Goal: Task Accomplishment & Management: Complete application form

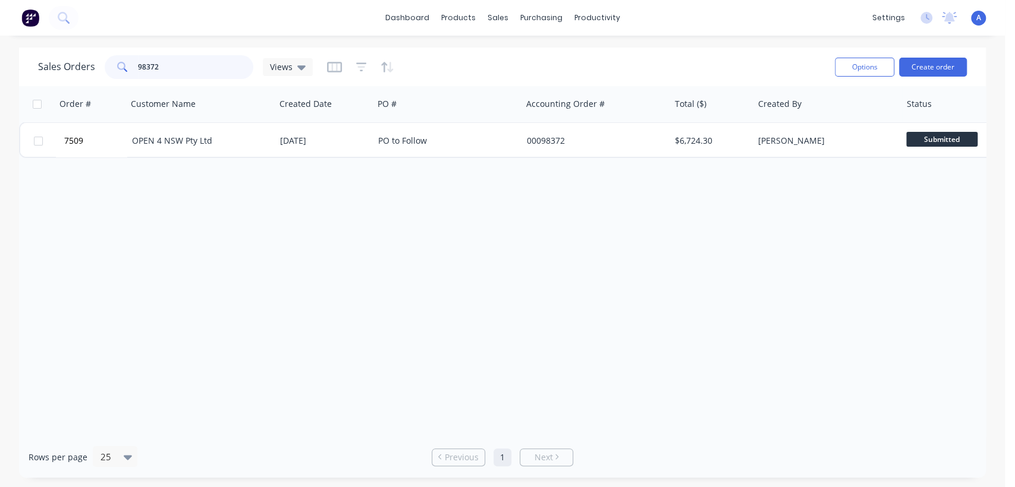
drag, startPoint x: 168, startPoint y: 58, endPoint x: 111, endPoint y: 61, distance: 57.1
click at [111, 67] on div "98372" at bounding box center [179, 67] width 149 height 24
type input "5090"
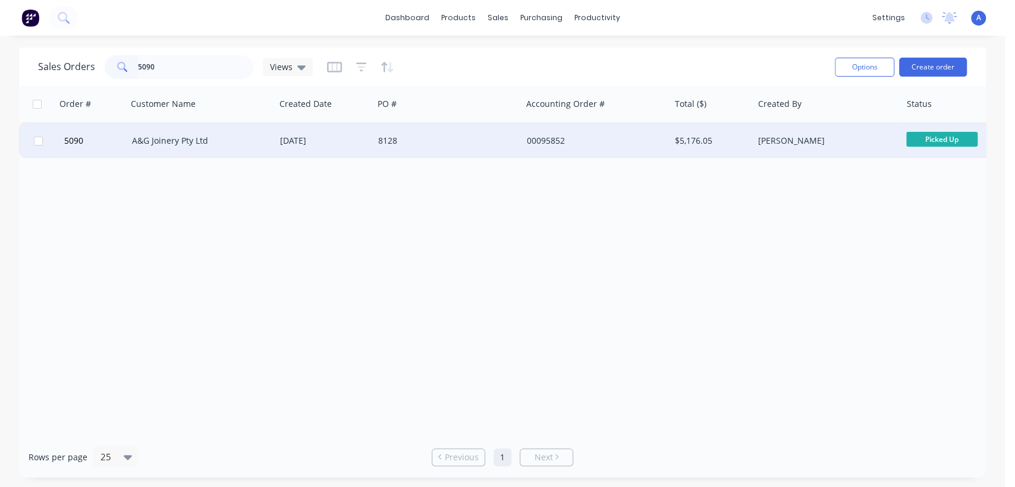
click at [395, 131] on div "8128" at bounding box center [447, 141] width 148 height 36
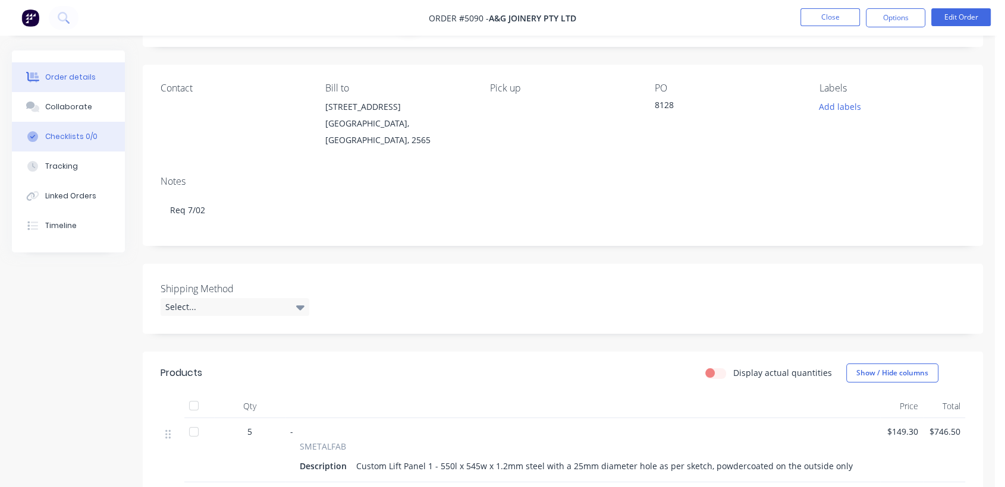
scroll to position [66, 0]
click at [75, 102] on div "Collaborate" at bounding box center [68, 107] width 47 height 11
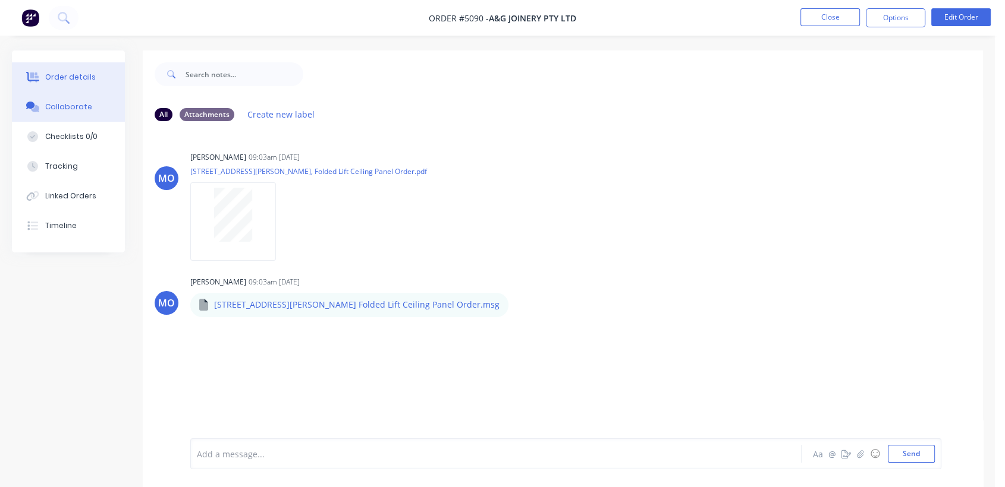
click at [74, 74] on div "Order details" at bounding box center [70, 77] width 51 height 11
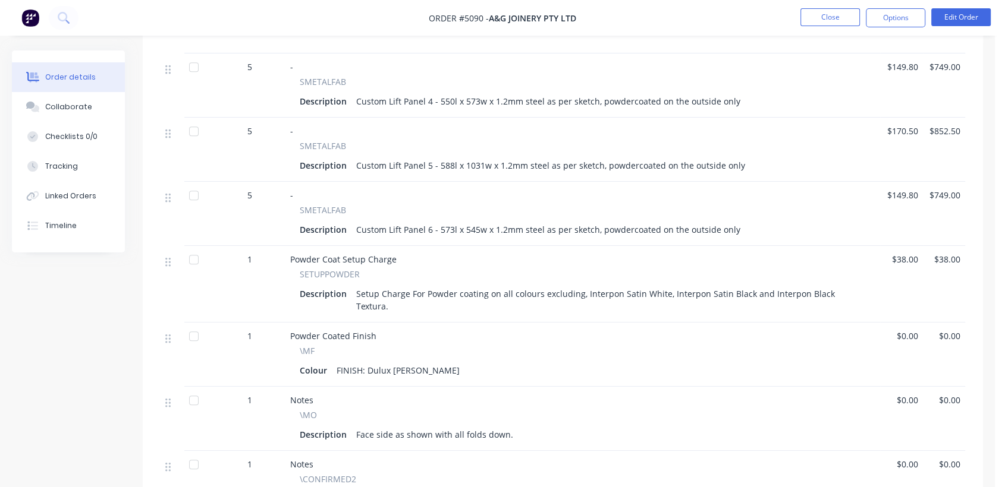
scroll to position [594, 0]
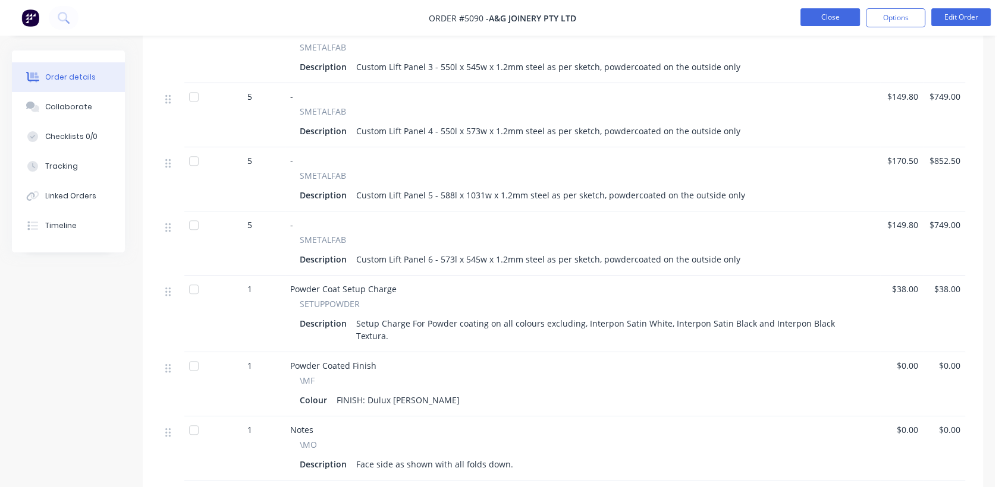
click at [824, 15] on button "Close" at bounding box center [829, 17] width 59 height 18
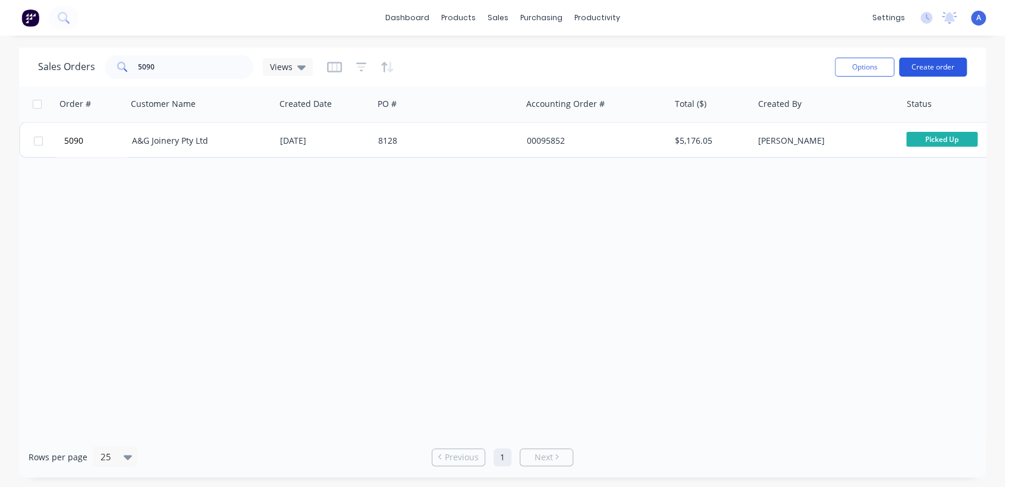
click at [956, 64] on button "Create order" at bounding box center [933, 67] width 68 height 19
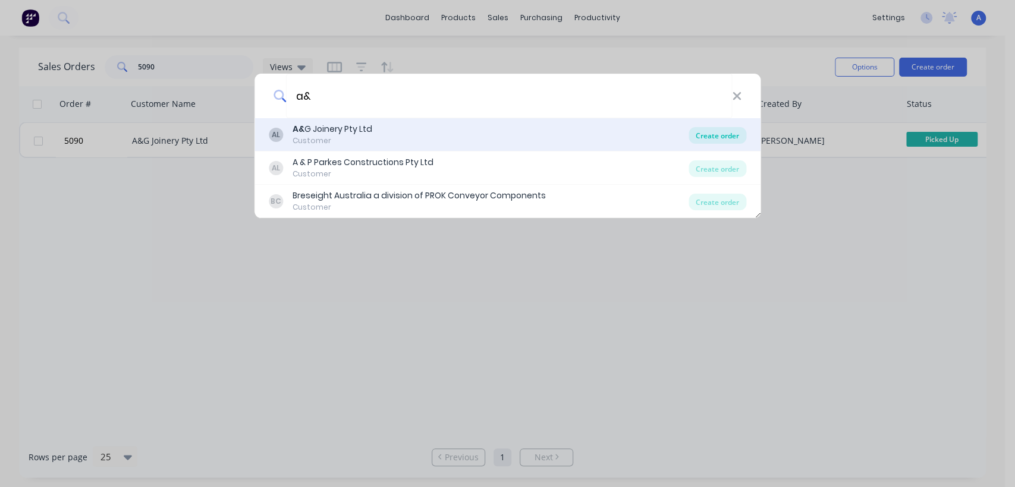
type input "a&"
click at [705, 134] on div "Create order" at bounding box center [717, 135] width 58 height 17
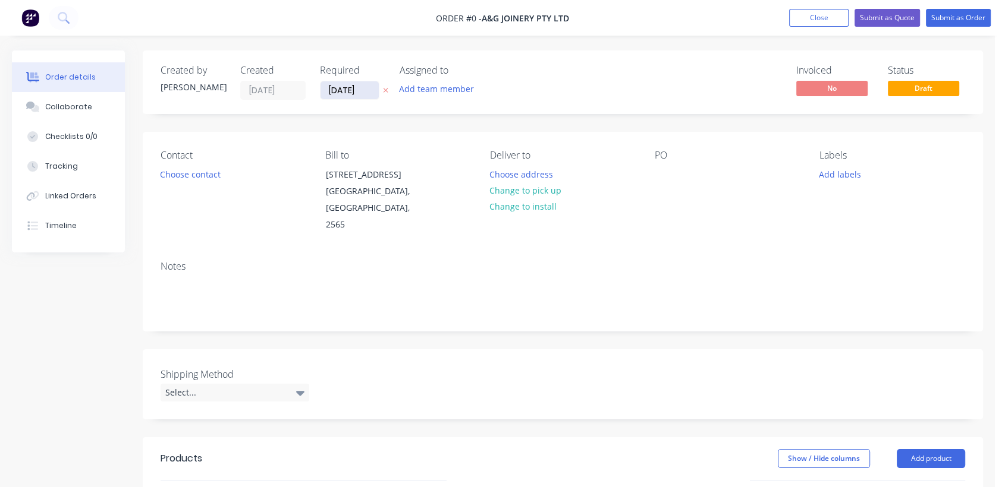
drag, startPoint x: 368, startPoint y: 86, endPoint x: 372, endPoint y: 93, distance: 8.3
click at [367, 86] on input "[DATE]" at bounding box center [349, 90] width 58 height 18
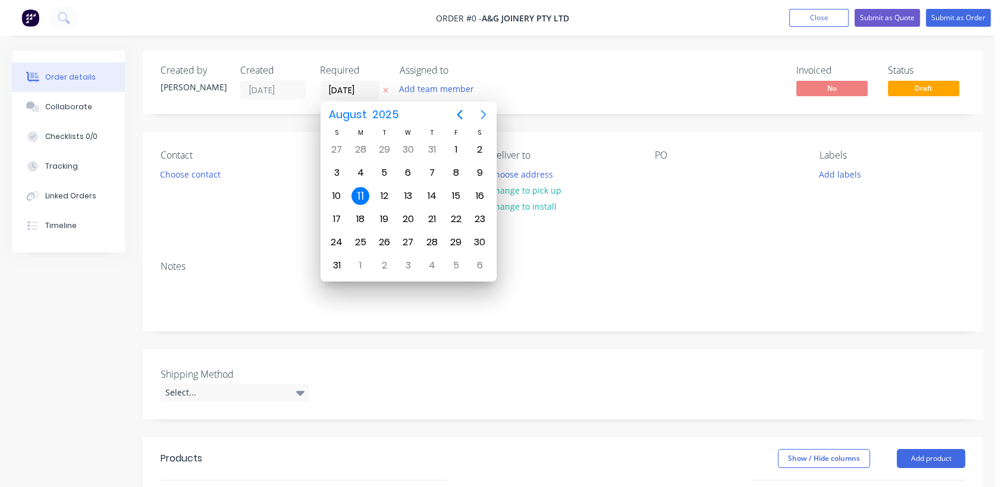
click at [484, 111] on icon "Next page" at bounding box center [483, 115] width 14 height 14
click at [405, 243] on div "31" at bounding box center [408, 243] width 18 height 18
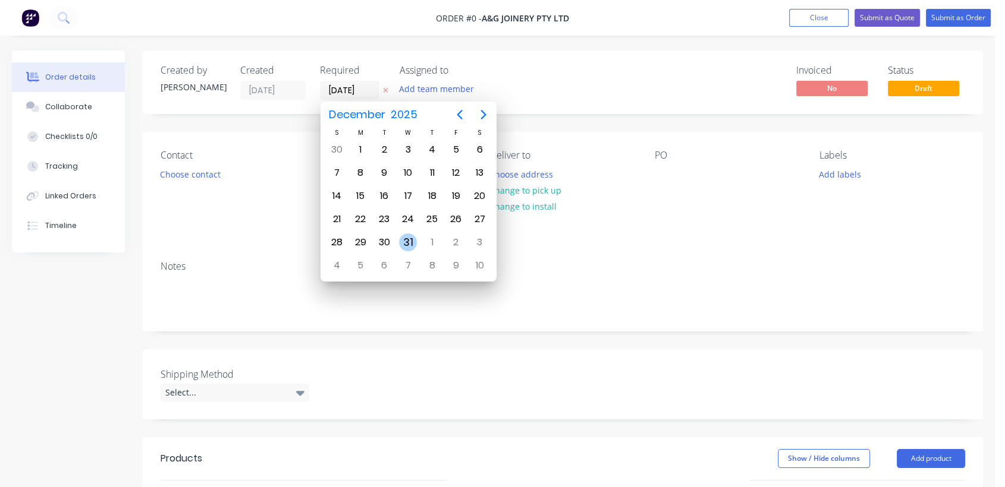
type input "[DATE]"
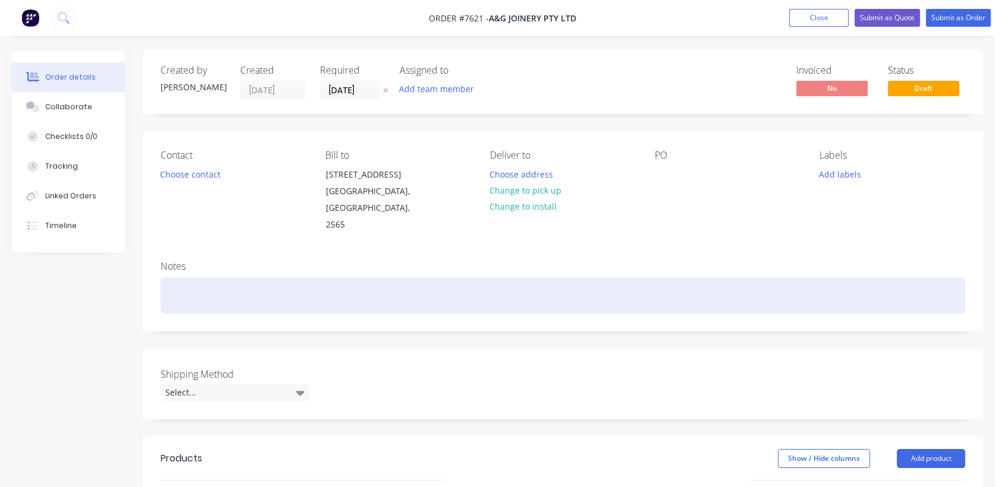
click at [188, 278] on div at bounding box center [563, 296] width 804 height 36
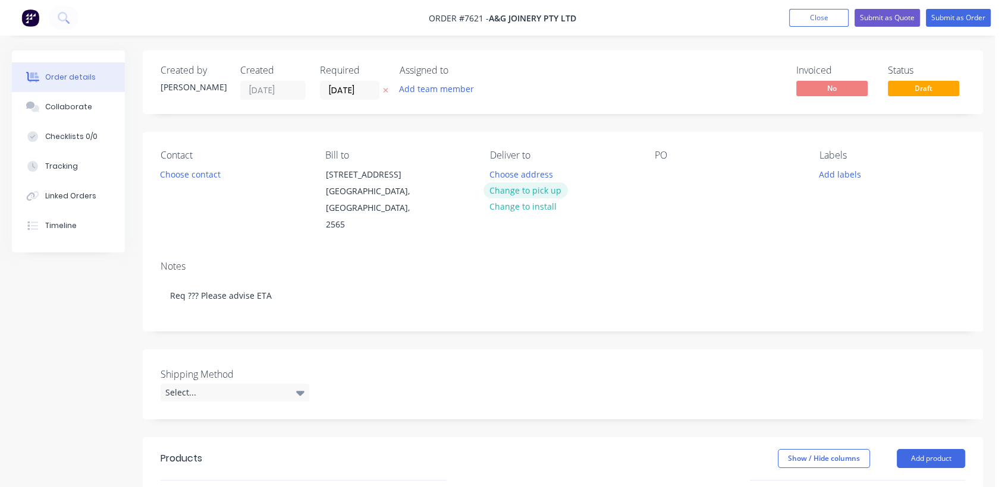
click at [539, 187] on button "Change to pick up" at bounding box center [525, 190] width 84 height 16
click at [662, 173] on div at bounding box center [663, 174] width 19 height 17
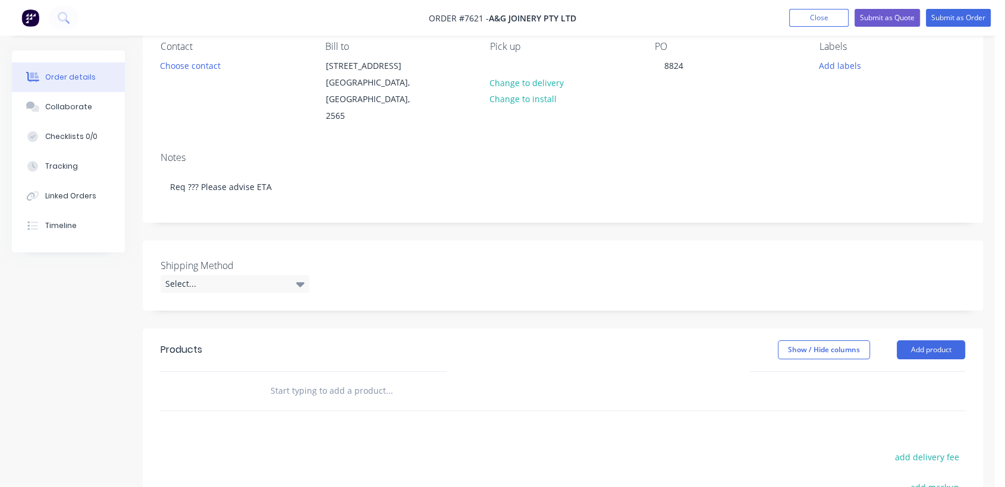
scroll to position [198, 0]
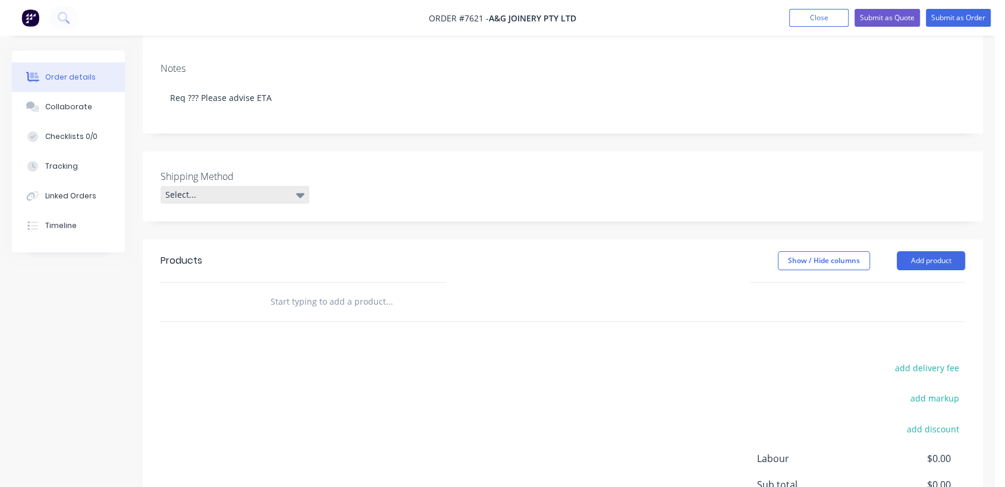
click at [299, 193] on icon at bounding box center [300, 195] width 8 height 5
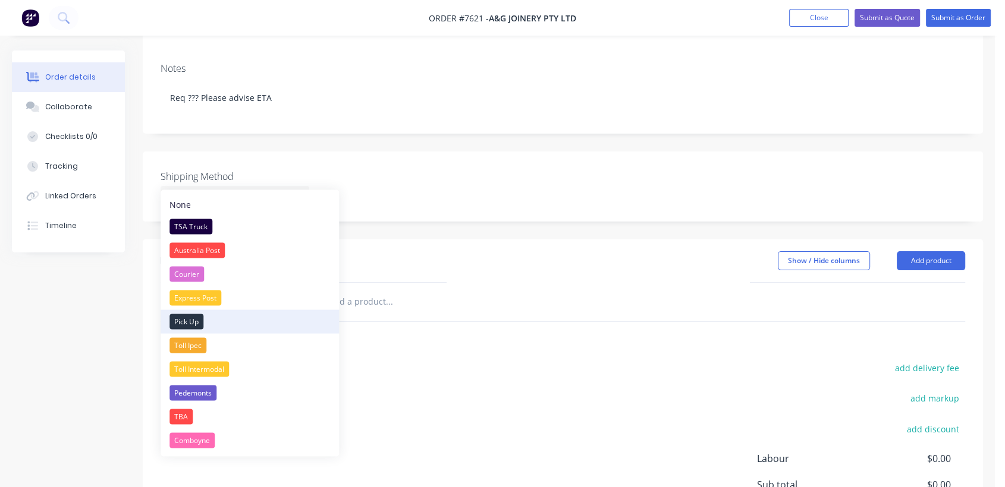
click at [200, 319] on div "Pick Up" at bounding box center [186, 321] width 34 height 15
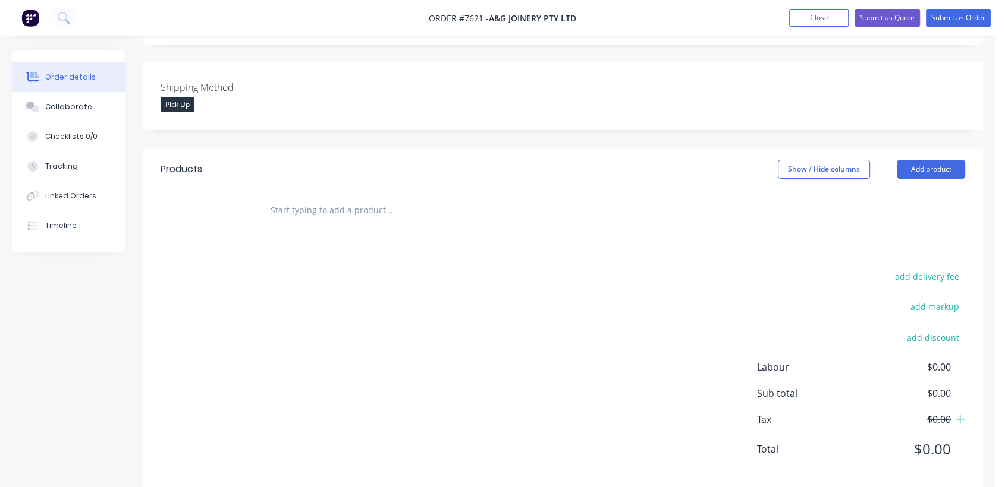
scroll to position [290, 0]
click at [310, 196] on input "text" at bounding box center [389, 208] width 238 height 24
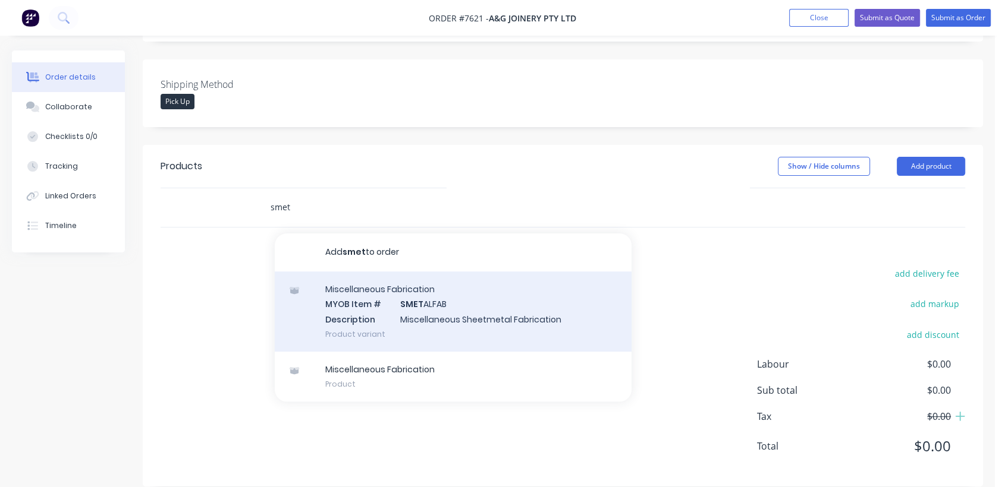
type input "smet"
click at [462, 314] on div "Miscellaneous Fabrication MYOB Item # SMET ALFAB Description Miscellaneous Shee…" at bounding box center [453, 312] width 357 height 80
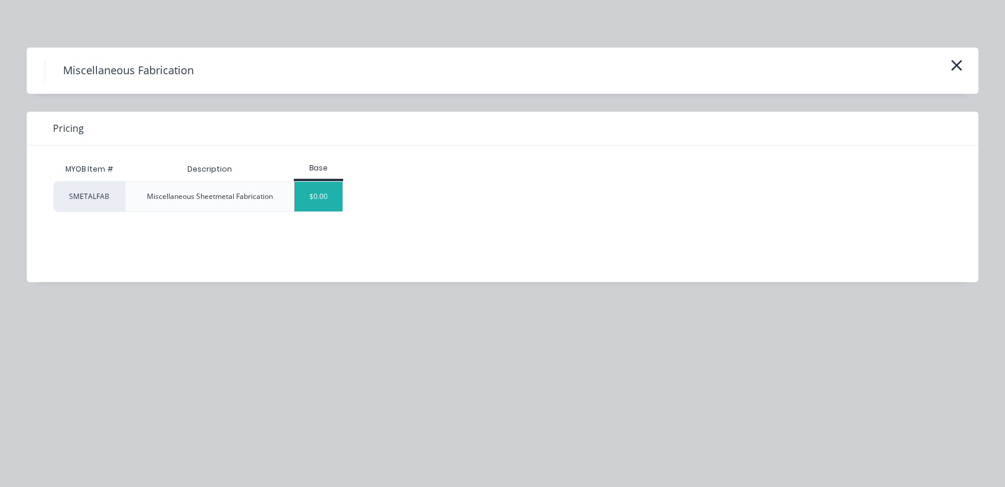
click at [329, 194] on div "$0.00" at bounding box center [318, 197] width 48 height 30
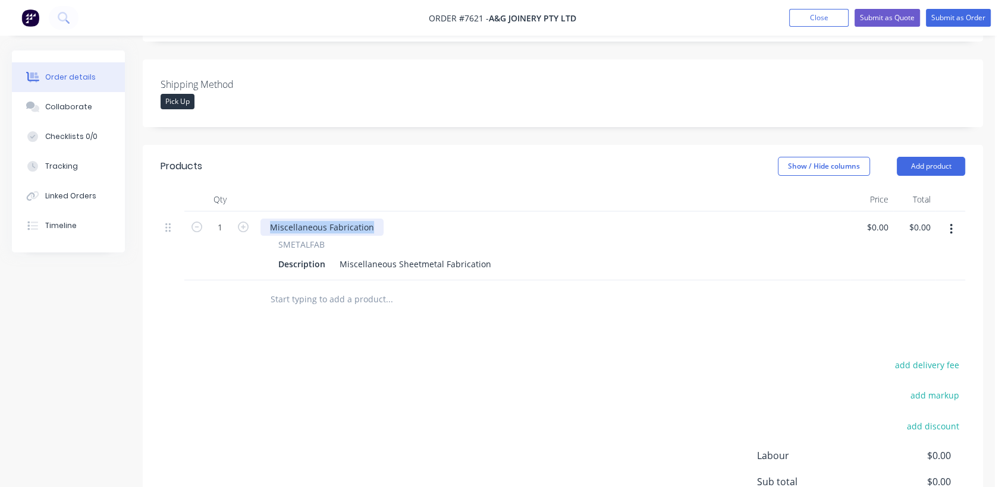
drag, startPoint x: 375, startPoint y: 211, endPoint x: 244, endPoint y: 187, distance: 132.3
click at [244, 188] on div "Qty Price Total 1 Miscellaneous Fabrication SMETALFAB Description Miscellaneous…" at bounding box center [563, 234] width 804 height 93
click at [950, 224] on icon "button" at bounding box center [950, 229] width 2 height 11
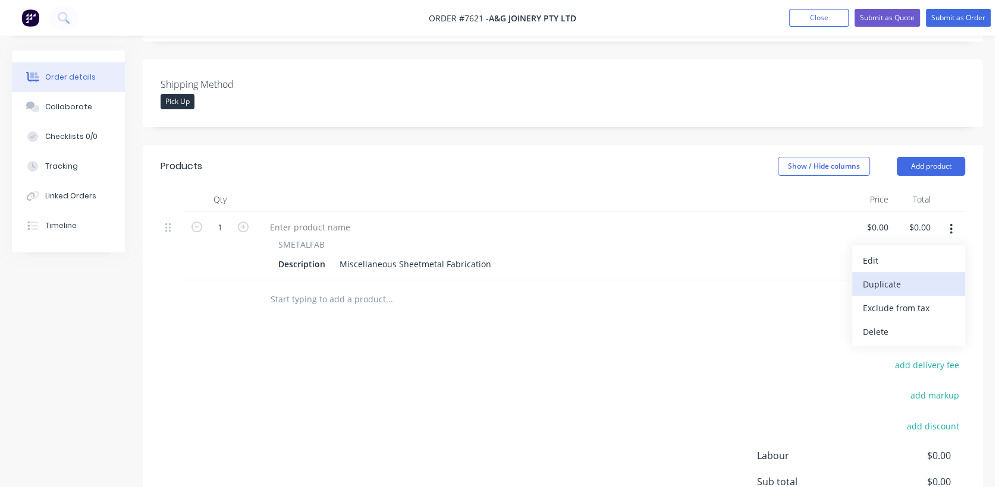
click at [909, 276] on div "Duplicate" at bounding box center [909, 284] width 92 height 17
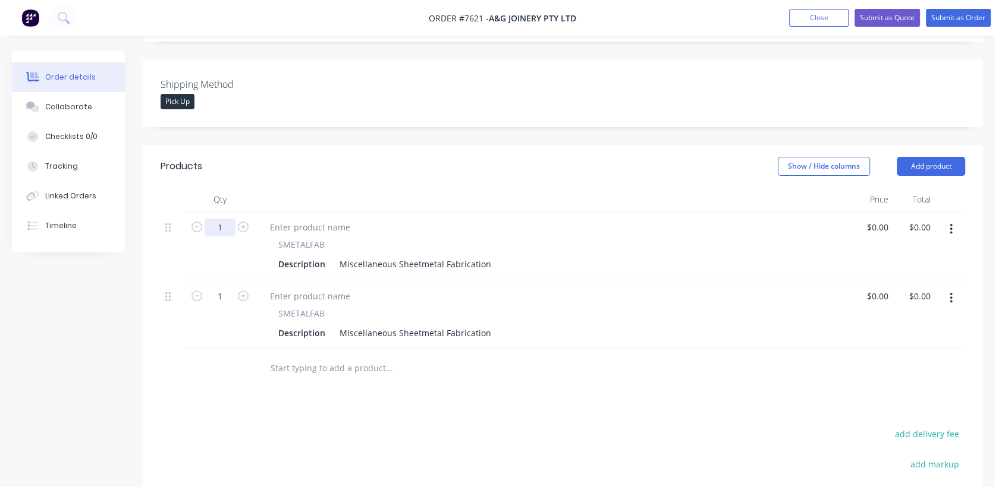
click at [222, 219] on input "1" at bounding box center [219, 228] width 31 height 18
type input "8"
drag, startPoint x: 338, startPoint y: 244, endPoint x: 526, endPoint y: 265, distance: 189.0
click at [526, 265] on div "8 SMETALFAB Description Miscellaneous Sheetmetal Fabrication $0.00 $0.00 $0.00 …" at bounding box center [563, 281] width 804 height 138
click at [383, 256] on div "Filler Pieces 19.5 x 30 x 1.2mm" at bounding box center [400, 264] width 130 height 17
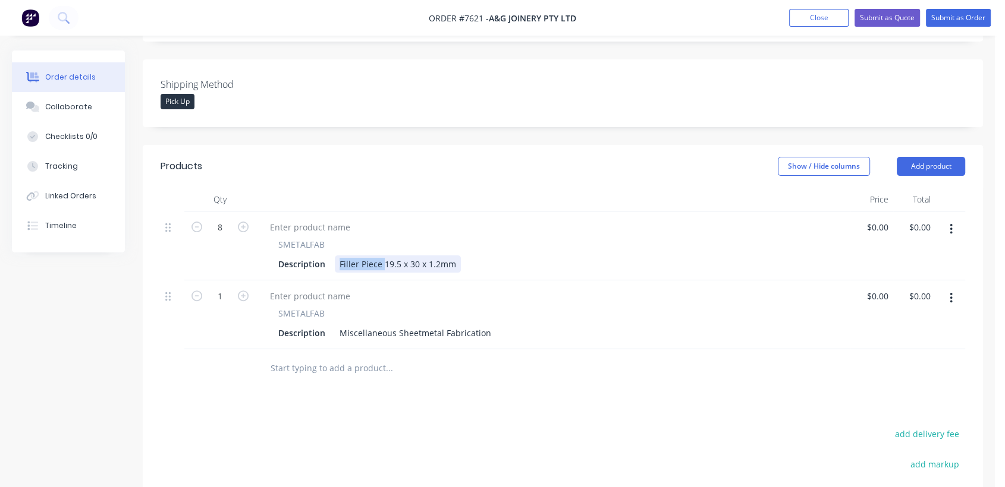
drag, startPoint x: 375, startPoint y: 245, endPoint x: 336, endPoint y: 246, distance: 38.6
click at [336, 256] on div "Filler Piece 19.5 x 30 x 1.2mm" at bounding box center [398, 264] width 126 height 17
click at [412, 256] on div "19.5 x 30 x 1.2mm" at bounding box center [375, 264] width 81 height 17
type input "$0.00"
drag, startPoint x: 336, startPoint y: 311, endPoint x: 576, endPoint y: 306, distance: 240.2
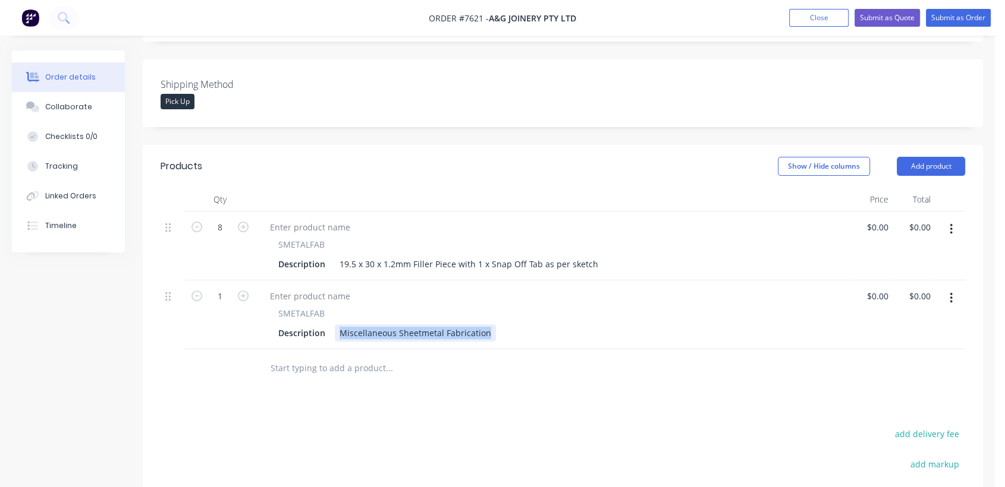
click at [576, 307] on div "SMETALFAB Description Miscellaneous Sheetmetal Fabrication" at bounding box center [552, 324] width 585 height 34
click at [338, 325] on div "Lift Ceiling Panel 442 x 555 x 1.2mm Gal or 2B S/S" at bounding box center [438, 333] width 206 height 17
click at [561, 325] on div "Folded Lift Ceiling Panel 442 x 555 x 1.2mm Gal or 2B S/S" at bounding box center [452, 333] width 235 height 17
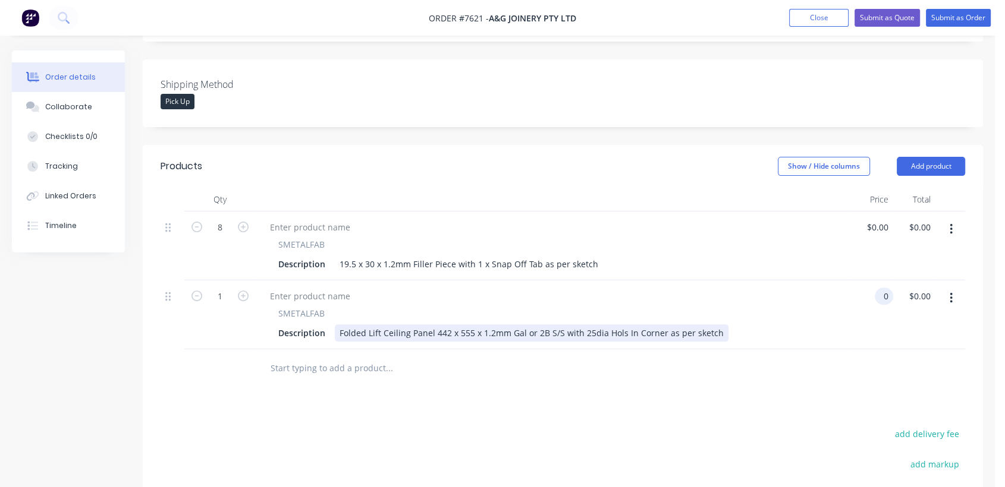
type input "$0.00"
click at [619, 325] on div "Folded Lift Ceiling Panel 442 x 555 x 1.2mm Gal or 2B S/S with 25dia Hols In Co…" at bounding box center [532, 333] width 394 height 17
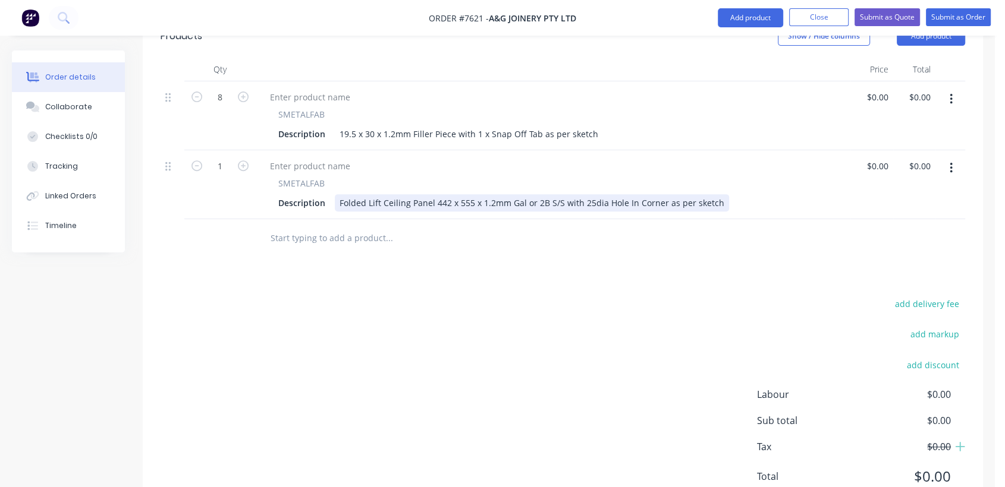
scroll to position [422, 0]
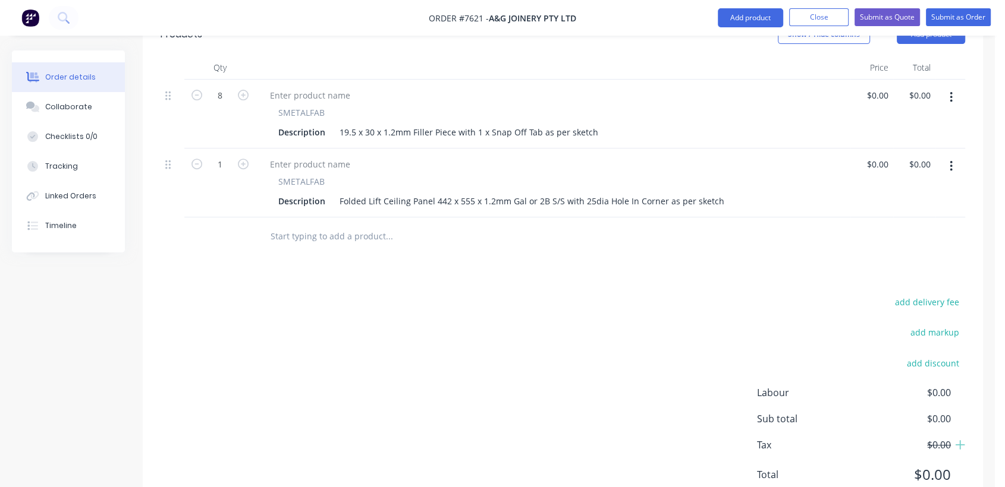
click at [359, 225] on input "text" at bounding box center [389, 237] width 238 height 24
click at [950, 160] on icon "button" at bounding box center [950, 166] width 3 height 13
click at [907, 213] on div "Duplicate" at bounding box center [909, 221] width 92 height 17
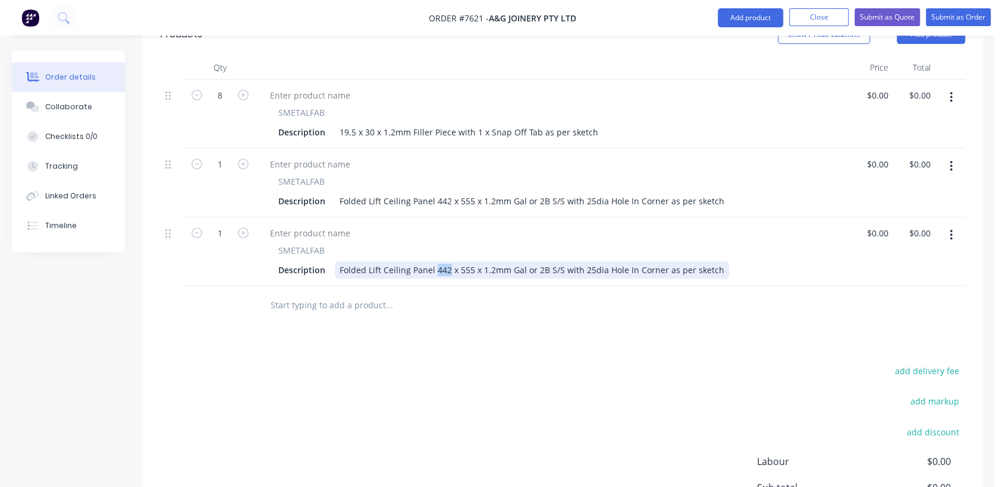
drag, startPoint x: 447, startPoint y: 251, endPoint x: 435, endPoint y: 251, distance: 12.5
click at [435, 262] on div "Folded Lift Ceiling Panel 442 x 555 x 1.2mm Gal or 2B S/S with 25dia Hole In Co…" at bounding box center [532, 270] width 394 height 17
drag, startPoint x: 657, startPoint y: 253, endPoint x: 581, endPoint y: 254, distance: 76.7
click at [581, 262] on div "Folded Lift Ceiling Panel 686 x 555 x 1.2mm Gal or 2B S/S with 25dia Hole In Co…" at bounding box center [532, 270] width 394 height 17
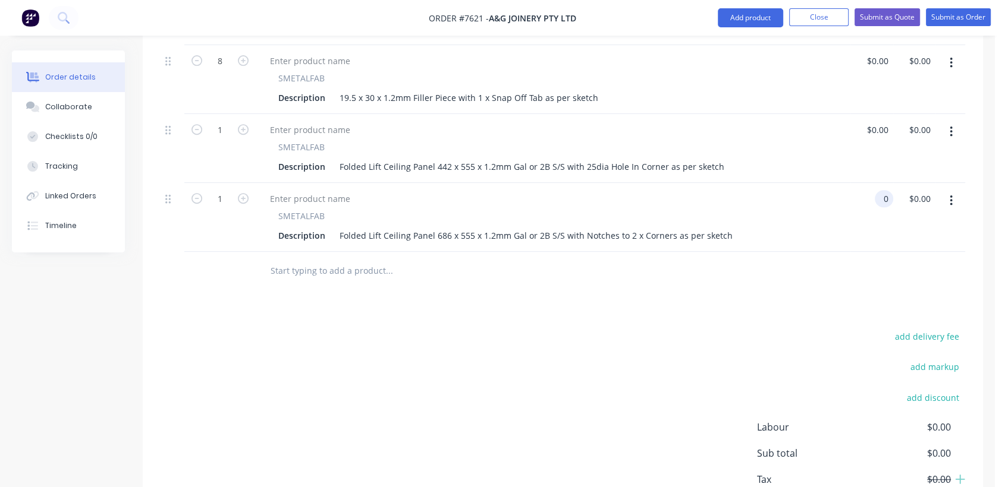
scroll to position [488, 0]
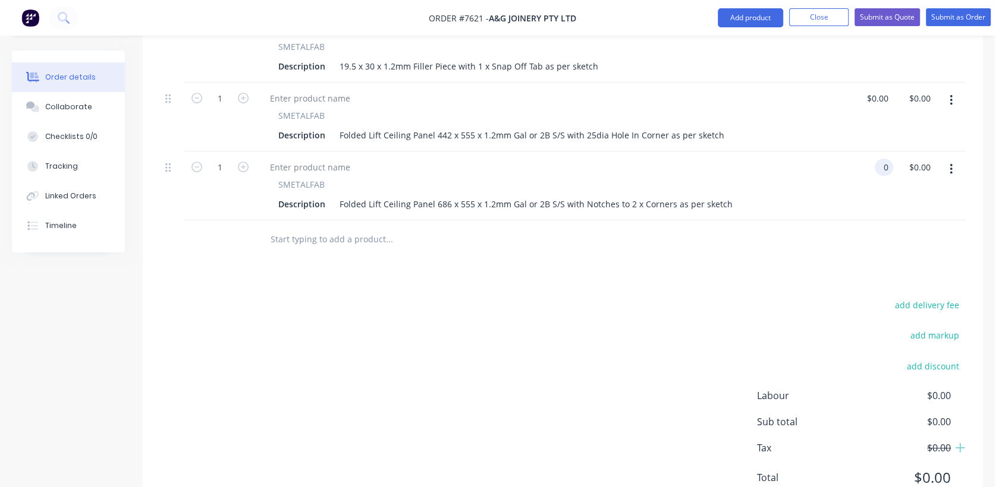
type input "$0.00"
click at [952, 159] on button "button" at bounding box center [951, 169] width 28 height 21
click at [917, 216] on div "Duplicate" at bounding box center [909, 224] width 92 height 17
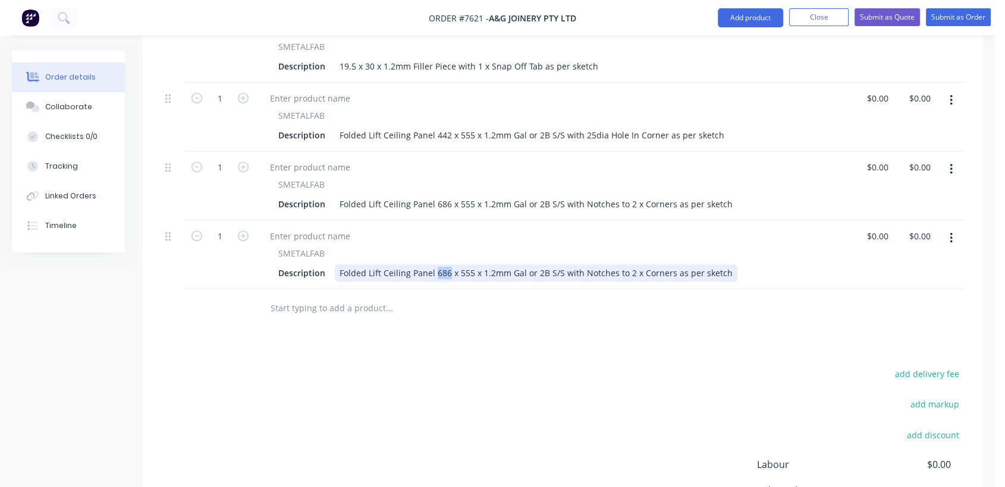
drag, startPoint x: 447, startPoint y: 253, endPoint x: 442, endPoint y: 263, distance: 11.7
click at [433, 265] on div "Folded Lift Ceiling Panel 686 x 555 x 1.2mm Gal or 2B S/S with Notches to 2 x C…" at bounding box center [536, 273] width 402 height 17
drag, startPoint x: 668, startPoint y: 257, endPoint x: 580, endPoint y: 244, distance: 88.4
click at [580, 247] on div "SMETALFAB Description Folded Lift Ceiling Panel 442 x 555 x 1.2mm Gal or 2B S/S…" at bounding box center [552, 264] width 585 height 34
click at [613, 265] on div "Folded Lift Ceiling Panel 442 x 555 x 1.2mm Gal or 2B S/S as per sketch" at bounding box center [480, 273] width 290 height 17
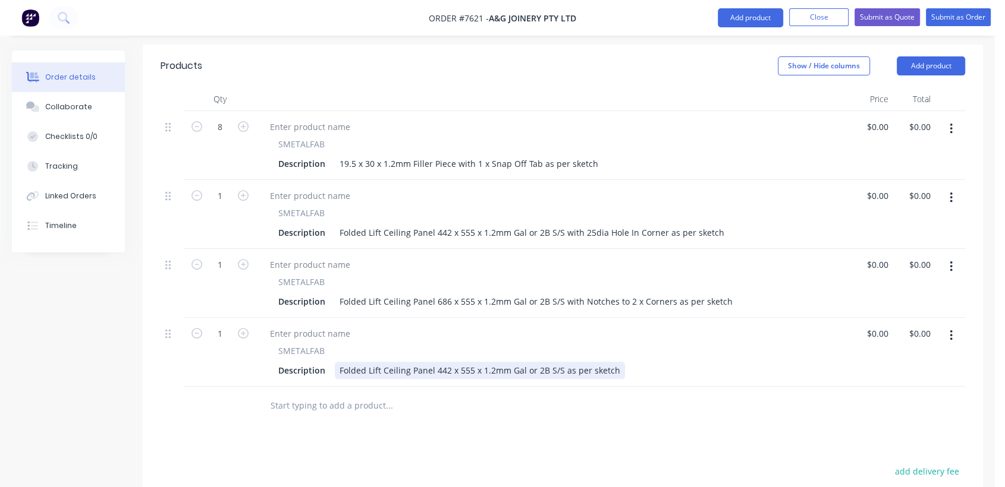
scroll to position [422, 0]
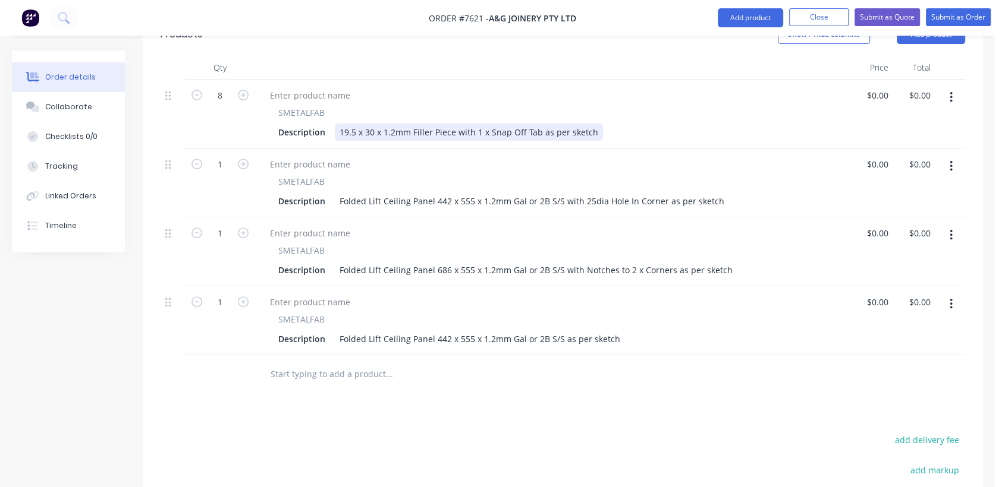
click at [535, 124] on div "19.5 x 30 x 1.2mm Filler Piece with 1 x Snap Off Tab as per sketch" at bounding box center [469, 132] width 268 height 17
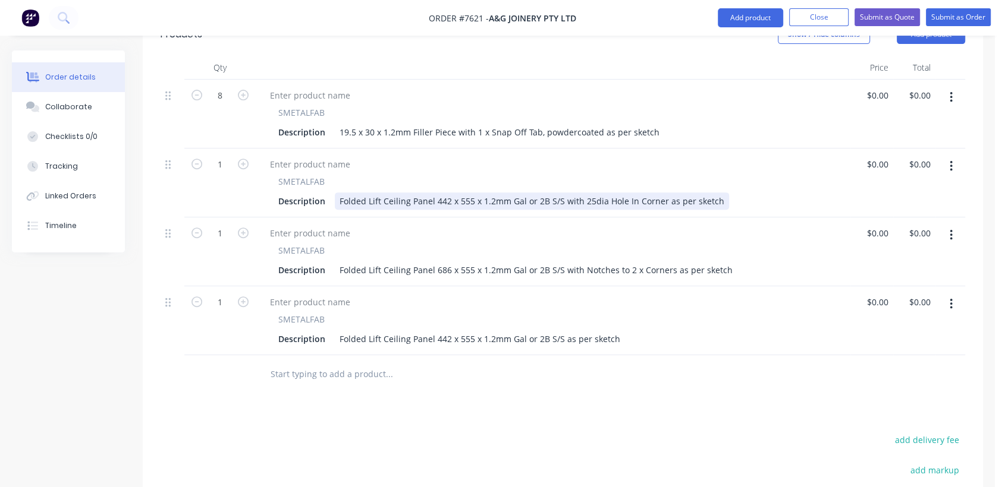
click at [658, 193] on div "Folded Lift Ceiling Panel 442 x 555 x 1.2mm Gal or 2B S/S with 25dia Hole In Co…" at bounding box center [532, 201] width 394 height 17
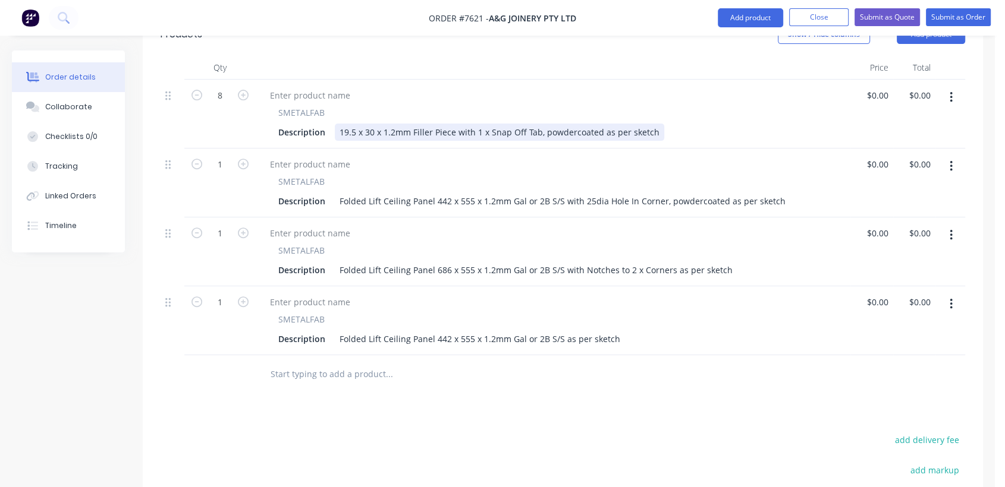
click at [594, 124] on div "19.5 x 30 x 1.2mm Filler Piece with 1 x Snap Off Tab, powdercoated as per sketch" at bounding box center [499, 132] width 329 height 17
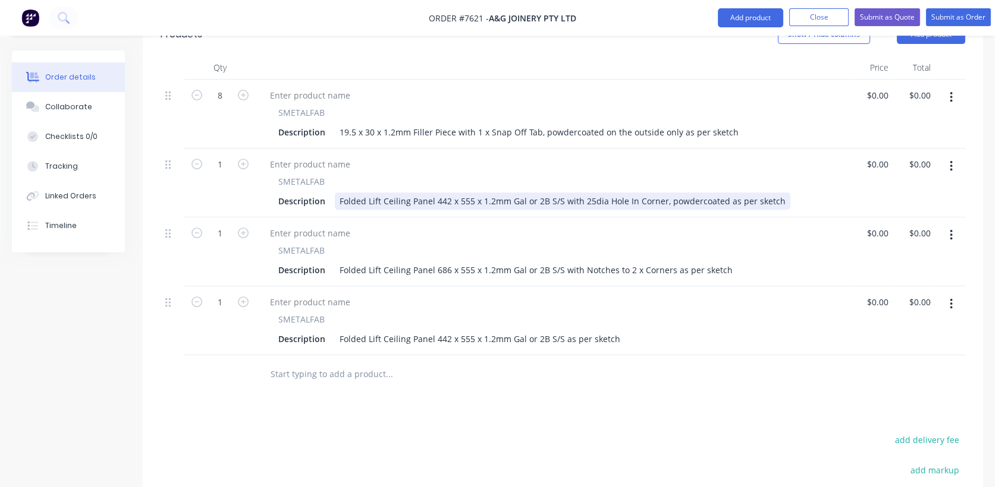
click at [720, 193] on div "Folded Lift Ceiling Panel 442 x 555 x 1.2mm Gal or 2B S/S with 25dia Hole In Co…" at bounding box center [562, 201] width 455 height 17
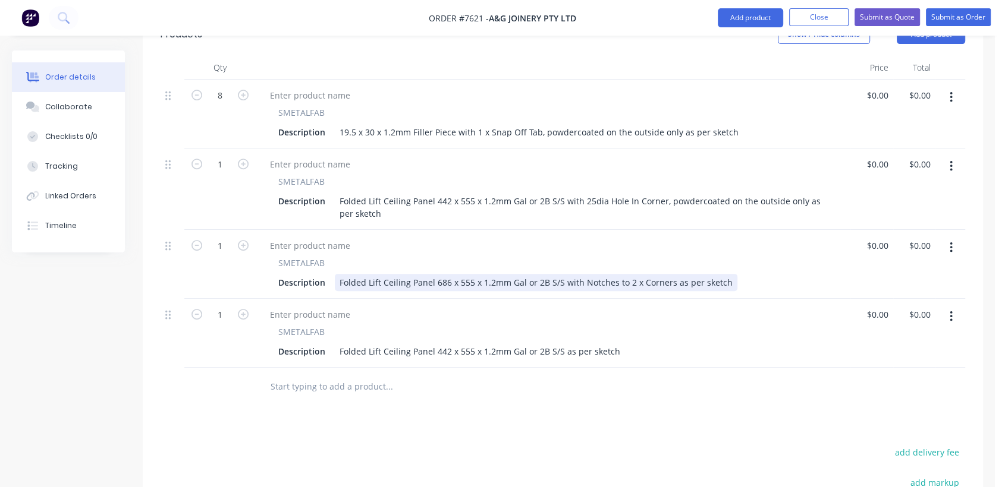
click at [666, 274] on div "Folded Lift Ceiling Panel 686 x 555 x 1.2mm Gal or 2B S/S with Notches to 2 x C…" at bounding box center [536, 282] width 402 height 17
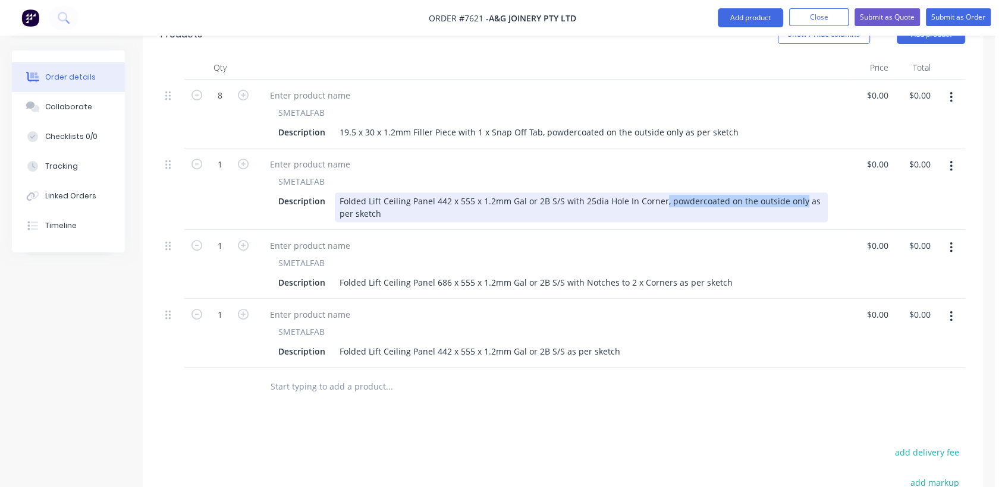
drag, startPoint x: 795, startPoint y: 184, endPoint x: 658, endPoint y: 181, distance: 136.7
click at [658, 193] on div "Folded Lift Ceiling Panel 442 x 555 x 1.2mm Gal or 2B S/S with 25dia Hole In Co…" at bounding box center [581, 208] width 493 height 30
copy div ", powdercoated on the outside only"
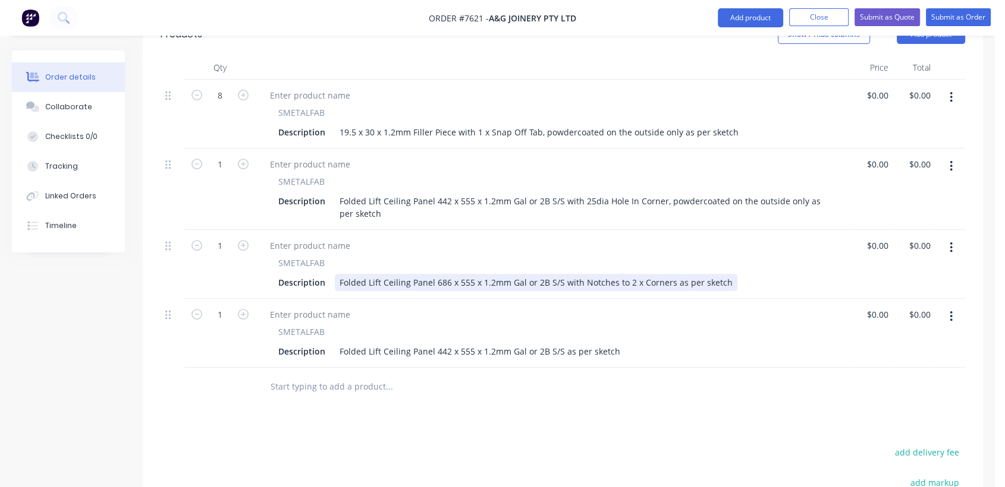
click at [668, 274] on div "Folded Lift Ceiling Panel 686 x 555 x 1.2mm Gal or 2B S/S with Notches to 2 x C…" at bounding box center [536, 282] width 402 height 17
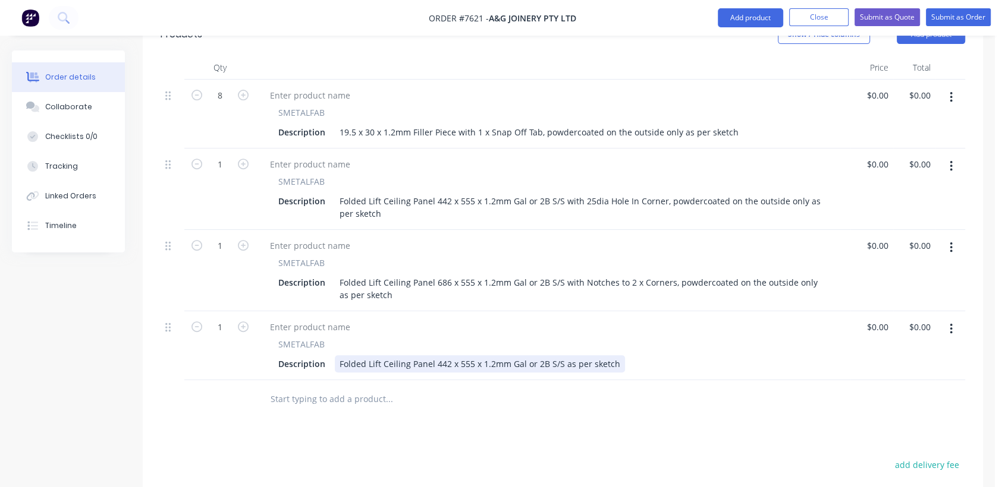
click at [559, 355] on div "Folded Lift Ceiling Panel 442 x 555 x 1.2mm Gal or 2B S/S as per sketch" at bounding box center [480, 363] width 290 height 17
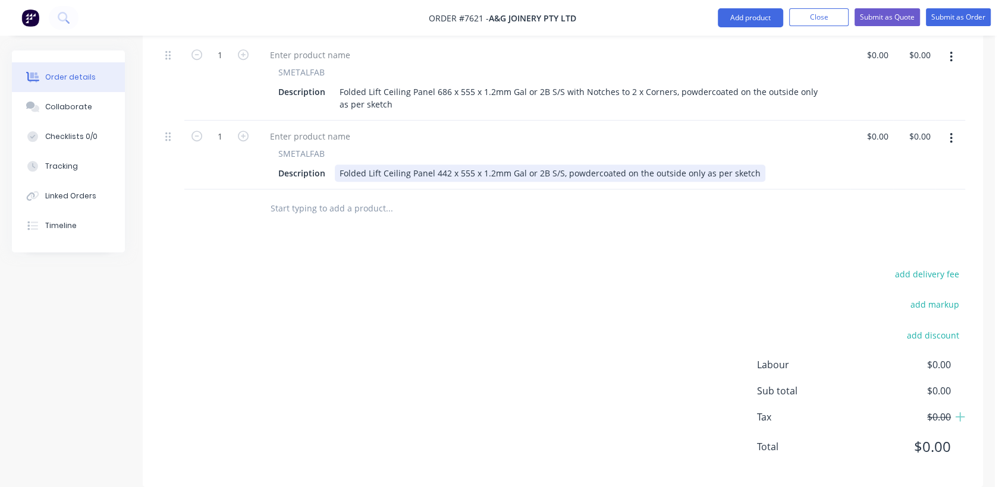
scroll to position [613, 0]
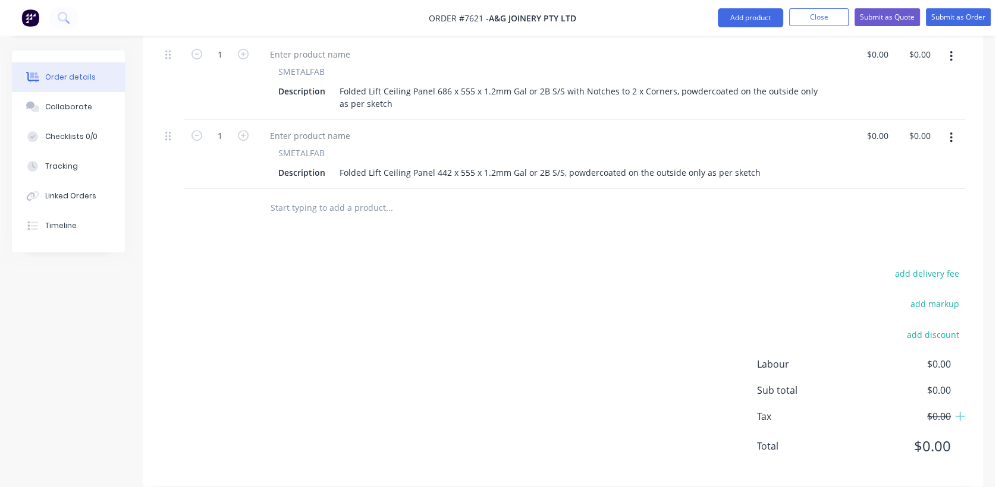
click at [489, 196] on input "text" at bounding box center [389, 208] width 238 height 24
click at [950, 131] on icon "button" at bounding box center [950, 137] width 3 height 13
click at [886, 184] on div "Duplicate" at bounding box center [909, 192] width 92 height 17
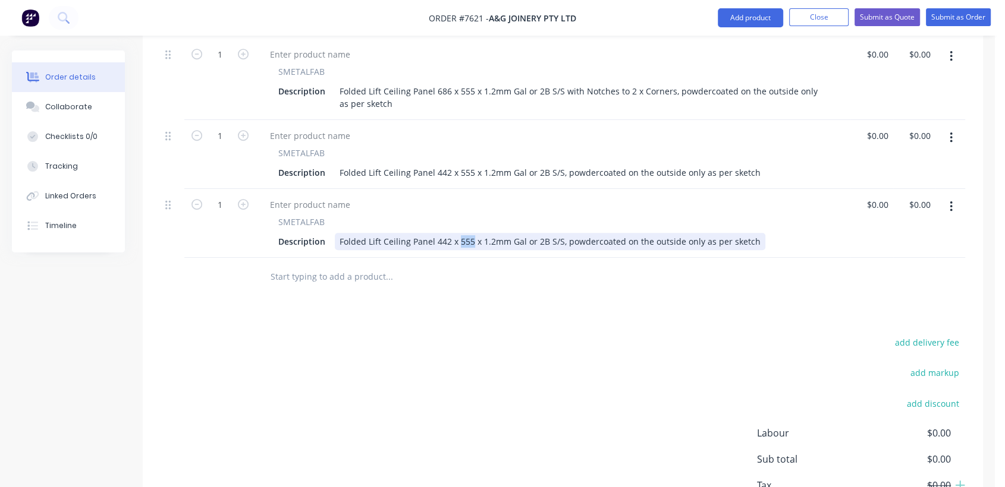
drag, startPoint x: 470, startPoint y: 223, endPoint x: 456, endPoint y: 223, distance: 13.7
click at [456, 233] on div "Folded Lift Ceiling Panel 442 x 555 x 1.2mm Gal or 2B S/S, powdercoated on the …" at bounding box center [550, 241] width 430 height 17
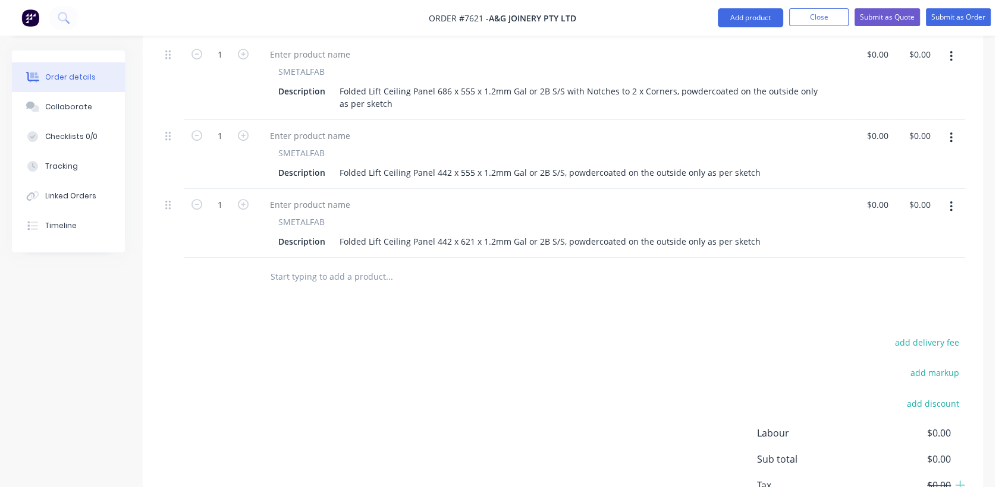
click at [952, 196] on button "button" at bounding box center [951, 206] width 28 height 21
click at [881, 253] on div "Duplicate" at bounding box center [909, 261] width 92 height 17
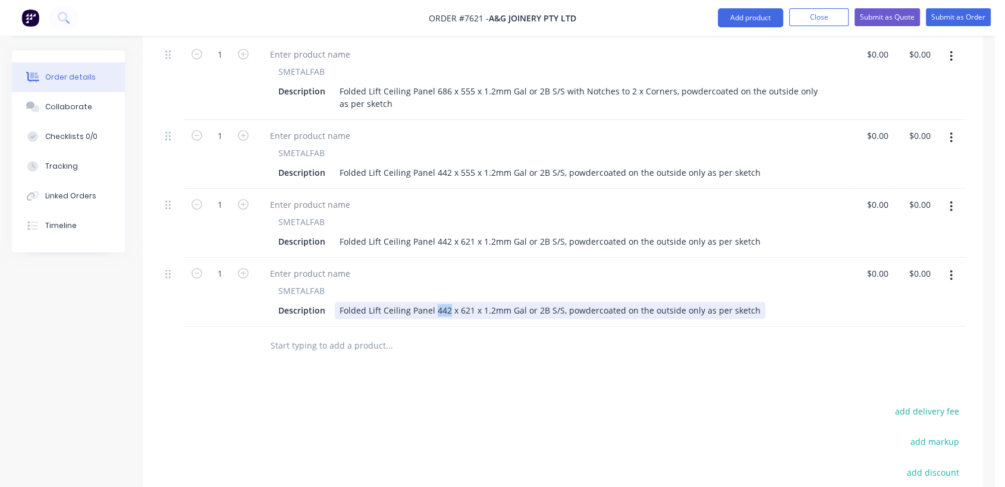
drag, startPoint x: 447, startPoint y: 290, endPoint x: 433, endPoint y: 290, distance: 13.7
click at [433, 302] on div "Folded Lift Ceiling Panel 442 x 621 x 1.2mm Gal or 2B S/S, powdercoated on the …" at bounding box center [550, 310] width 430 height 17
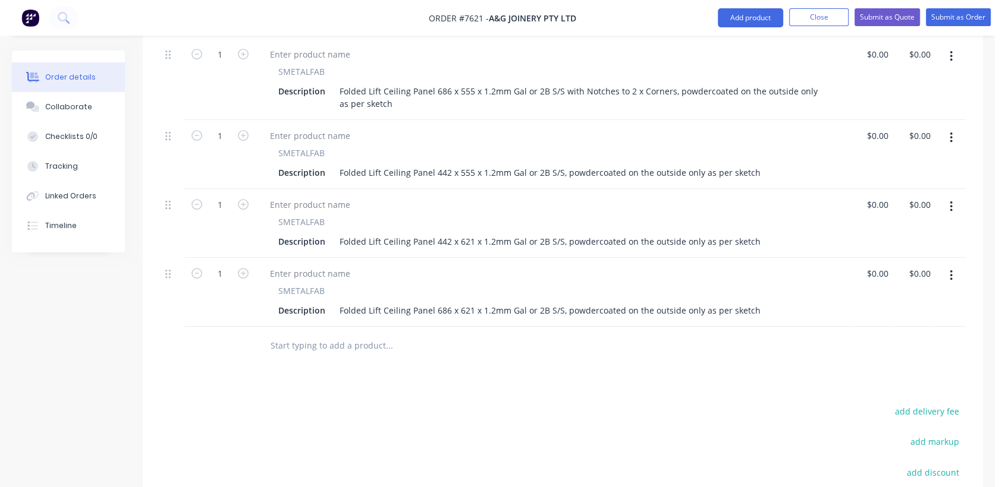
click at [949, 200] on icon "button" at bounding box center [950, 206] width 3 height 13
click at [885, 253] on div "Duplicate" at bounding box center [909, 261] width 92 height 17
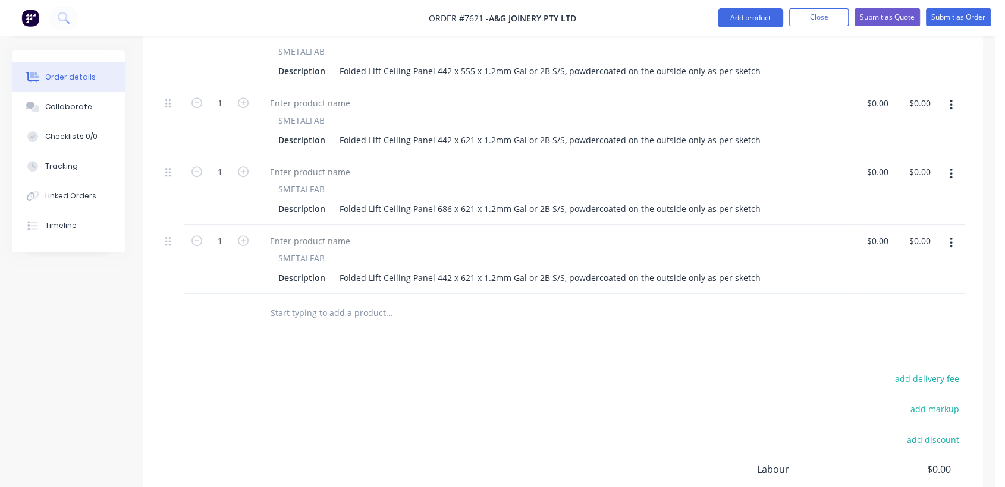
scroll to position [745, 0]
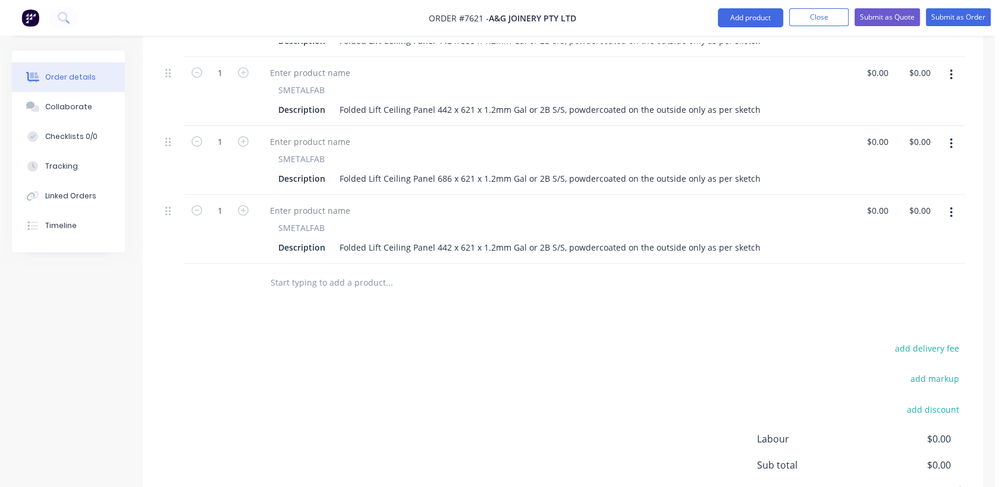
click at [951, 207] on icon "button" at bounding box center [950, 212] width 2 height 11
click at [897, 259] on div "Duplicate" at bounding box center [909, 267] width 92 height 17
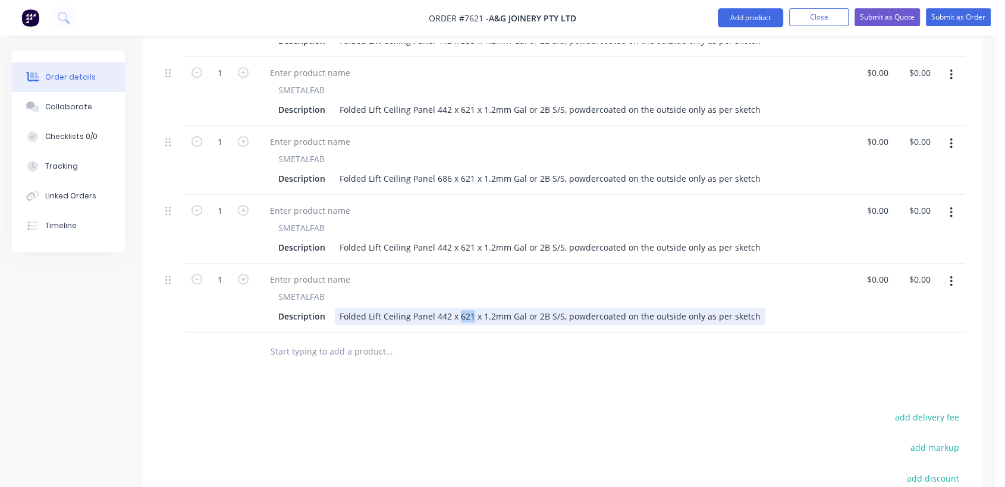
drag, startPoint x: 468, startPoint y: 298, endPoint x: 457, endPoint y: 298, distance: 11.9
click at [457, 308] on div "Folded Lift Ceiling Panel 442 x 621 x 1.2mm Gal or 2B S/S, powdercoated on the …" at bounding box center [550, 316] width 430 height 17
click at [366, 308] on div "Folded Lift Ceiling Panel 442 x 538/356 x 1.2mm Gal or 2B S/S, powdercoated on …" at bounding box center [559, 316] width 448 height 17
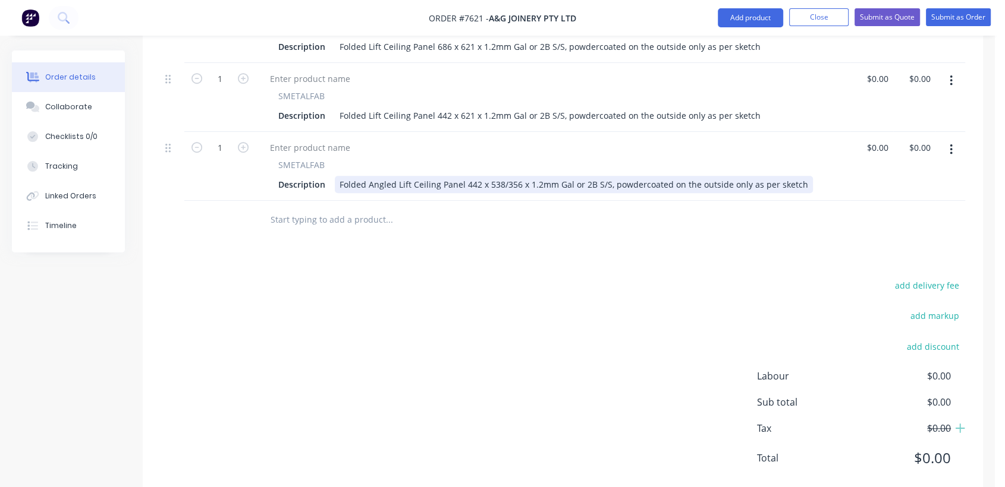
scroll to position [811, 0]
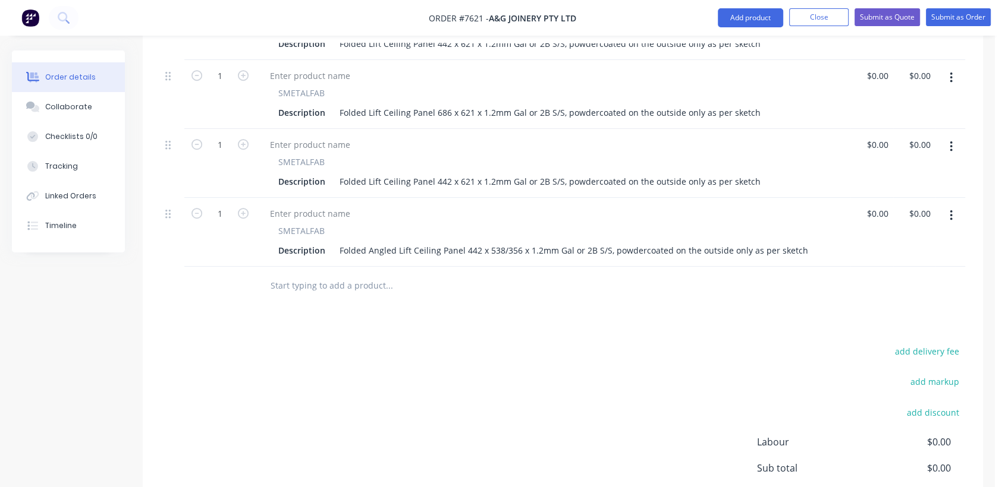
click at [948, 67] on button "button" at bounding box center [951, 77] width 28 height 21
click at [905, 124] on div "Duplicate" at bounding box center [909, 132] width 92 height 17
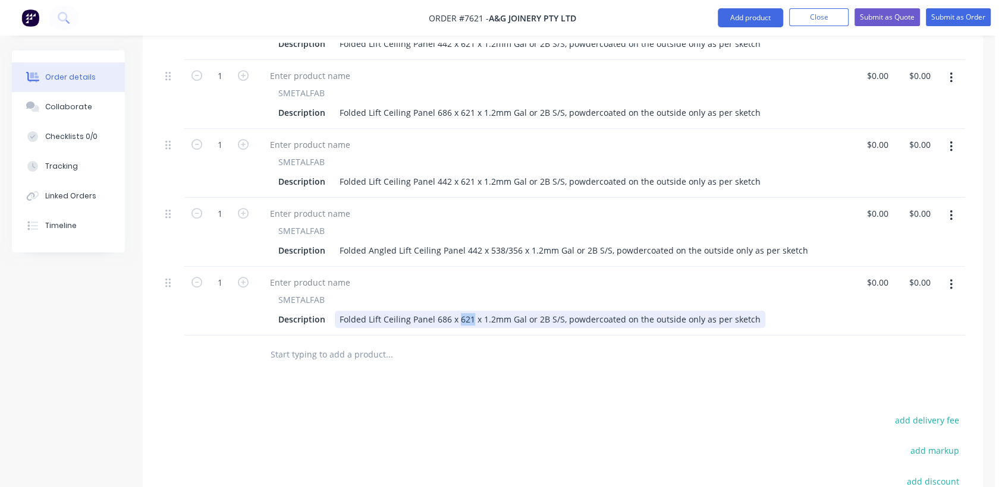
drag, startPoint x: 470, startPoint y: 302, endPoint x: 462, endPoint y: 307, distance: 9.9
click at [457, 311] on div "Folded Lift Ceiling Panel 686 x 621 x 1.2mm Gal or 2B S/S, powdercoated on the …" at bounding box center [550, 319] width 430 height 17
click at [558, 311] on div "Folded Lift Ceiling Panel 686 x 555 x 1.2mm Gal or 2B S/S, powdercoated on the …" at bounding box center [550, 319] width 430 height 17
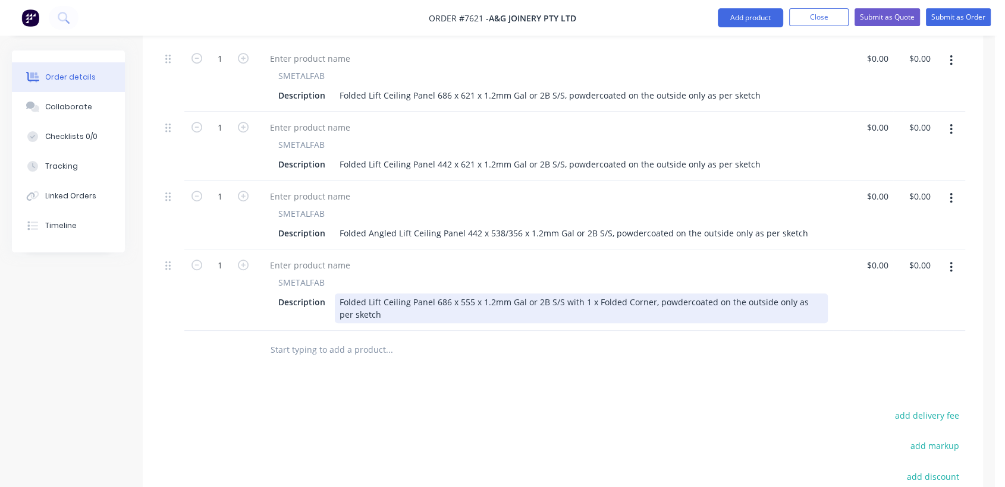
scroll to position [877, 0]
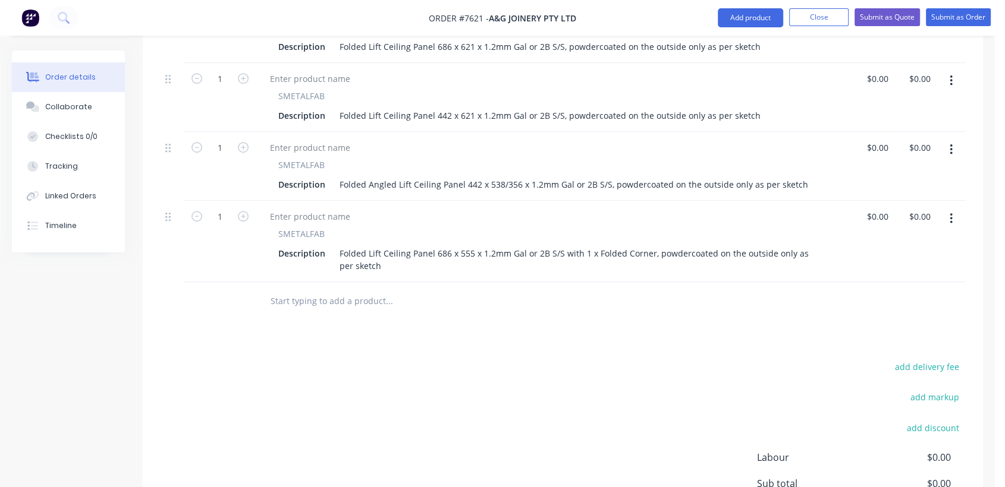
click at [948, 70] on button "button" at bounding box center [951, 80] width 28 height 21
click at [893, 127] on div "Duplicate" at bounding box center [909, 135] width 92 height 17
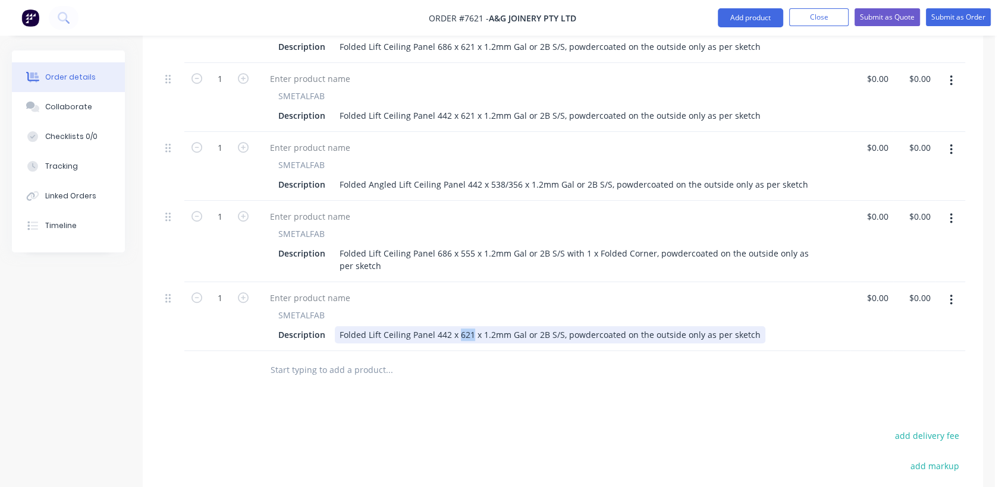
drag, startPoint x: 469, startPoint y: 315, endPoint x: 458, endPoint y: 314, distance: 11.4
click at [458, 326] on div "Folded Lift Ceiling Panel 442 x 621 x 1.2mm Gal or 2B S/S, powdercoated on the …" at bounding box center [550, 334] width 430 height 17
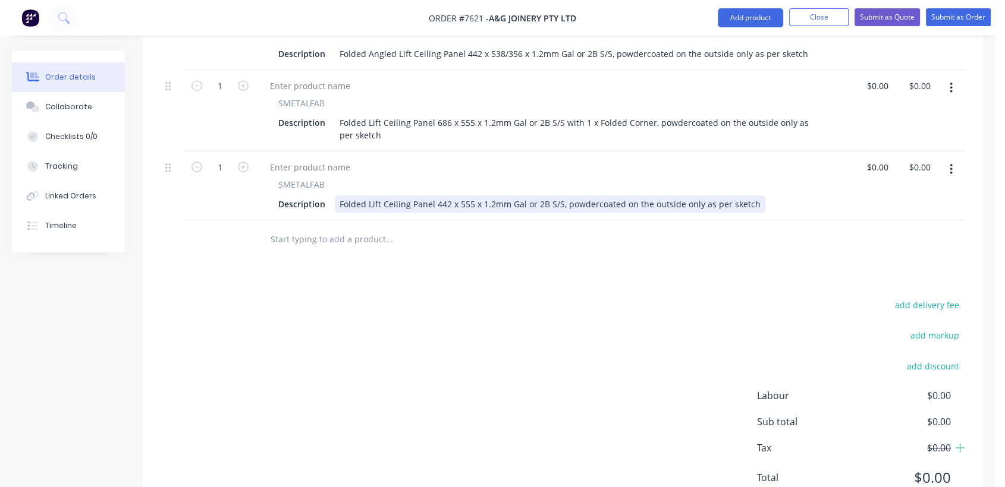
scroll to position [1009, 0]
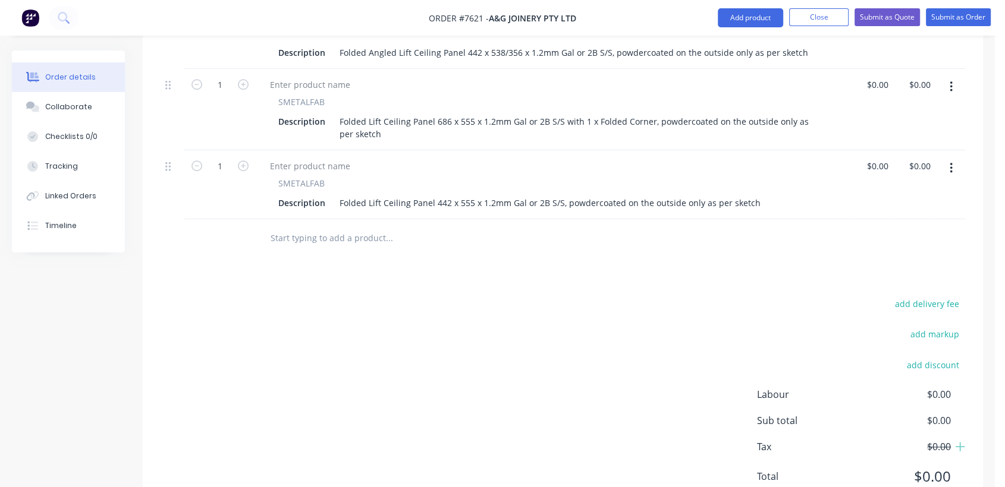
click at [322, 226] on input "text" at bounding box center [389, 238] width 238 height 24
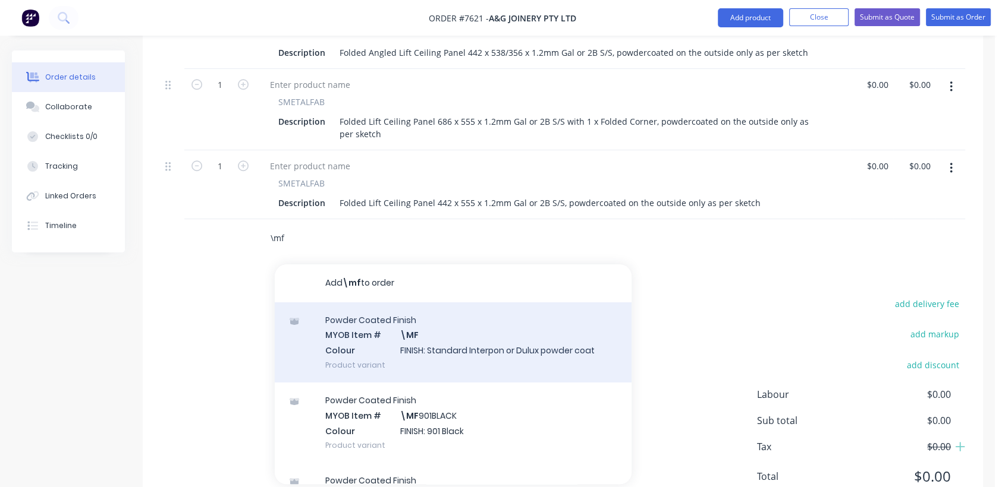
type input "\mf"
click at [442, 335] on div "Powder Coated Finish MYOB Item # \MF Colour FINISH: Standard Interpon or Dulux …" at bounding box center [453, 343] width 357 height 80
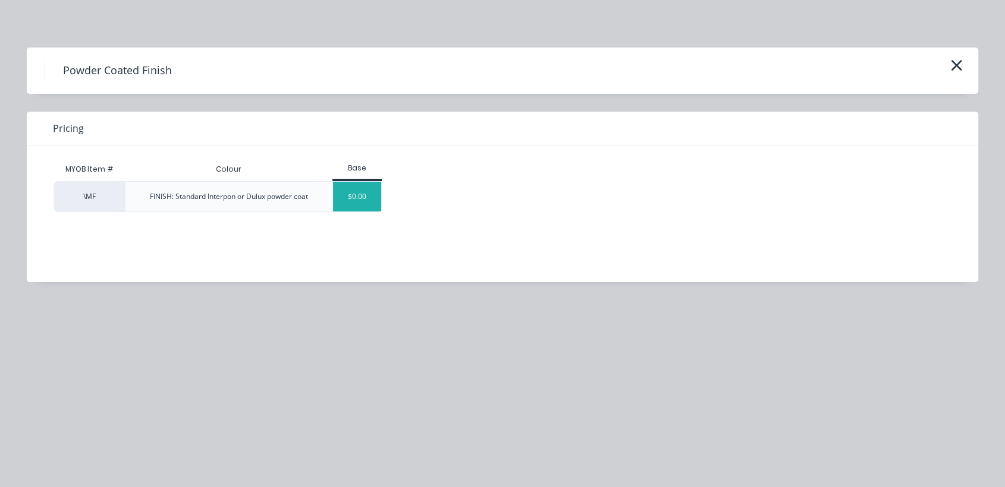
click at [356, 194] on div "$0.00" at bounding box center [357, 197] width 48 height 30
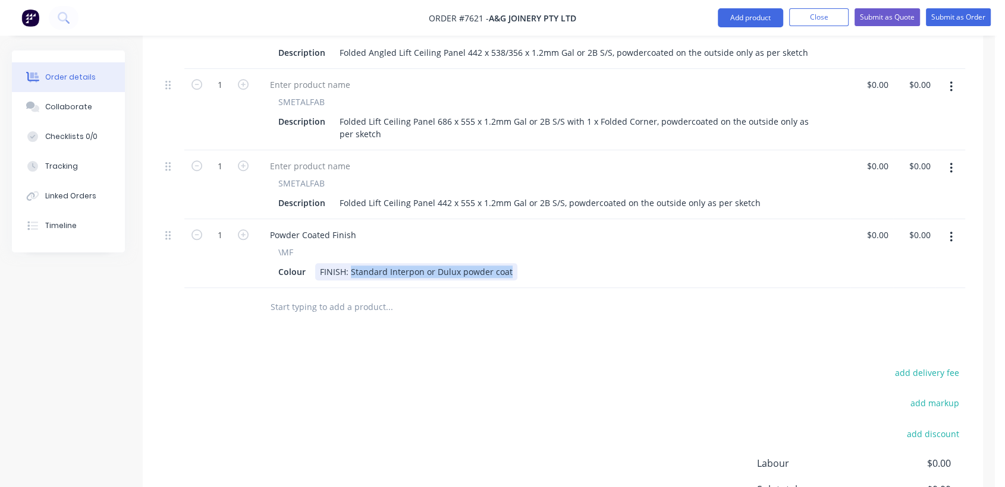
drag, startPoint x: 350, startPoint y: 250, endPoint x: 599, endPoint y: 257, distance: 249.2
click at [599, 263] on div "Colour FINISH: Standard Interpon or Dulux powder coat" at bounding box center [550, 271] width 554 height 17
click at [336, 295] on input "text" at bounding box center [389, 307] width 238 height 24
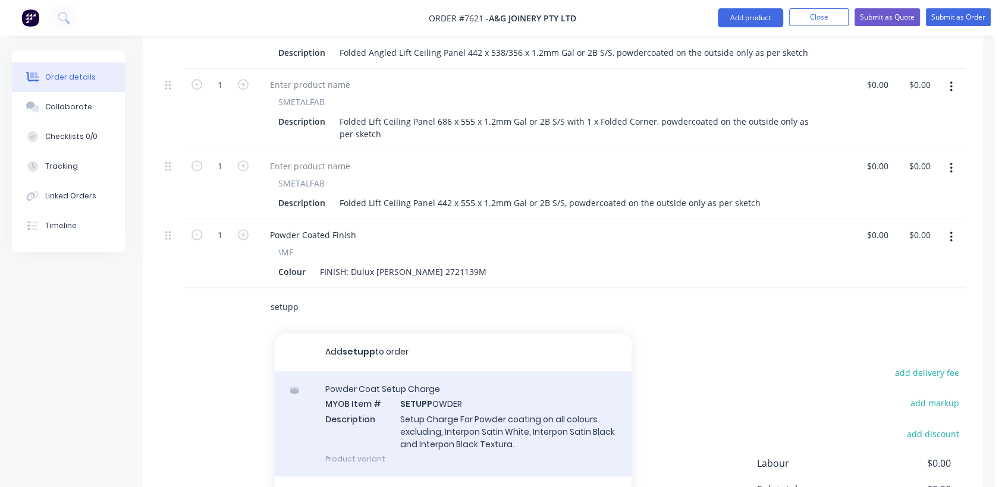
type input "setupp"
click at [462, 395] on div "Powder Coat Setup Charge MYOB Item # SETUPP OWDER Description Setup Charge For …" at bounding box center [453, 424] width 357 height 105
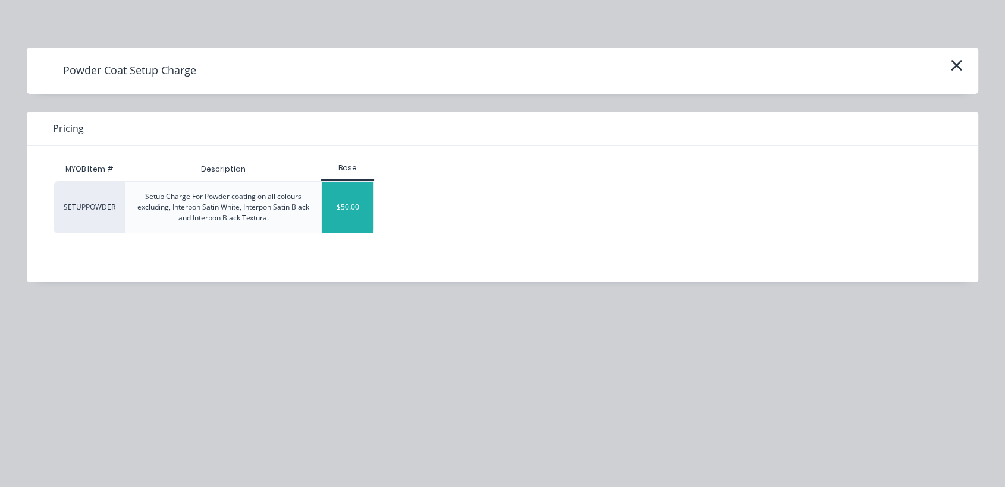
click at [364, 191] on div "$50.00" at bounding box center [348, 207] width 52 height 51
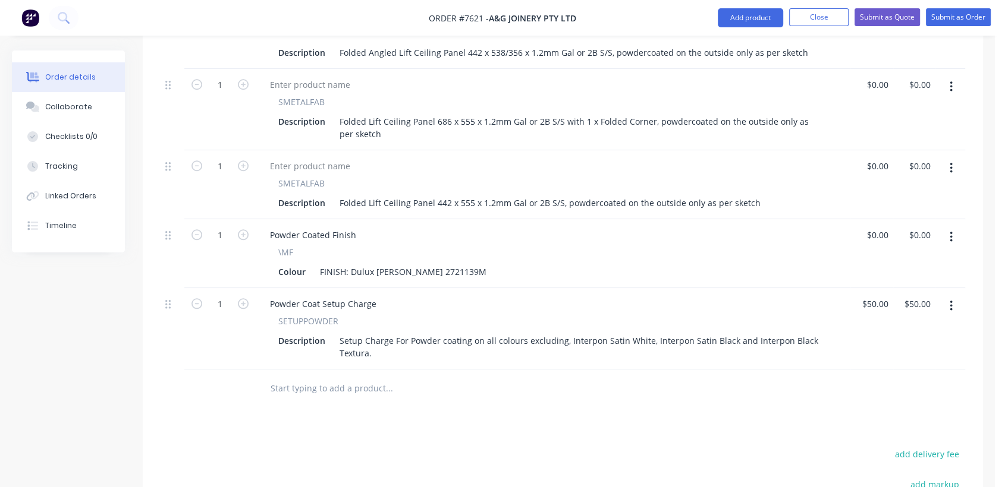
click at [314, 377] on input "text" at bounding box center [389, 389] width 238 height 24
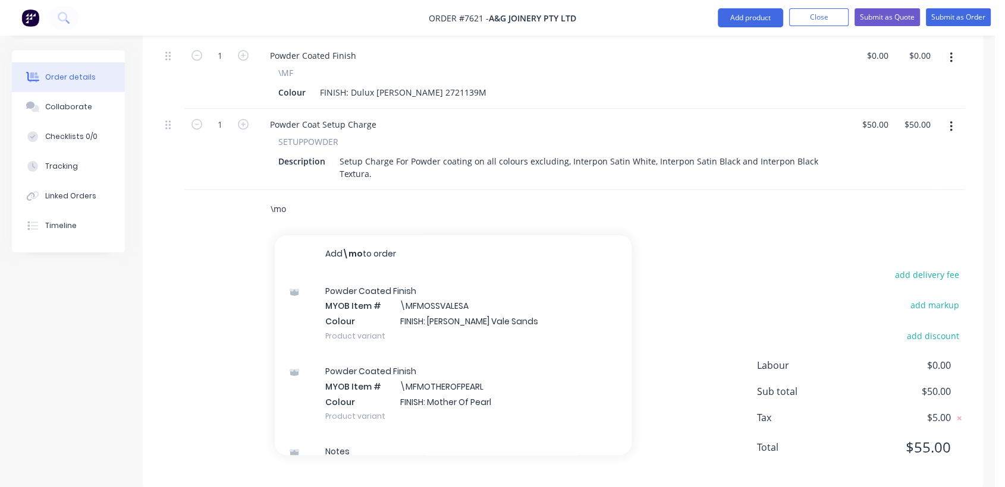
scroll to position [132, 0]
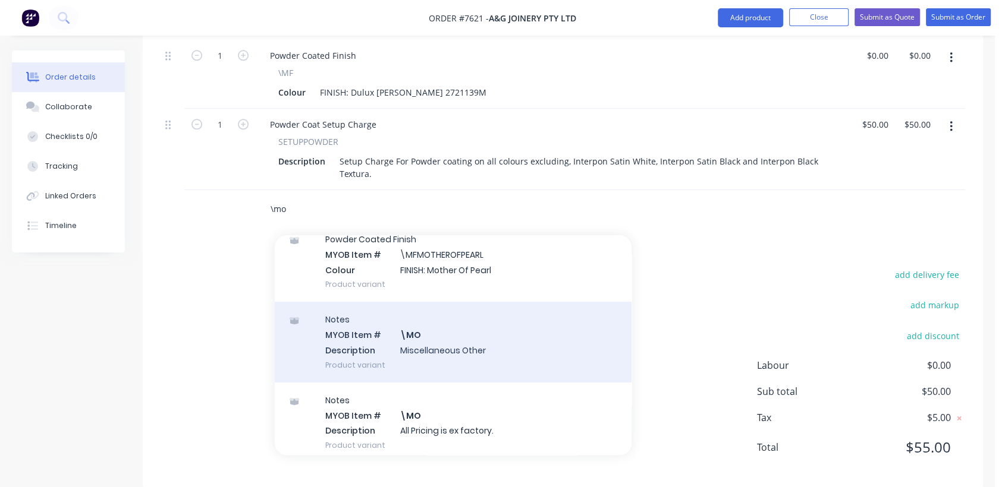
type input "\mo"
click at [424, 325] on div "Notes MYOB Item # \MO Description Miscellaneous Other Product variant" at bounding box center [453, 342] width 357 height 80
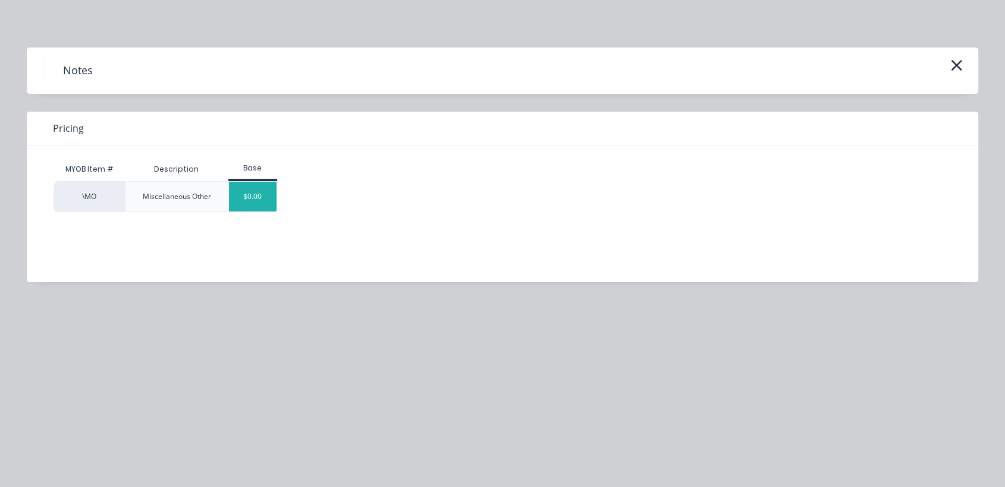
click at [266, 197] on div "$0.00" at bounding box center [253, 197] width 48 height 30
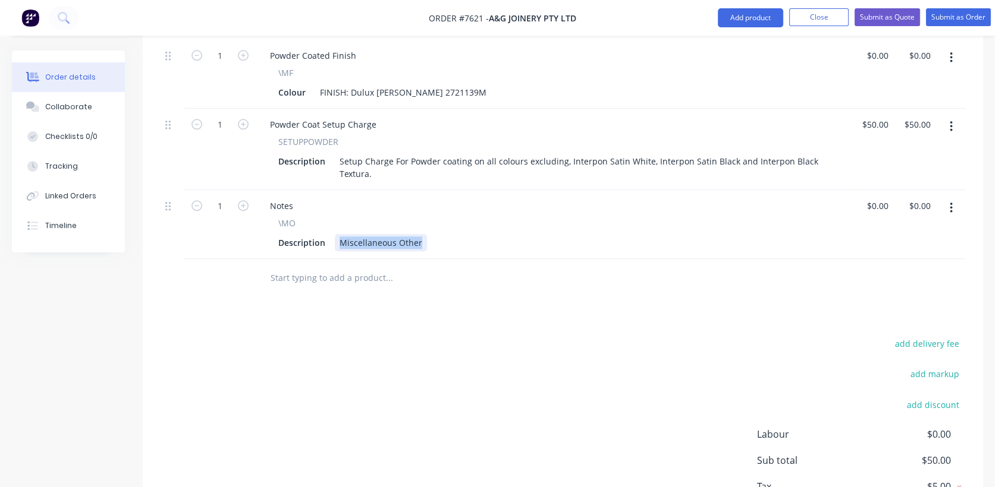
drag, startPoint x: 338, startPoint y: 220, endPoint x: 520, endPoint y: 234, distance: 183.1
click at [520, 234] on div "Notes \MO Description Miscellaneous Other" at bounding box center [553, 224] width 594 height 69
click at [394, 234] on div "Notes on PO: Hanging holes can be added to the folds at the back" at bounding box center [471, 242] width 272 height 17
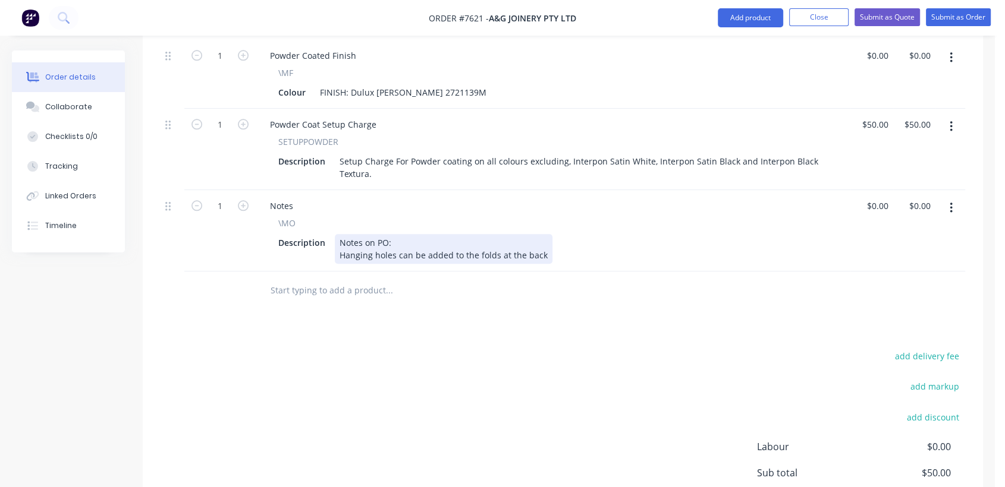
click at [542, 237] on div "Notes on PO: Hanging holes can be added to the folds at the back" at bounding box center [444, 249] width 218 height 30
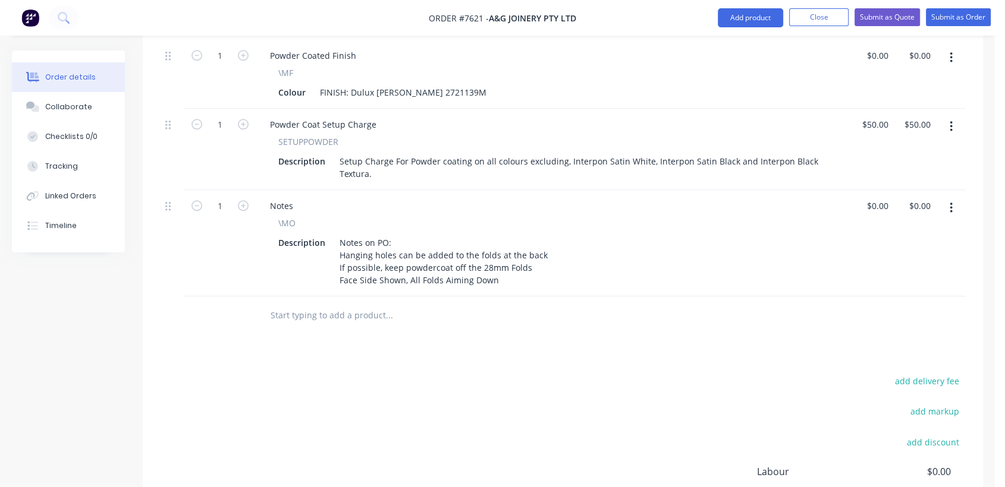
click at [320, 304] on input "text" at bounding box center [389, 316] width 238 height 24
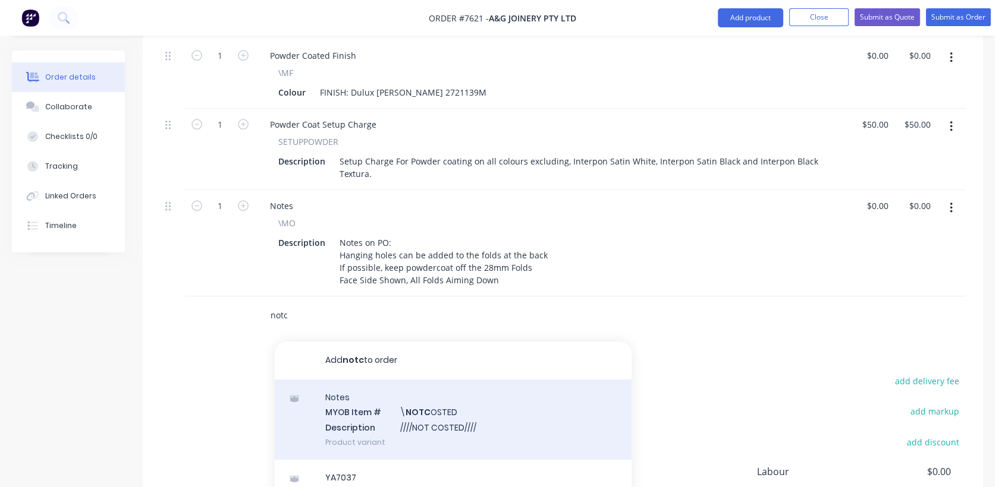
type input "notc"
click at [426, 405] on div "Notes MYOB Item # \ NOTC OSTED Description ////NOT COSTED//// Product variant" at bounding box center [453, 420] width 357 height 80
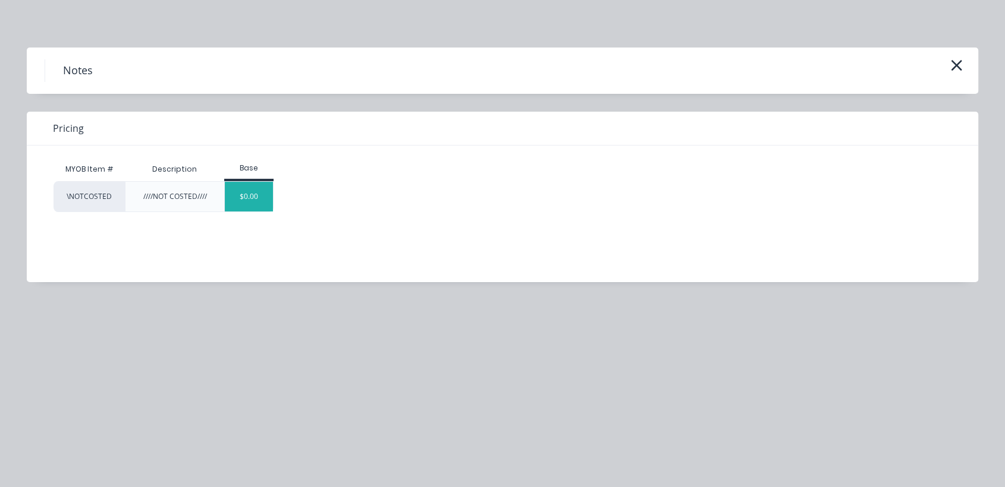
click at [262, 201] on div "$0.00" at bounding box center [249, 197] width 48 height 30
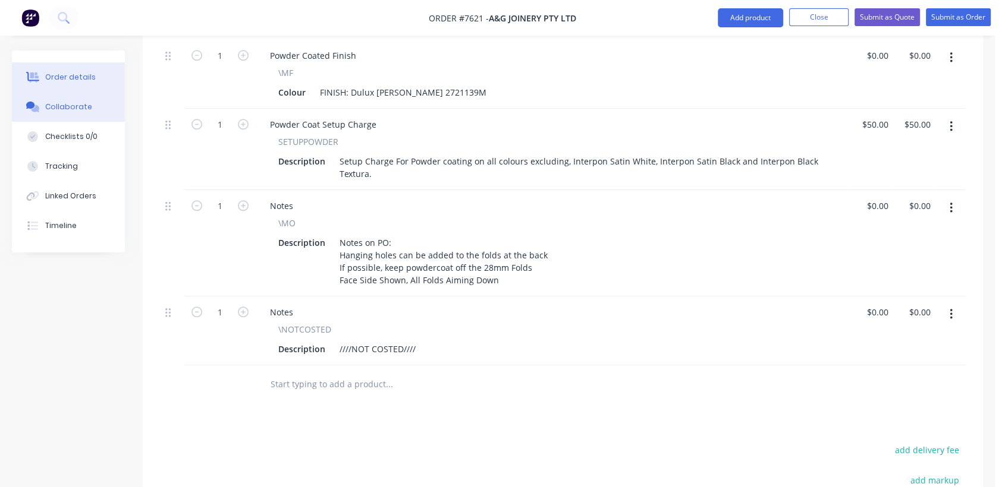
click at [94, 108] on button "Collaborate" at bounding box center [68, 107] width 113 height 30
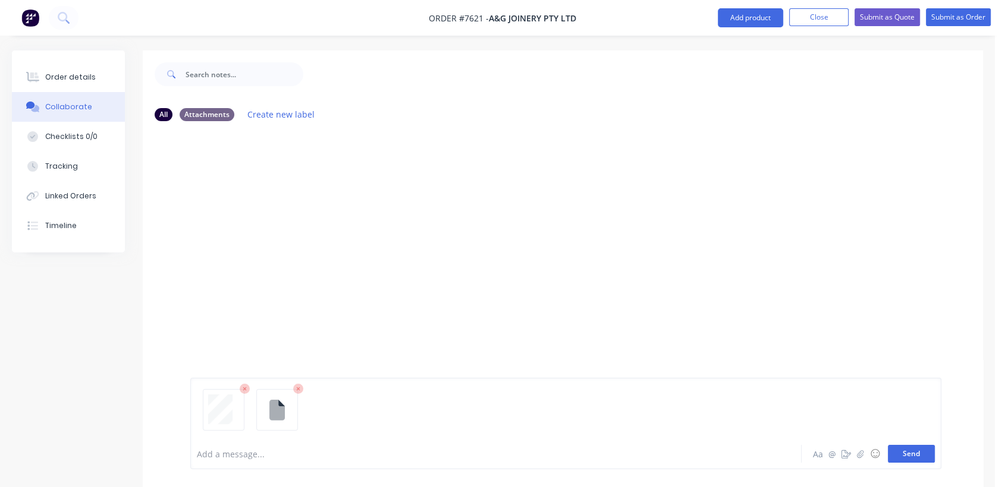
click at [908, 455] on button "Send" at bounding box center [911, 454] width 47 height 18
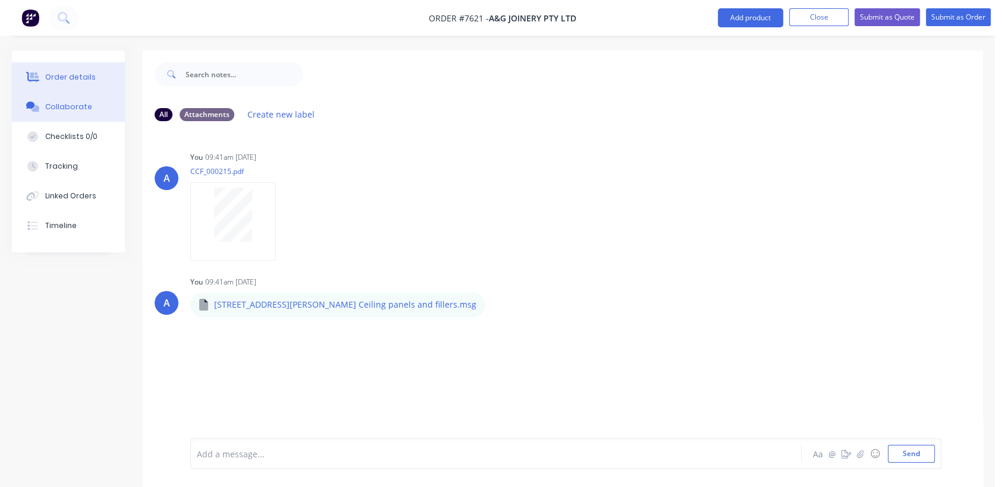
click at [67, 72] on div "Order details" at bounding box center [70, 77] width 51 height 11
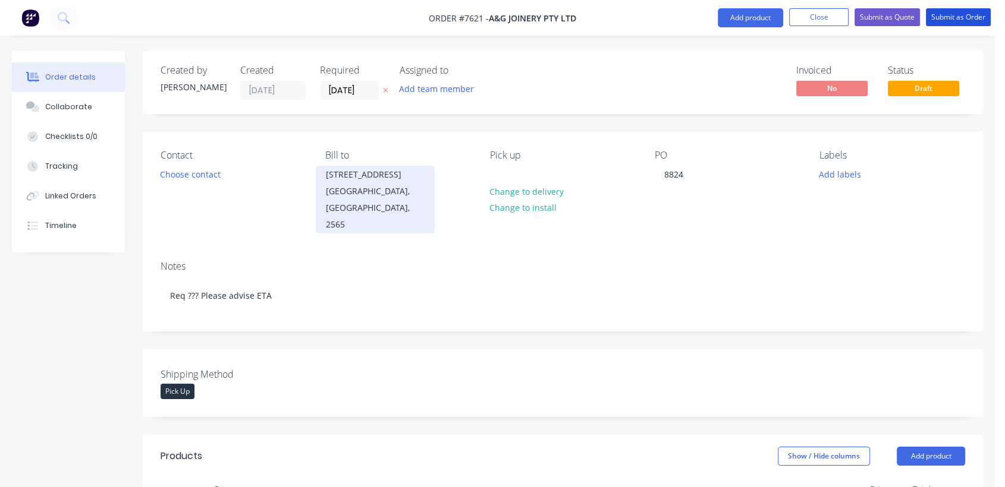
drag, startPoint x: 962, startPoint y: 11, endPoint x: 425, endPoint y: 185, distance: 564.2
click at [961, 11] on button "Submit as Order" at bounding box center [958, 17] width 65 height 18
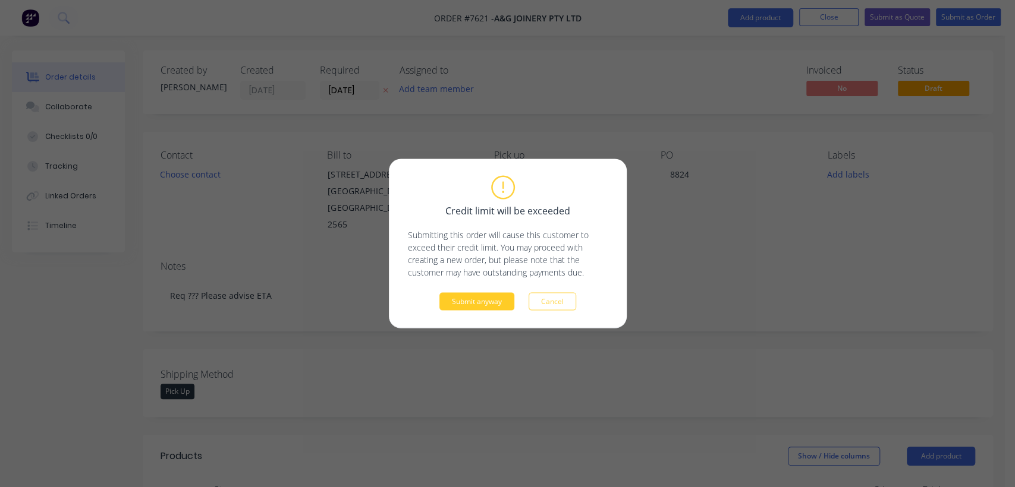
click at [489, 300] on button "Submit anyway" at bounding box center [476, 302] width 75 height 18
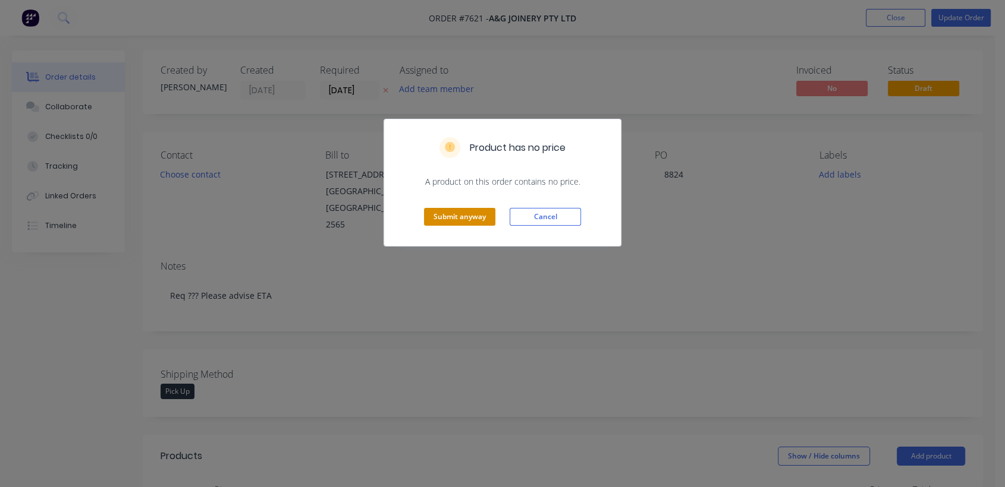
click at [457, 215] on button "Submit anyway" at bounding box center [459, 217] width 71 height 18
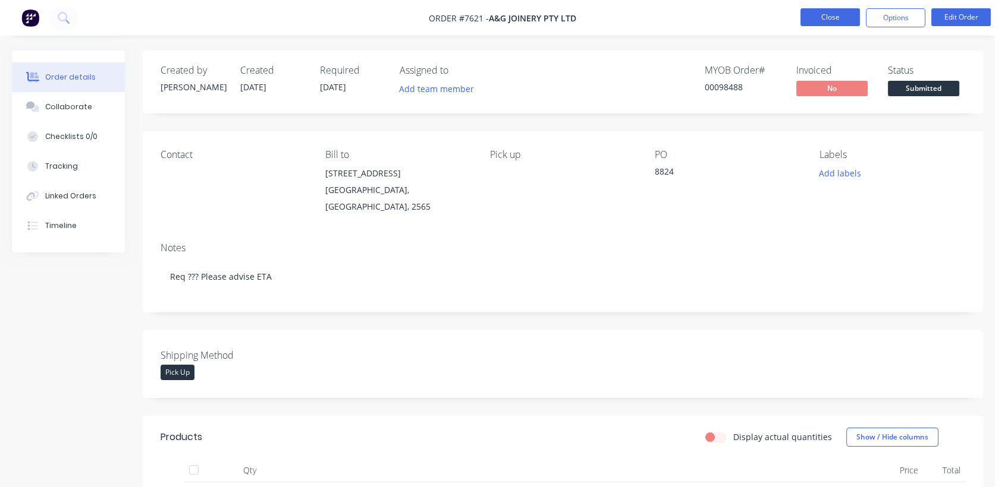
click at [835, 15] on button "Close" at bounding box center [829, 17] width 59 height 18
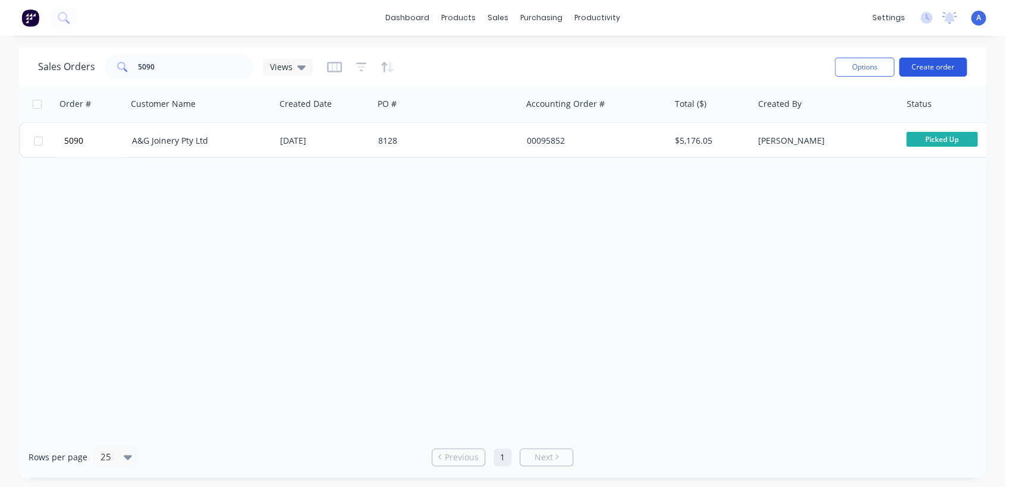
click at [940, 58] on button "Create order" at bounding box center [933, 67] width 68 height 19
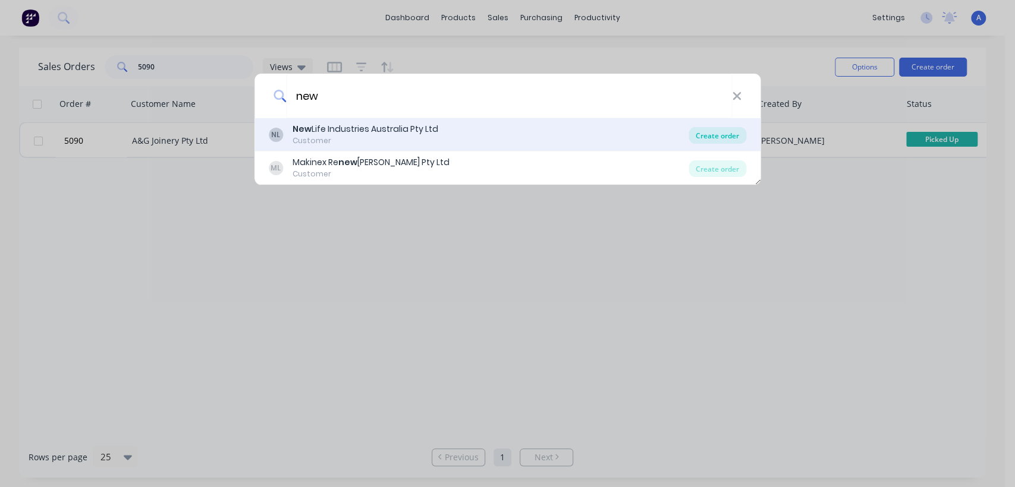
type input "new"
click at [703, 134] on div "Create order" at bounding box center [717, 135] width 58 height 17
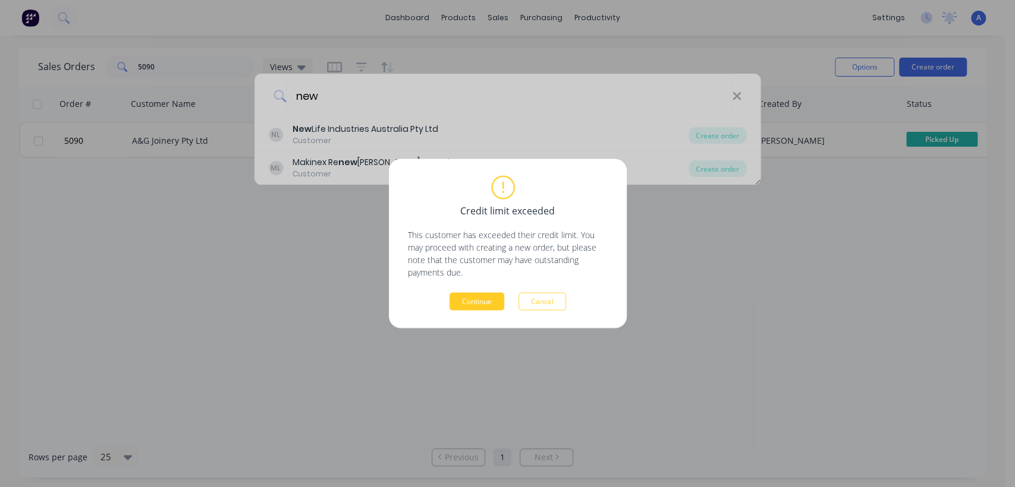
click at [484, 303] on button "Continue" at bounding box center [476, 302] width 55 height 18
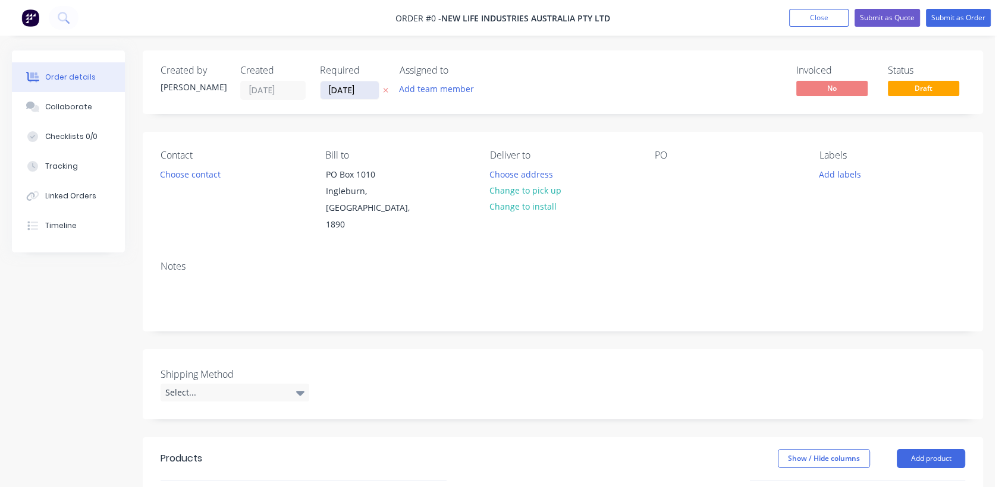
click at [363, 88] on input "[DATE]" at bounding box center [349, 90] width 58 height 18
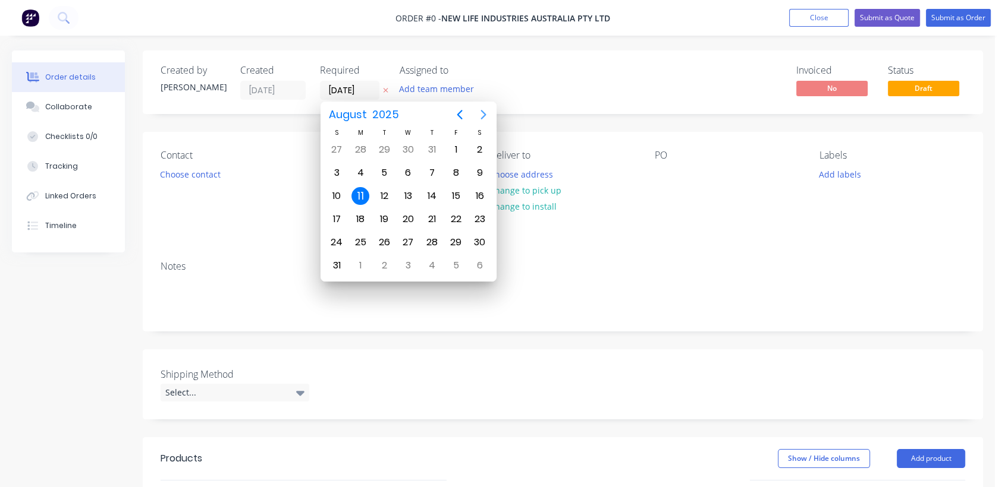
click at [481, 114] on icon "Next page" at bounding box center [483, 115] width 14 height 14
drag, startPoint x: 408, startPoint y: 238, endPoint x: 388, endPoint y: 241, distance: 19.9
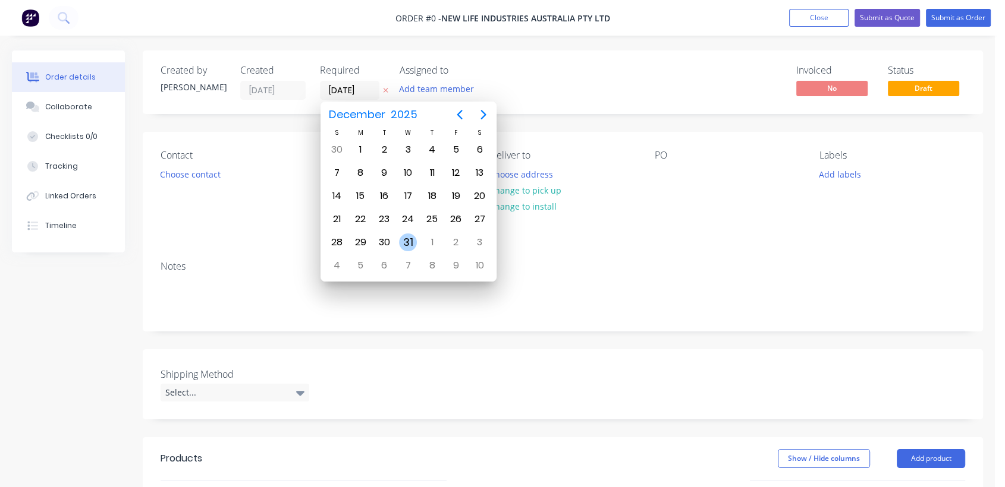
click at [407, 238] on div "31" at bounding box center [408, 243] width 18 height 18
type input "[DATE]"
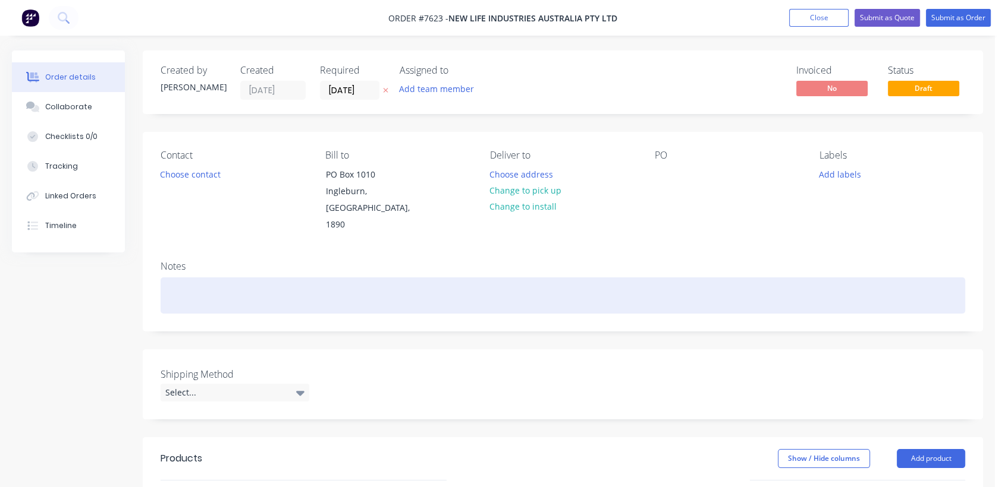
click at [190, 278] on div at bounding box center [563, 296] width 804 height 36
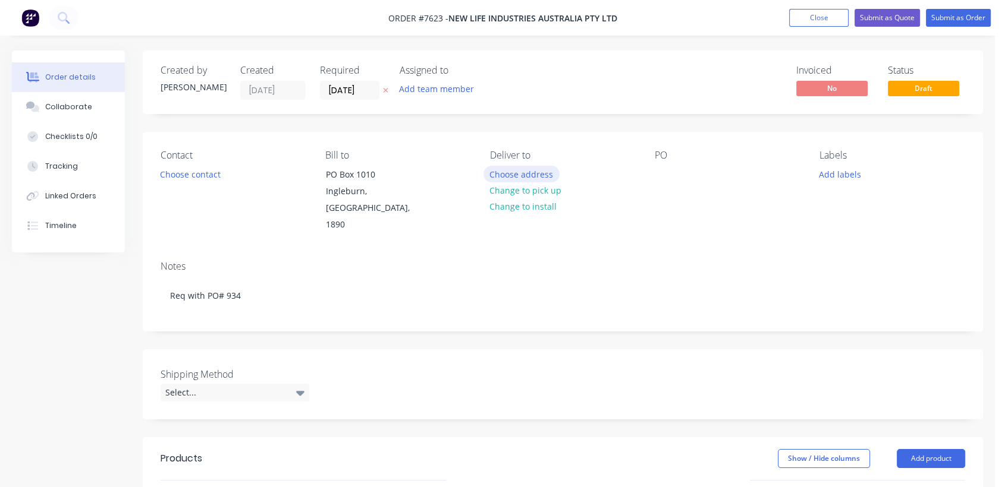
click at [540, 168] on button "Choose address" at bounding box center [521, 174] width 76 height 16
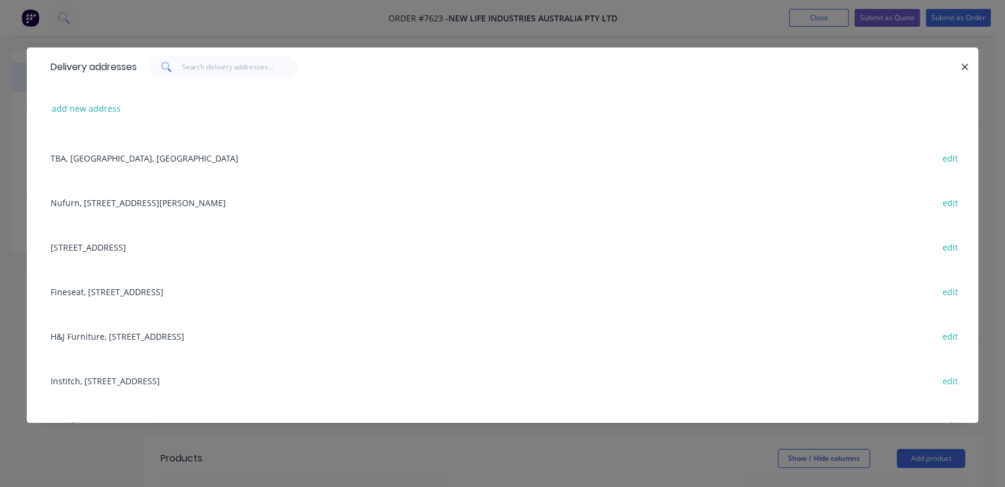
scroll to position [330, 0]
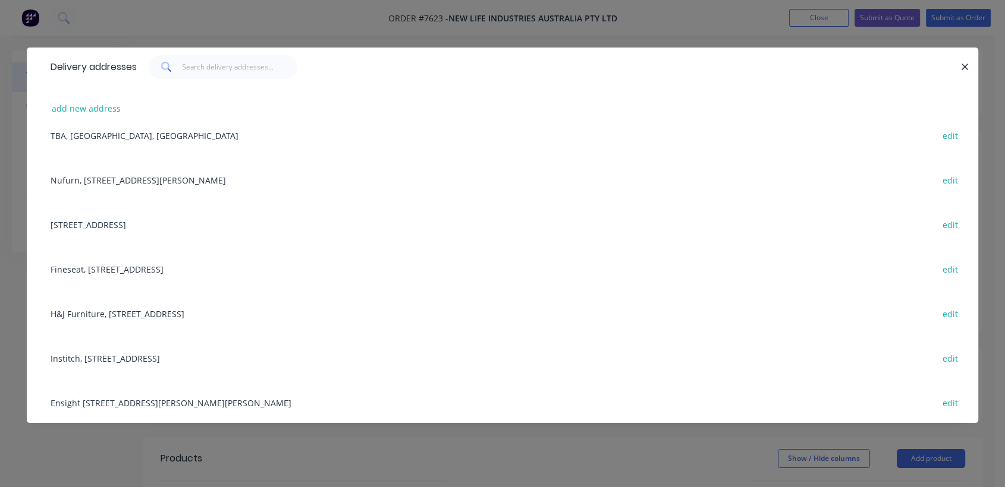
click at [171, 310] on div "H&J Furniture, [STREET_ADDRESS] edit" at bounding box center [502, 313] width 915 height 45
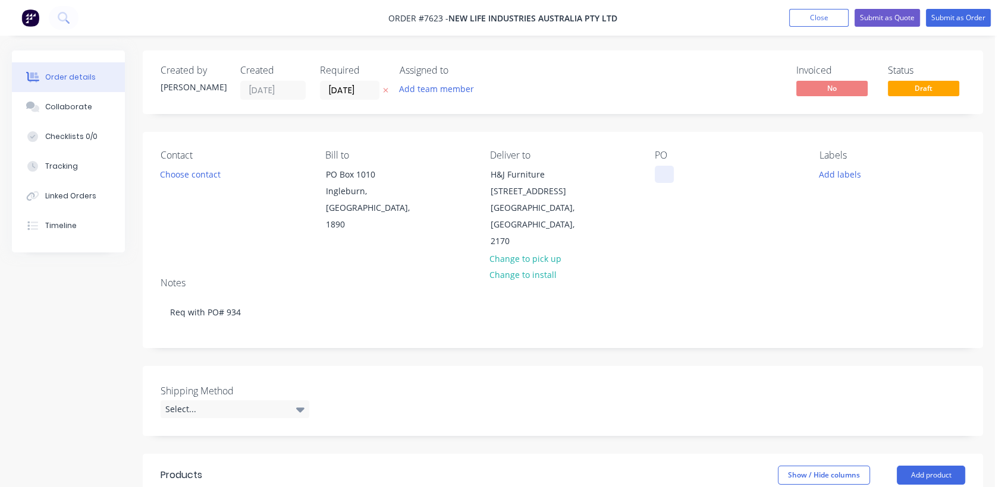
click at [660, 172] on div at bounding box center [663, 174] width 19 height 17
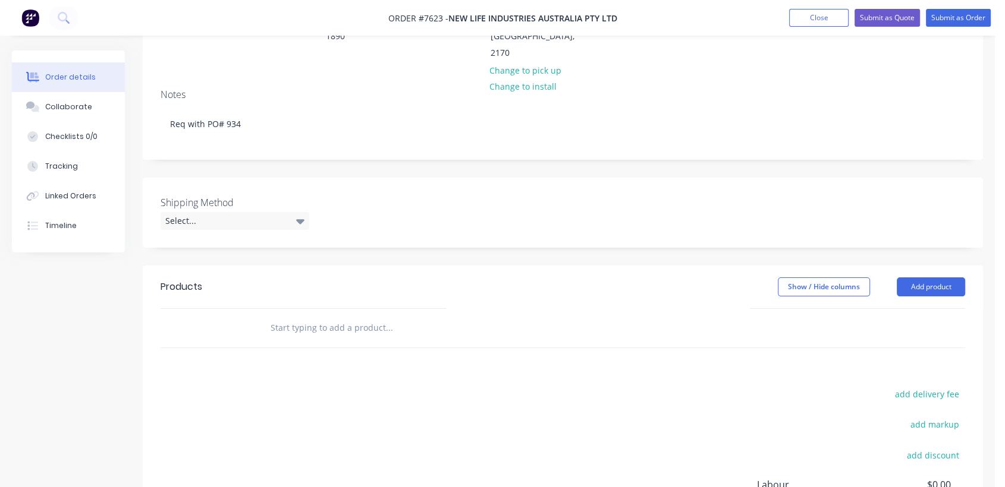
scroll to position [198, 0]
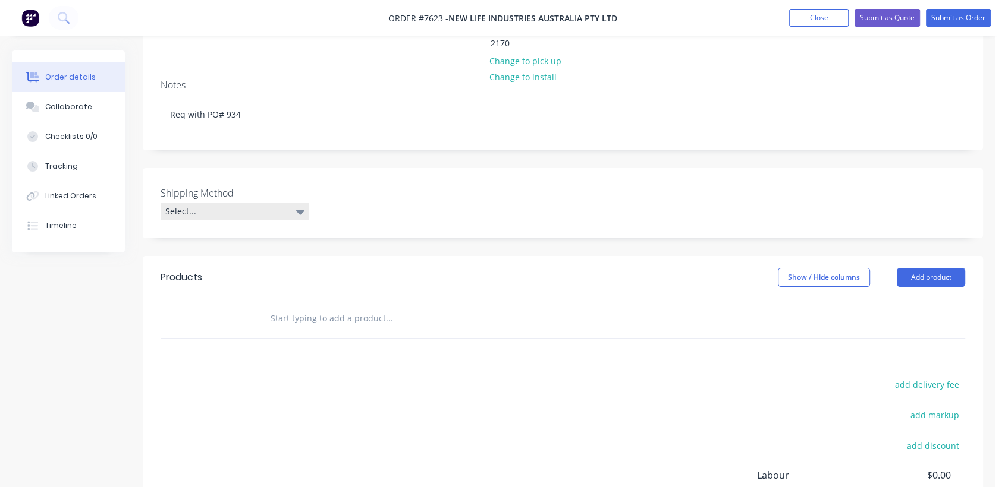
click at [217, 203] on div "Select..." at bounding box center [235, 212] width 149 height 18
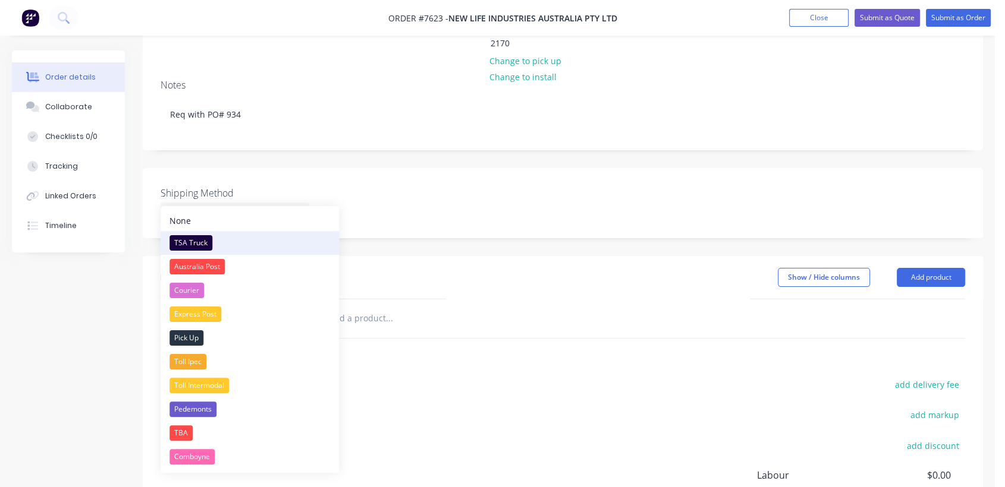
click at [199, 241] on div "TSA Truck" at bounding box center [190, 242] width 43 height 15
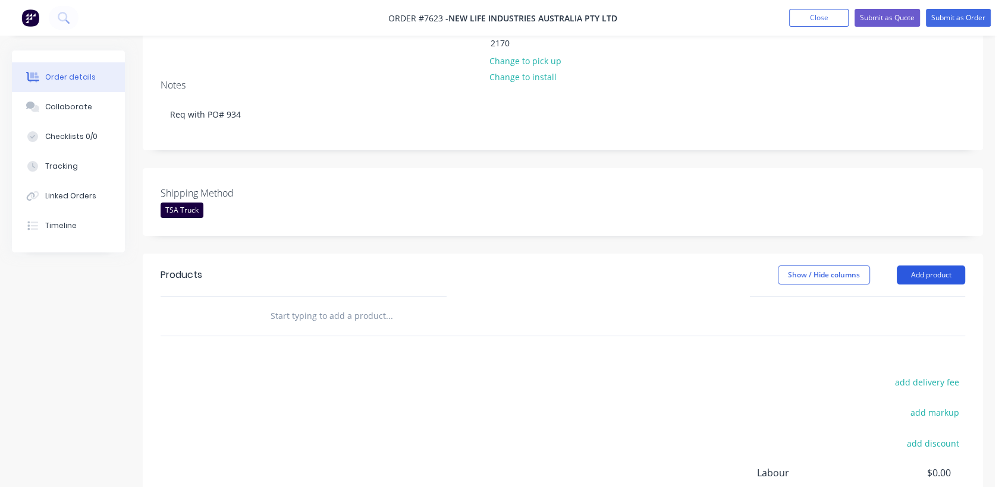
click at [937, 266] on button "Add product" at bounding box center [930, 275] width 68 height 19
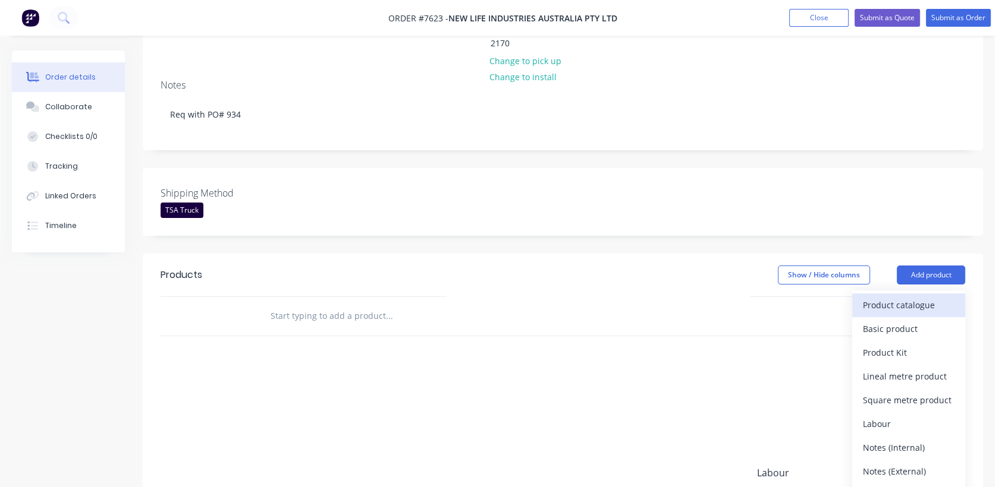
click at [891, 297] on div "Product catalogue" at bounding box center [909, 305] width 92 height 17
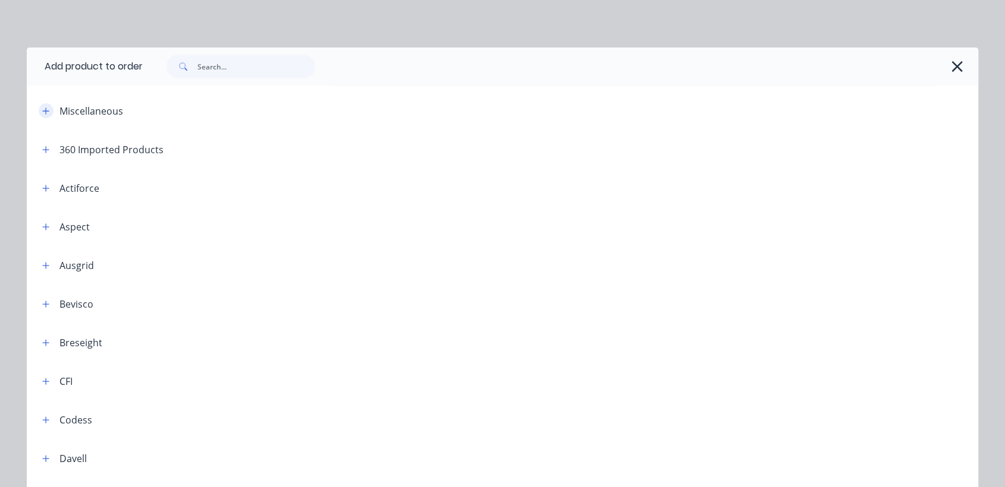
click at [42, 114] on icon "button" at bounding box center [45, 111] width 7 height 8
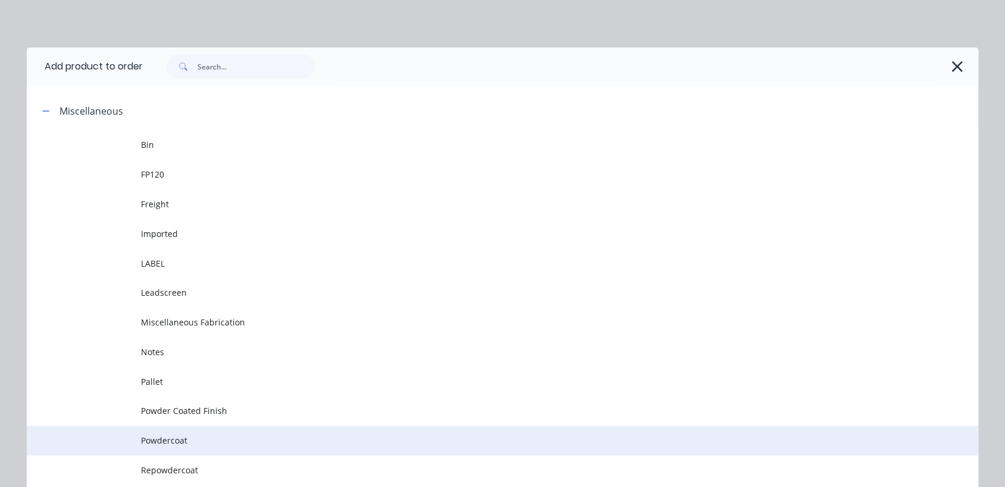
click at [174, 434] on td "Powdercoat" at bounding box center [559, 441] width 837 height 30
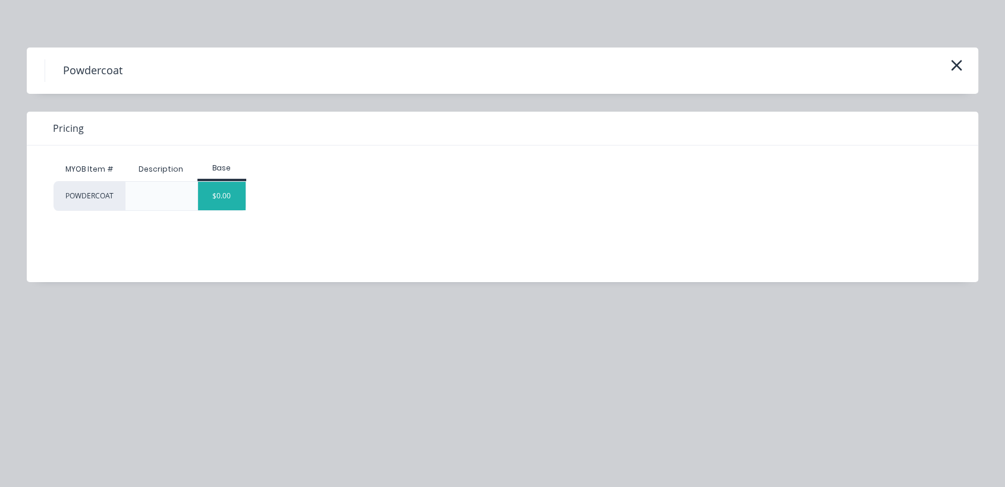
click at [218, 194] on div "$0.00" at bounding box center [222, 196] width 48 height 29
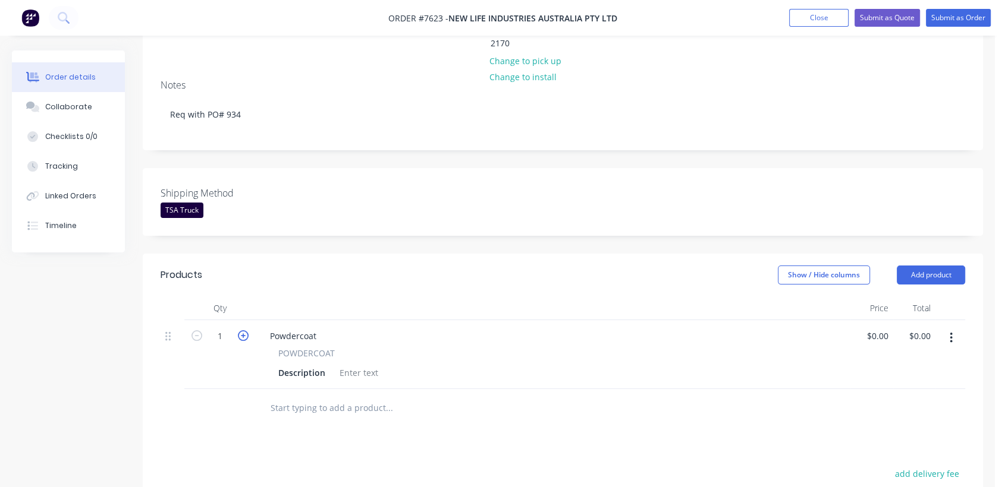
click at [240, 331] on icon "button" at bounding box center [243, 336] width 11 height 11
type input "2"
drag, startPoint x: 323, startPoint y: 316, endPoint x: 244, endPoint y: 306, distance: 80.3
click at [250, 320] on div "2 Powdercoat POWDERCOAT Description $0.00 $0.00 $0.00 $0.00" at bounding box center [563, 354] width 804 height 69
click at [350, 364] on div at bounding box center [359, 372] width 48 height 17
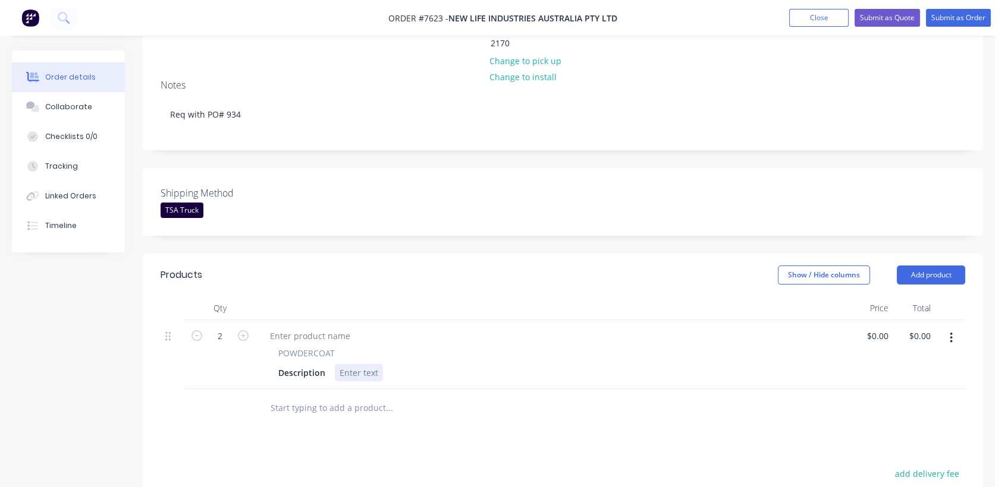
paste div
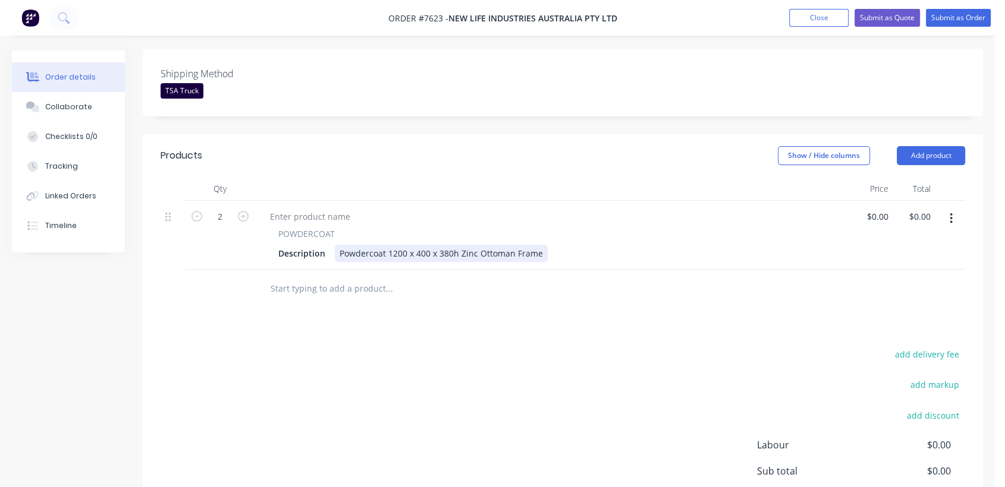
scroll to position [330, 0]
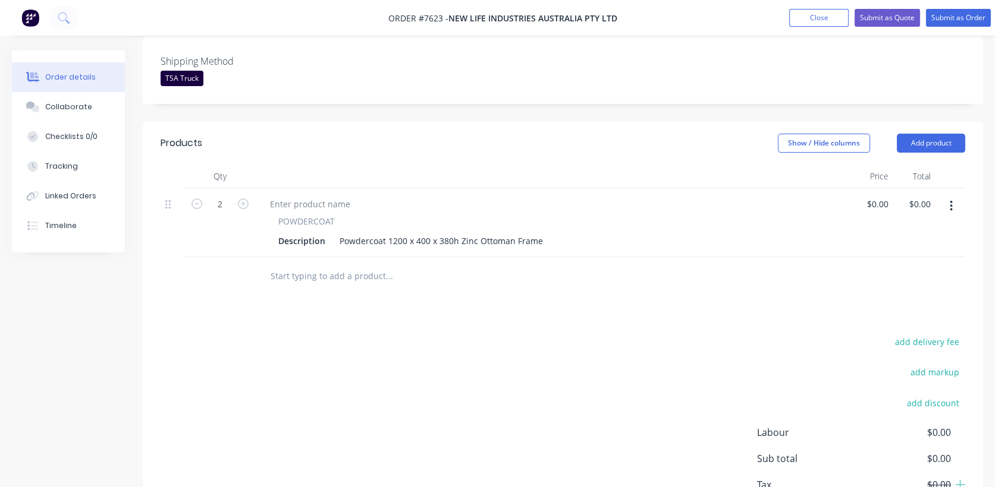
click at [349, 265] on input "text" at bounding box center [389, 277] width 238 height 24
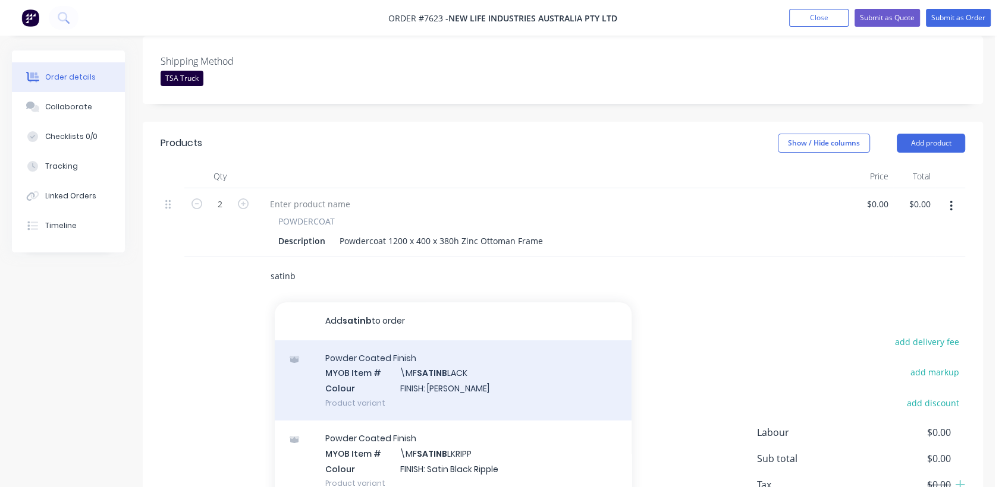
type input "satinb"
click at [453, 357] on div "Powder Coated Finish MYOB Item # \MF SATINB LACK Colour FINISH: Satin Black Pro…" at bounding box center [453, 381] width 357 height 80
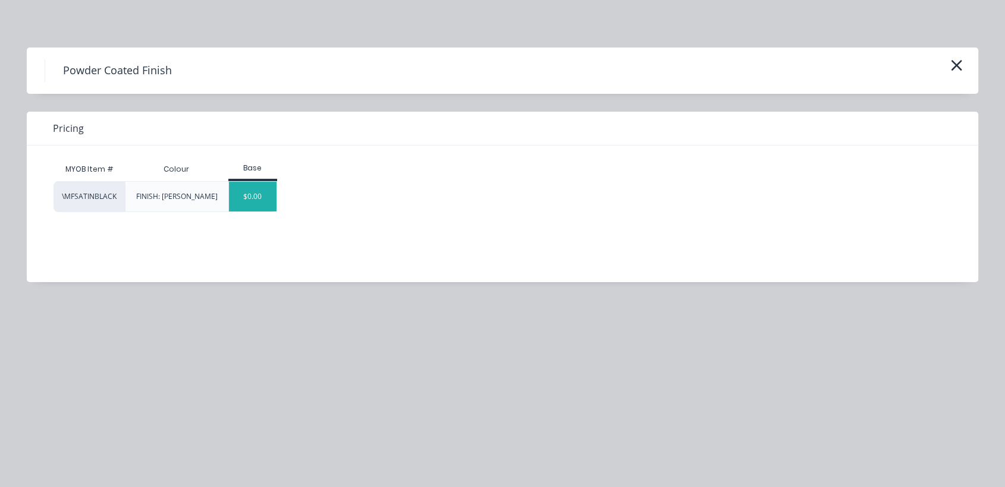
click at [253, 196] on div "$0.00" at bounding box center [253, 197] width 48 height 30
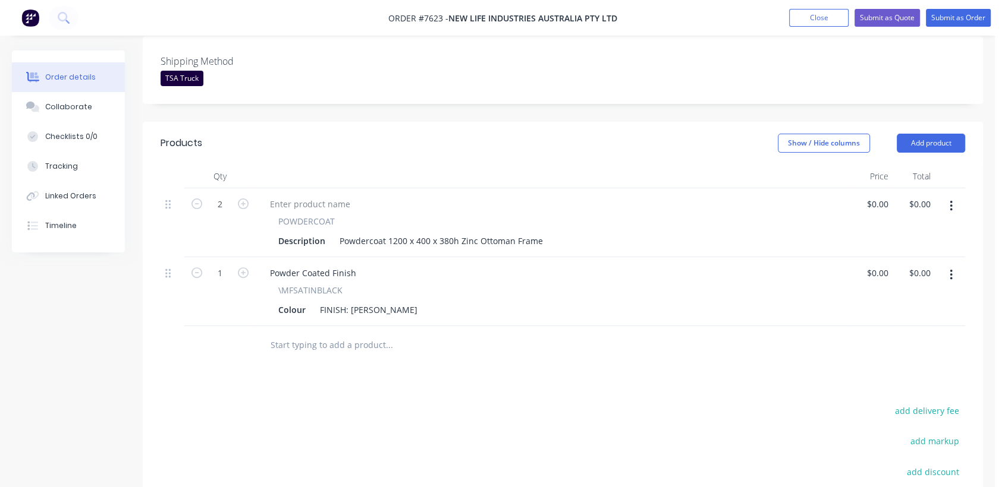
click at [341, 333] on input "text" at bounding box center [389, 345] width 238 height 24
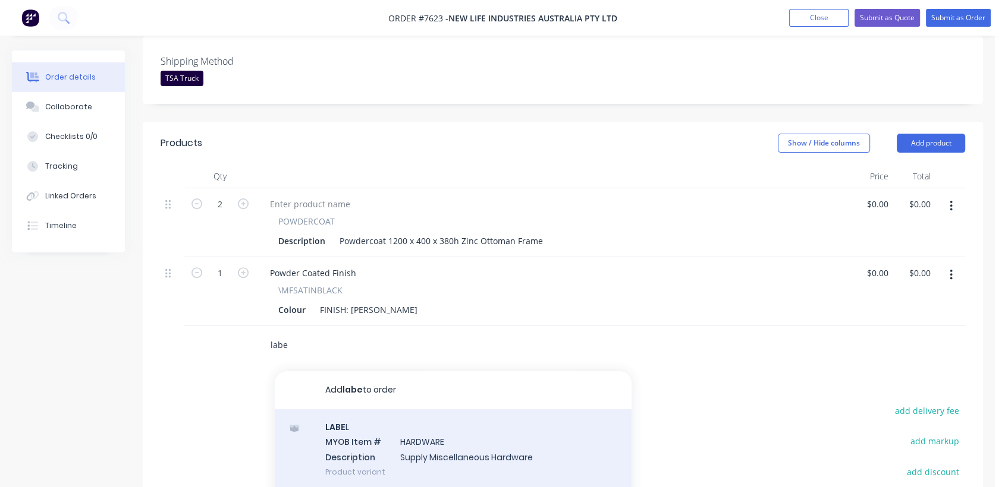
scroll to position [29, 0]
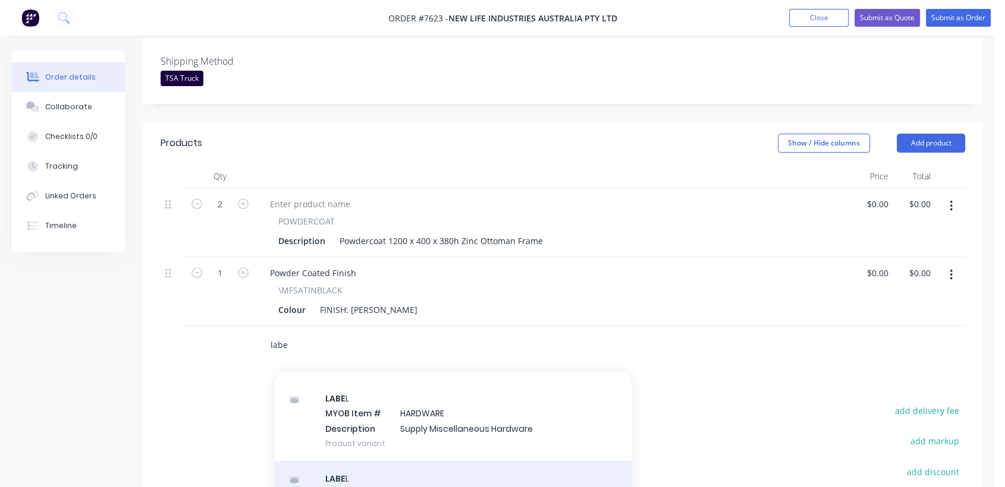
type input "labe"
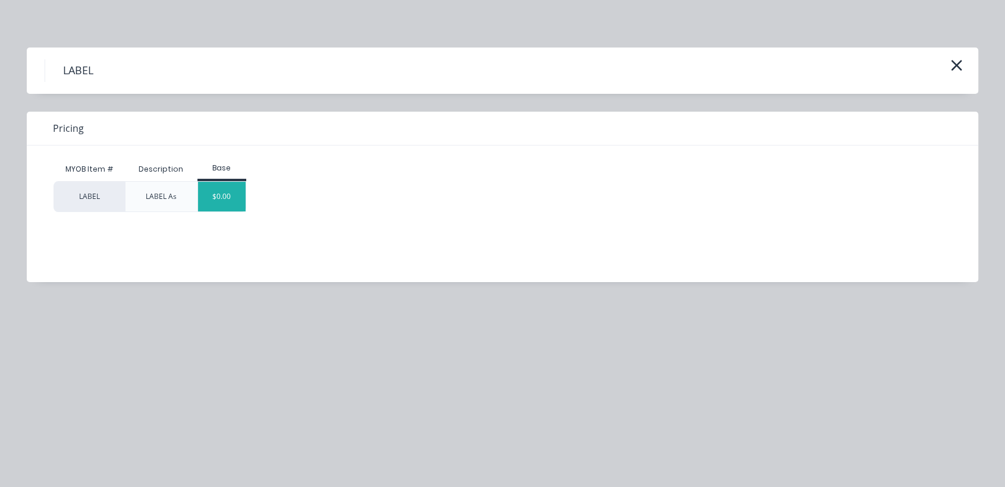
click at [237, 196] on div "$0.00" at bounding box center [222, 197] width 48 height 30
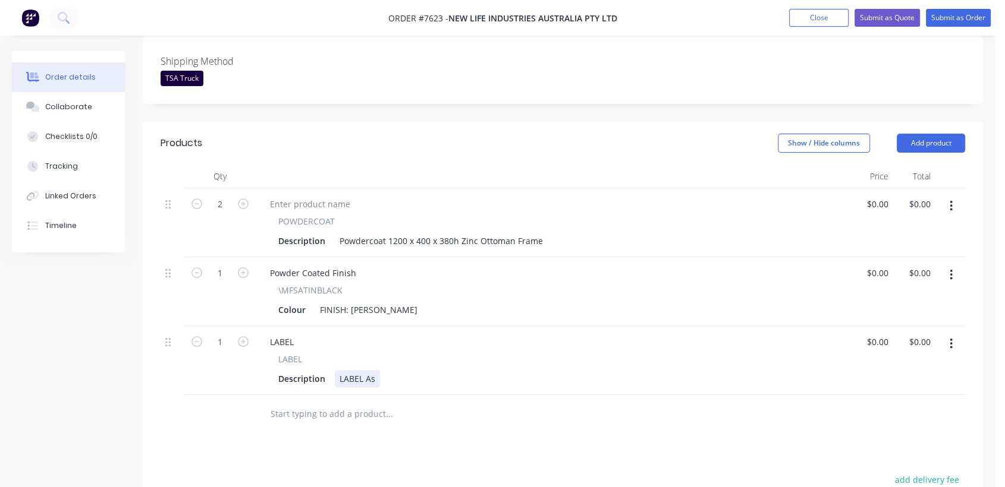
click at [382, 370] on div "Description LABEL As" at bounding box center [550, 378] width 554 height 17
type input "$0.00"
click at [367, 405] on input "text" at bounding box center [389, 414] width 238 height 24
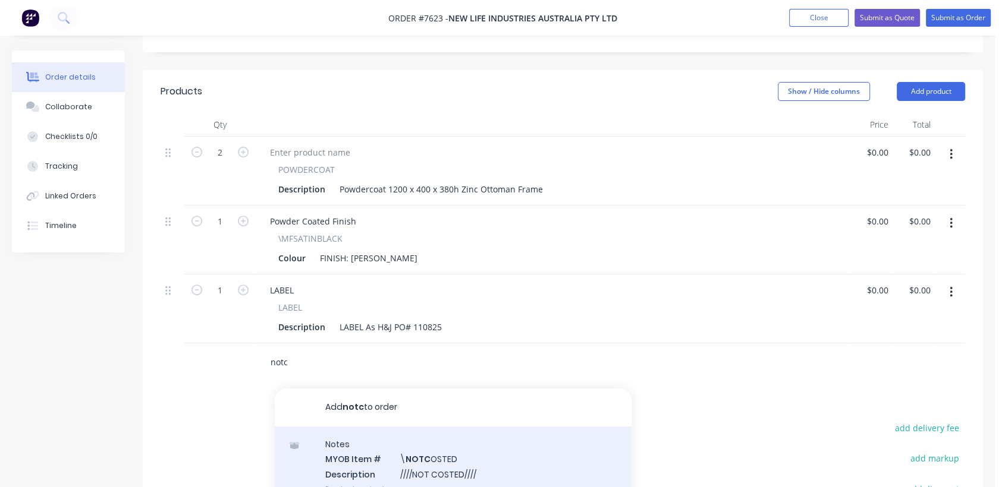
scroll to position [462, 0]
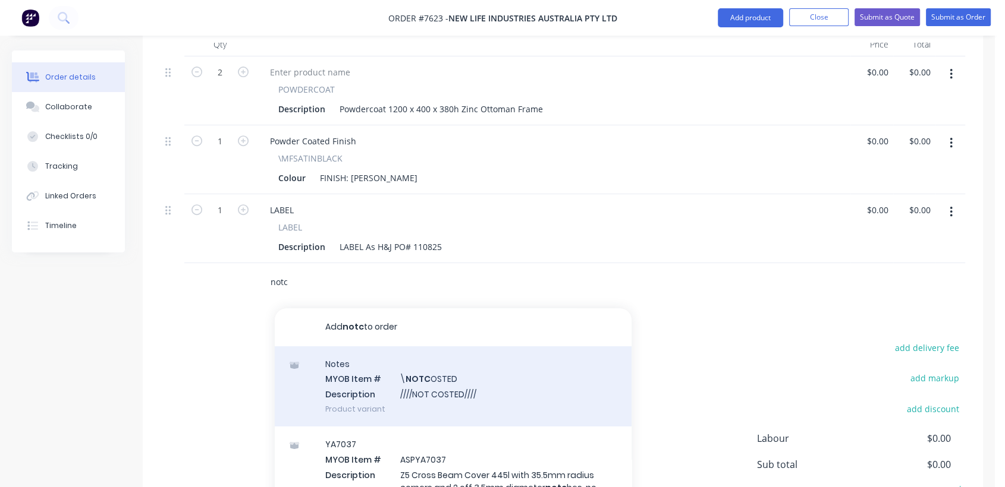
type input "notc"
click at [455, 363] on div "Notes MYOB Item # \ NOTC OSTED Description ////NOT COSTED//// Product variant" at bounding box center [453, 387] width 357 height 80
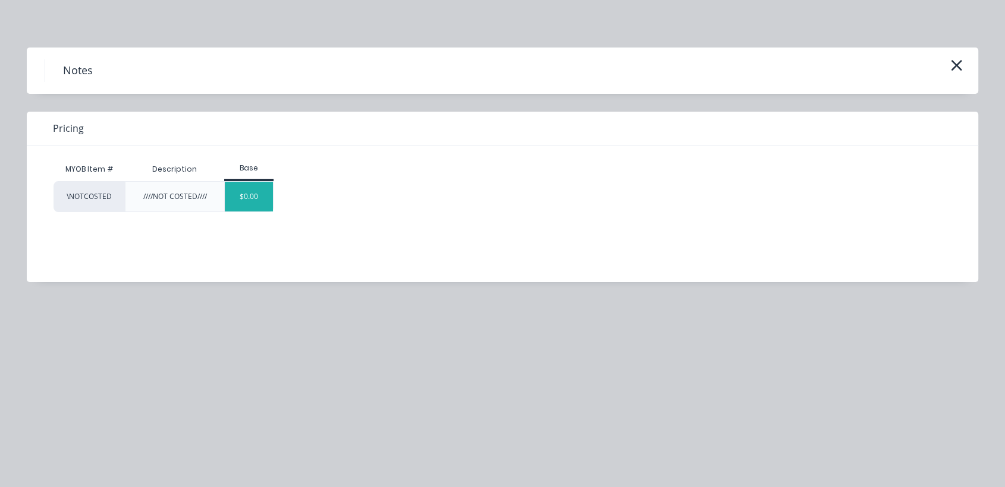
click at [257, 199] on div "$0.00" at bounding box center [249, 197] width 48 height 30
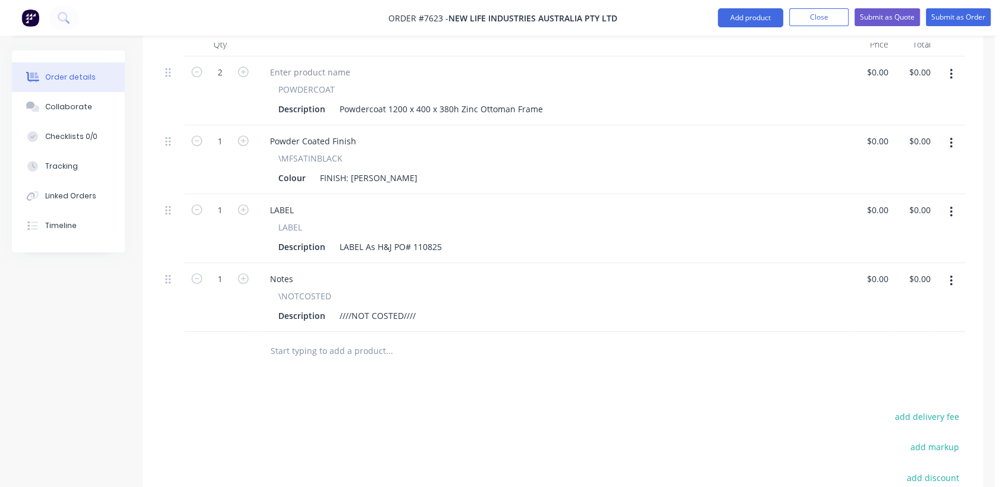
drag, startPoint x: 100, startPoint y: 102, endPoint x: 131, endPoint y: 134, distance: 44.6
click at [100, 102] on button "Collaborate" at bounding box center [68, 107] width 113 height 30
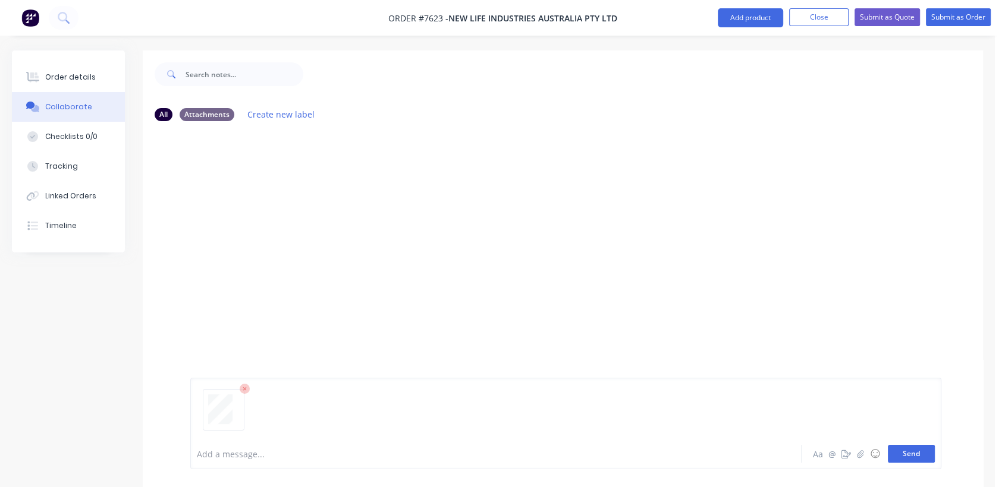
click at [905, 448] on button "Send" at bounding box center [911, 454] width 47 height 18
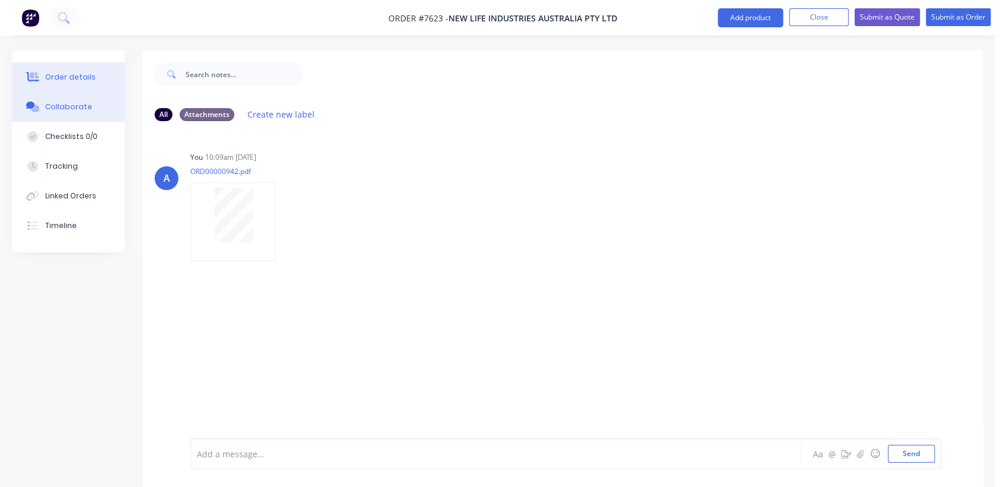
click at [81, 71] on button "Order details" at bounding box center [68, 77] width 113 height 30
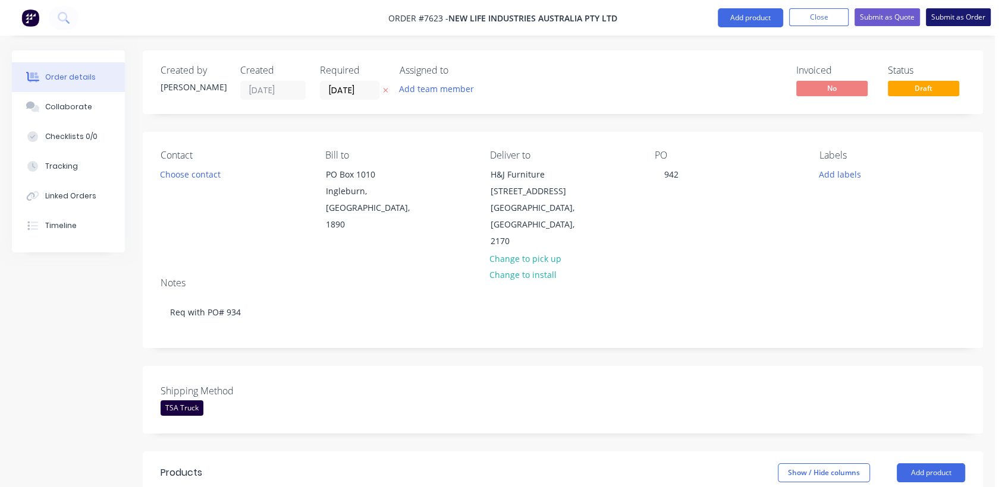
click at [955, 14] on button "Submit as Order" at bounding box center [958, 17] width 65 height 18
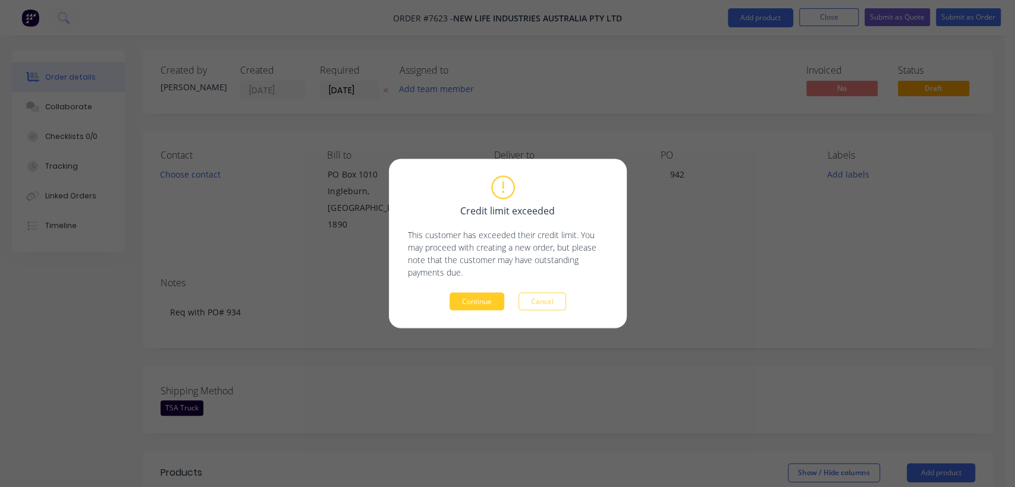
click at [471, 304] on button "Continue" at bounding box center [476, 302] width 55 height 18
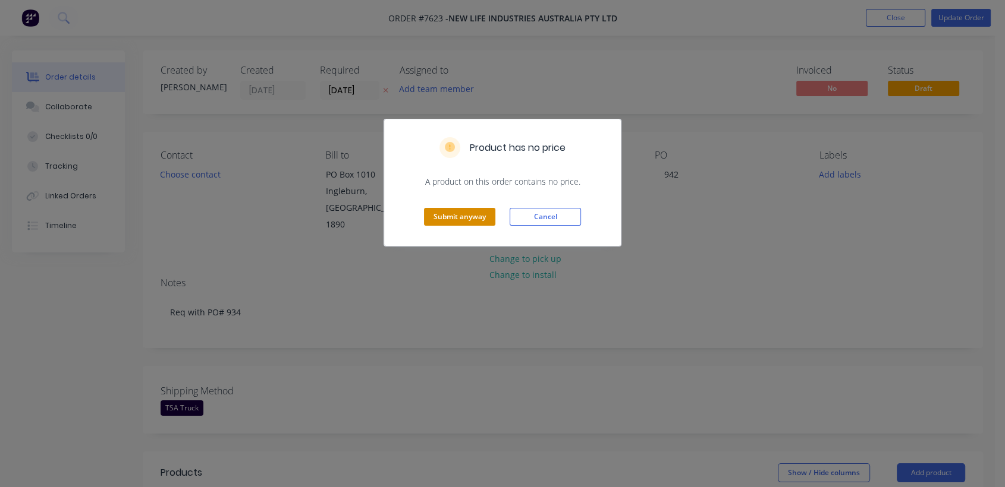
click at [430, 210] on button "Submit anyway" at bounding box center [459, 217] width 71 height 18
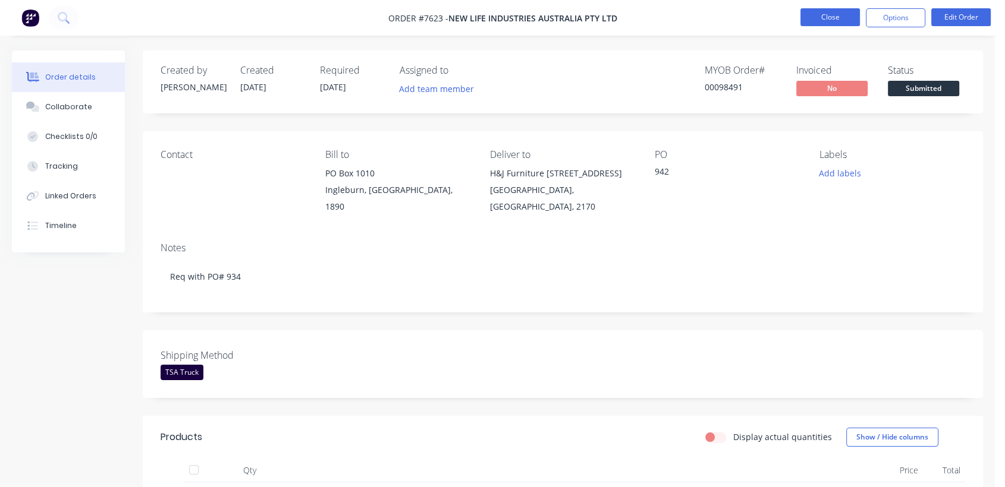
click at [833, 17] on button "Close" at bounding box center [829, 17] width 59 height 18
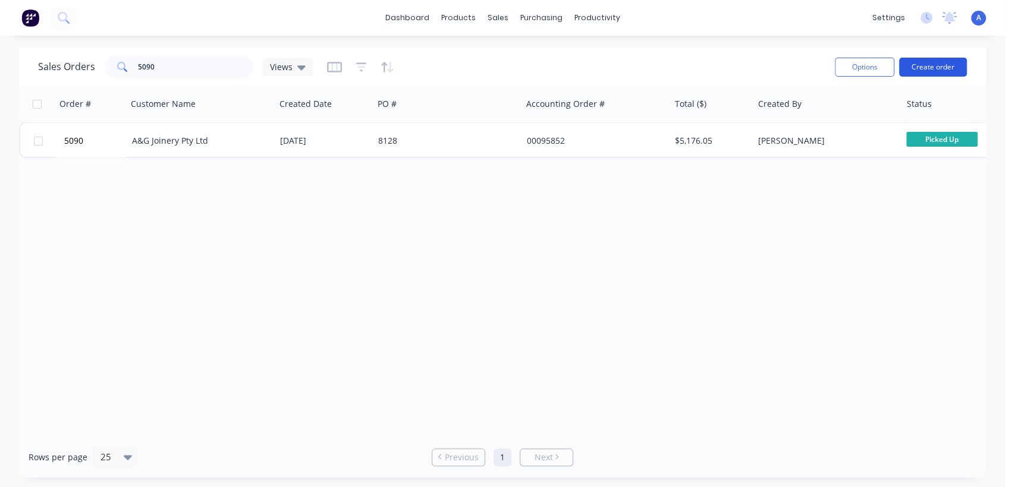
click at [934, 61] on button "Create order" at bounding box center [933, 67] width 68 height 19
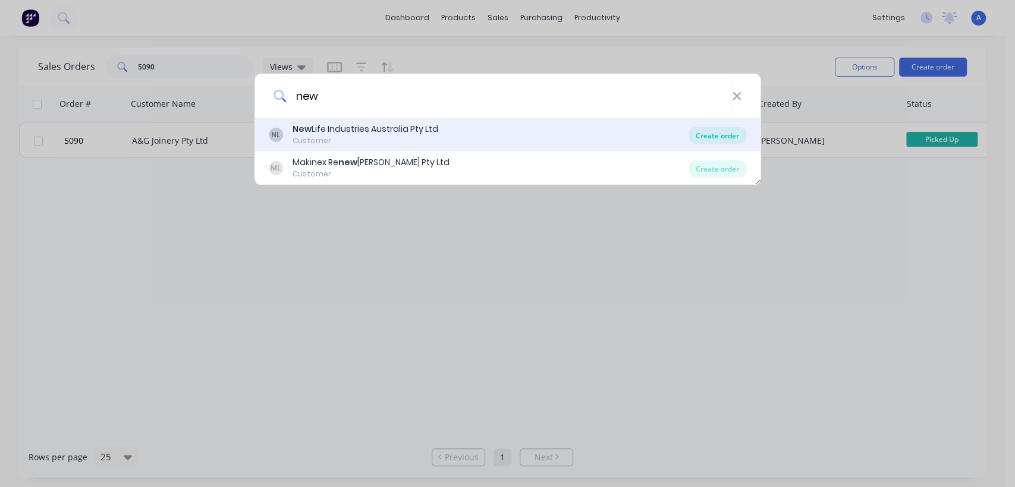
type input "new"
click at [712, 131] on div "Create order" at bounding box center [717, 135] width 58 height 17
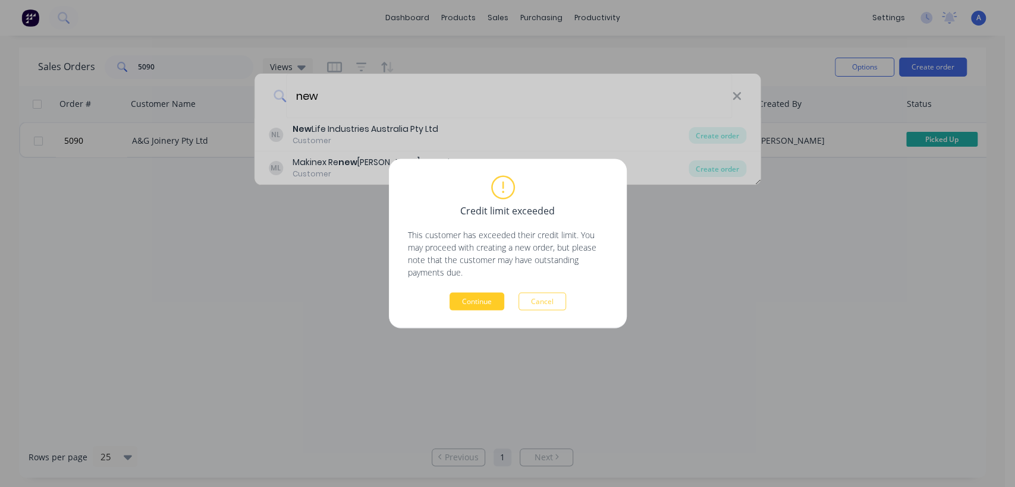
click at [479, 301] on button "Continue" at bounding box center [476, 302] width 55 height 18
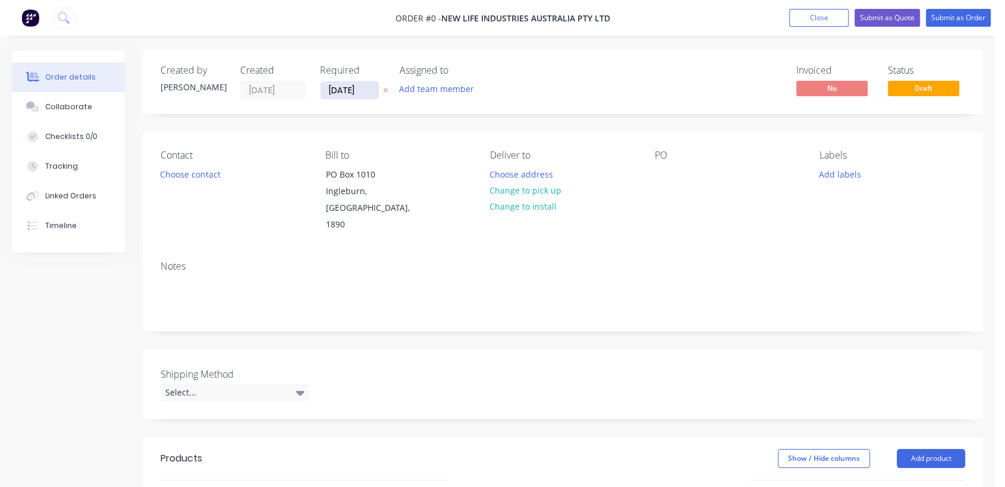
click at [366, 87] on input "[DATE]" at bounding box center [349, 90] width 58 height 18
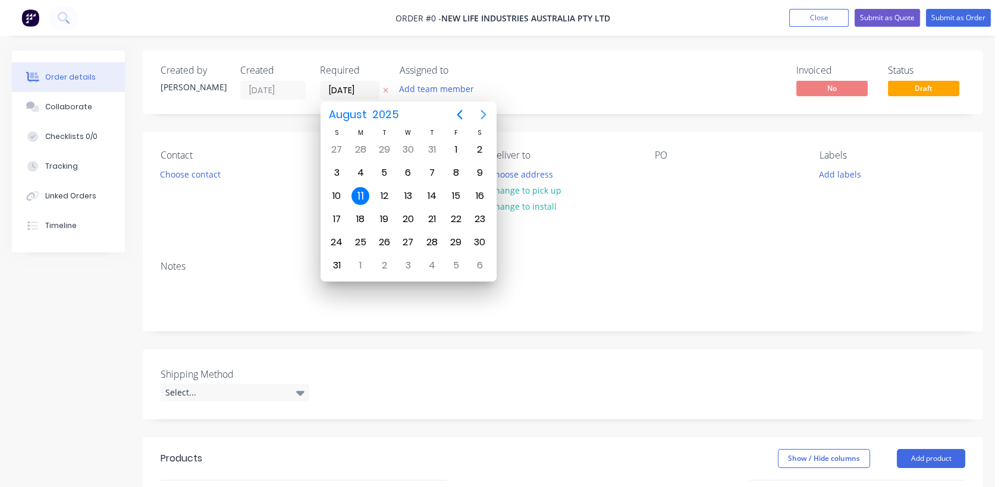
click at [480, 115] on icon "Next page" at bounding box center [483, 115] width 14 height 14
drag, startPoint x: 408, startPoint y: 238, endPoint x: 385, endPoint y: 246, distance: 25.2
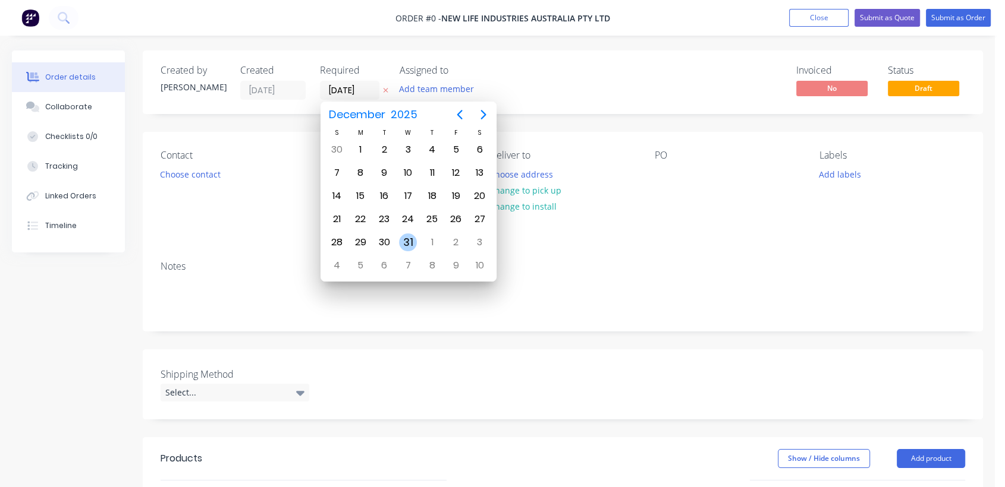
click at [408, 238] on div "31" at bounding box center [408, 243] width 18 height 18
type input "[DATE]"
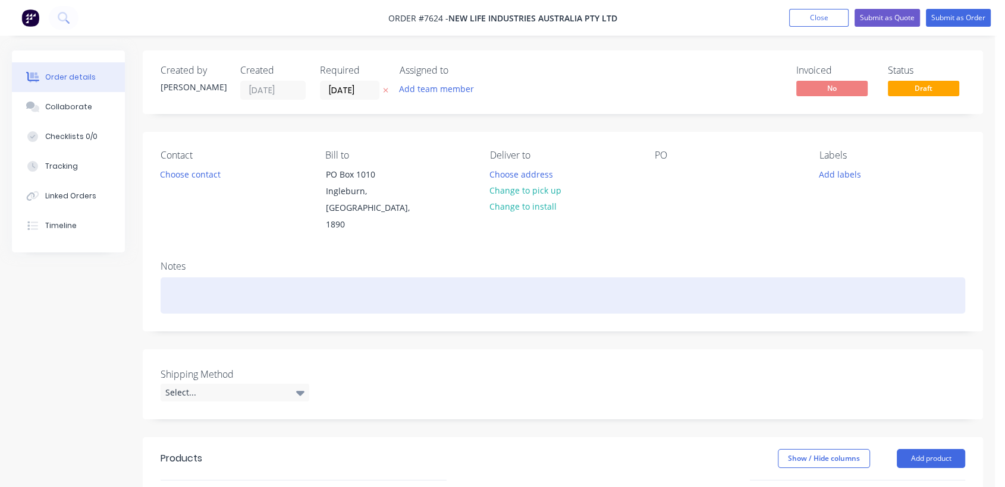
click at [183, 282] on div at bounding box center [563, 296] width 804 height 36
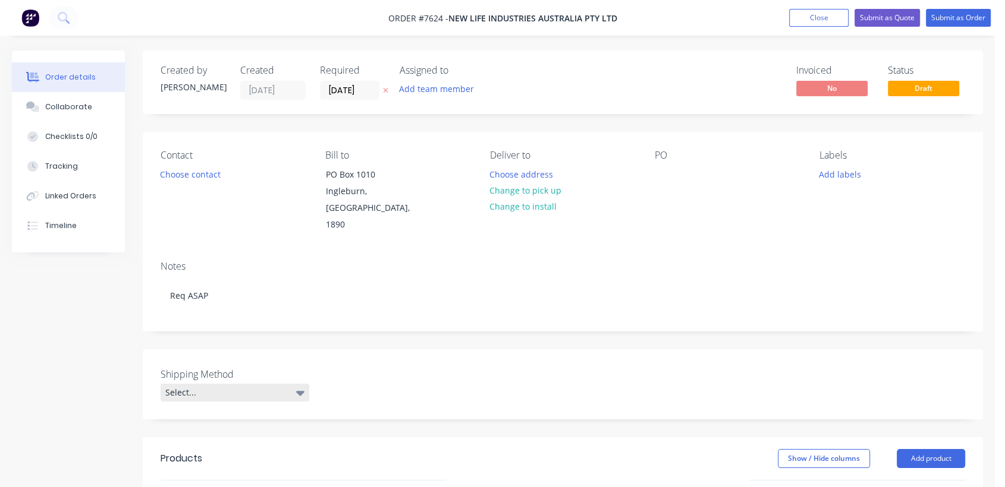
click at [271, 384] on div "Select..." at bounding box center [235, 393] width 149 height 18
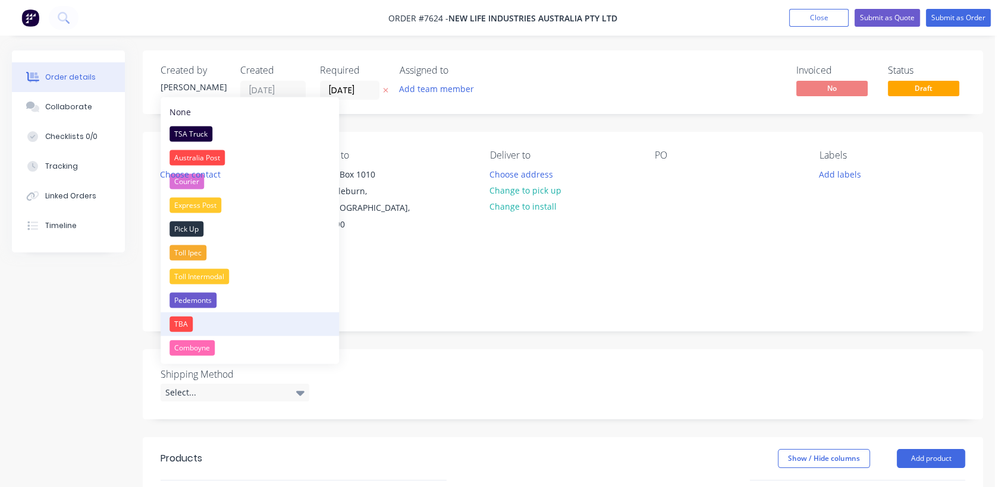
click at [187, 325] on div "TBA" at bounding box center [180, 324] width 23 height 15
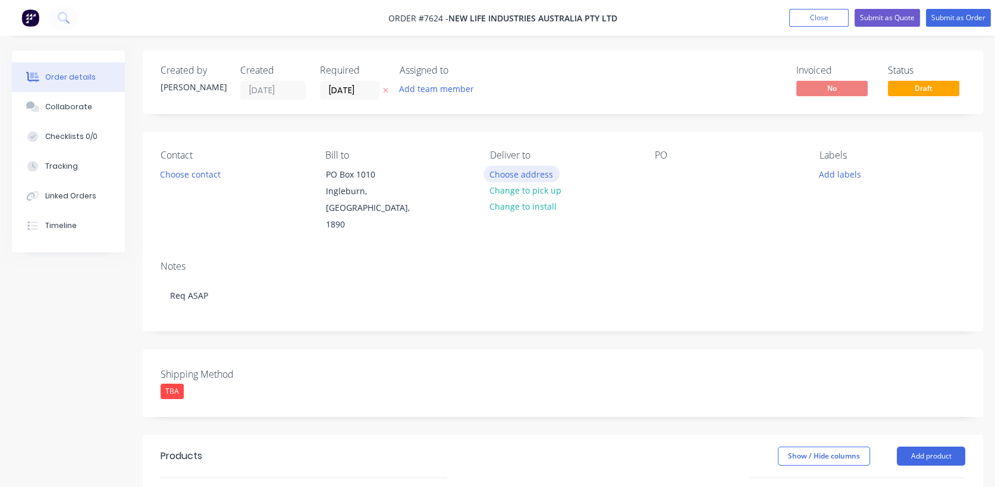
click at [515, 171] on button "Choose address" at bounding box center [521, 174] width 76 height 16
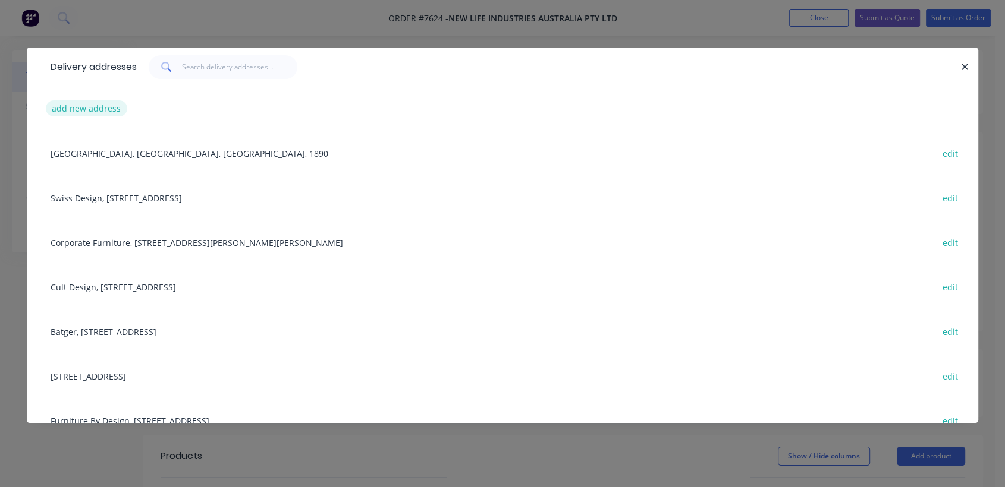
click at [105, 106] on button "add new address" at bounding box center [86, 108] width 81 height 16
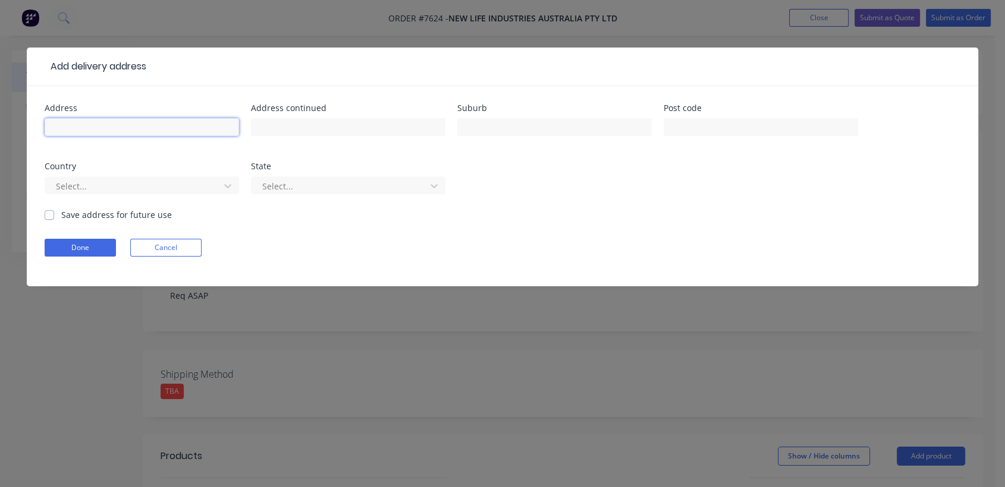
click at [108, 124] on input "text" at bounding box center [142, 127] width 194 height 18
type input "TBC"
click at [95, 243] on button "Done" at bounding box center [80, 248] width 71 height 18
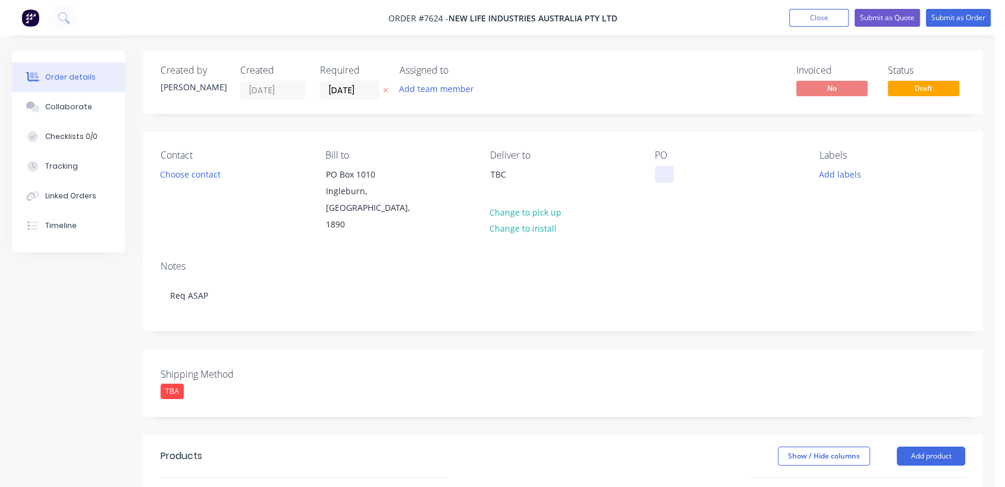
click at [673, 173] on div at bounding box center [663, 174] width 19 height 17
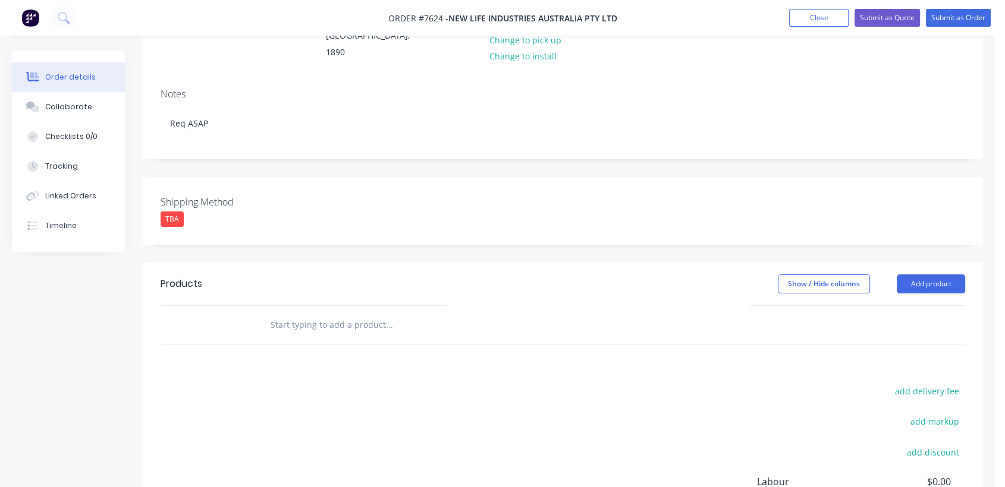
scroll to position [198, 0]
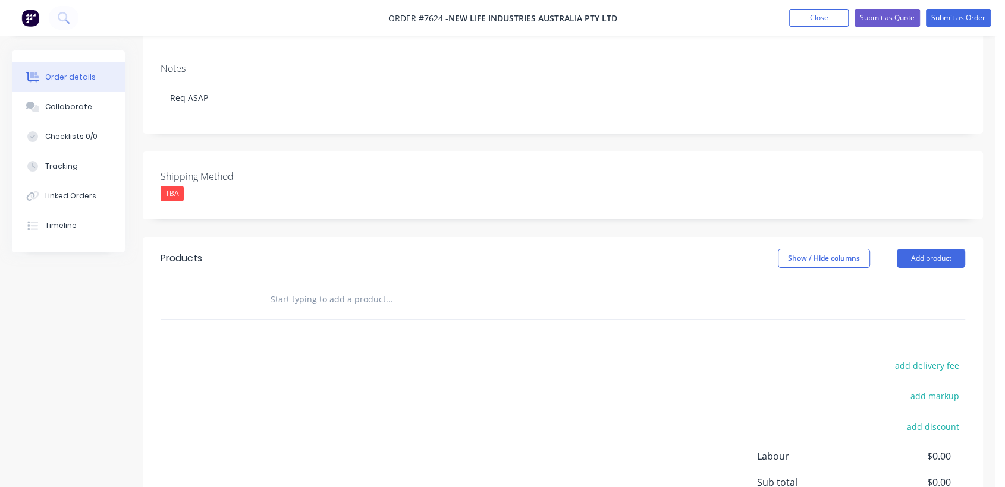
click at [350, 288] on input "text" at bounding box center [389, 300] width 238 height 24
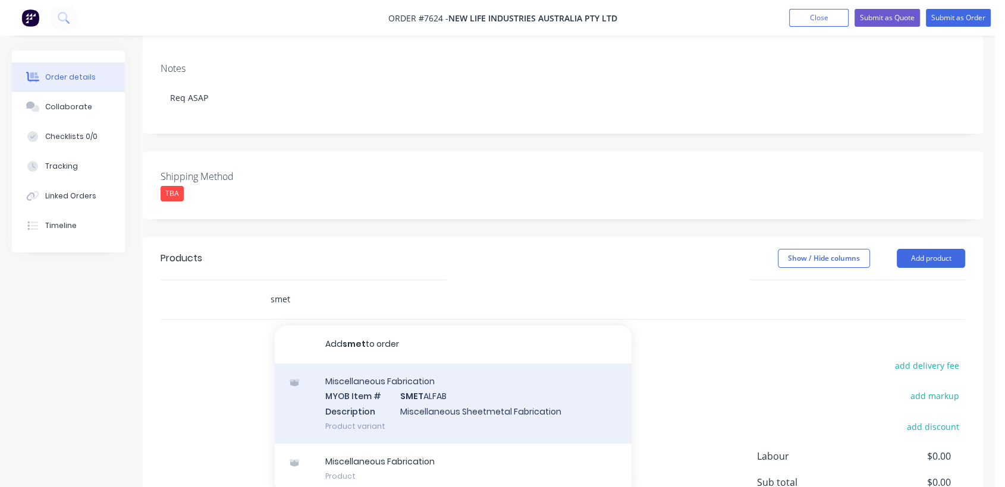
type input "smet"
click at [413, 375] on div "Miscellaneous Fabrication MYOB Item # SMET ALFAB Description Miscellaneous Shee…" at bounding box center [453, 404] width 357 height 80
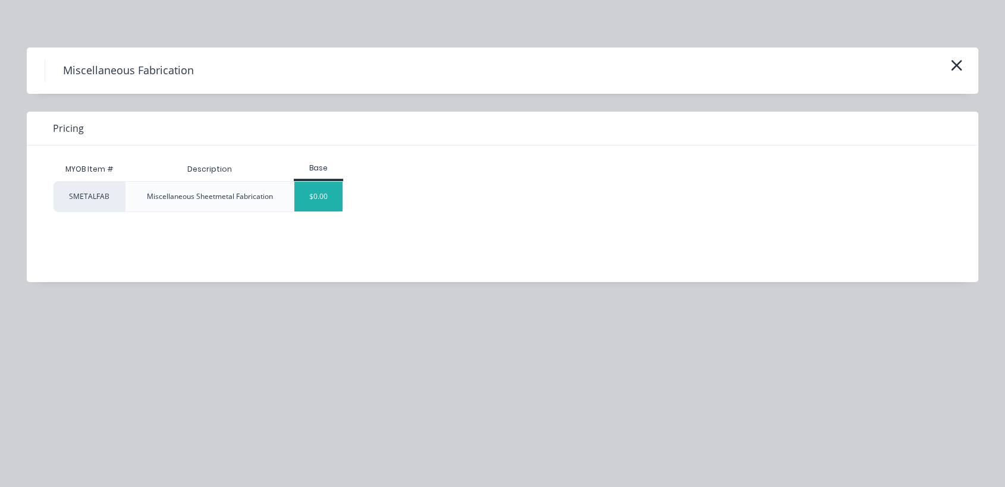
click at [325, 202] on div "$0.00" at bounding box center [318, 197] width 48 height 30
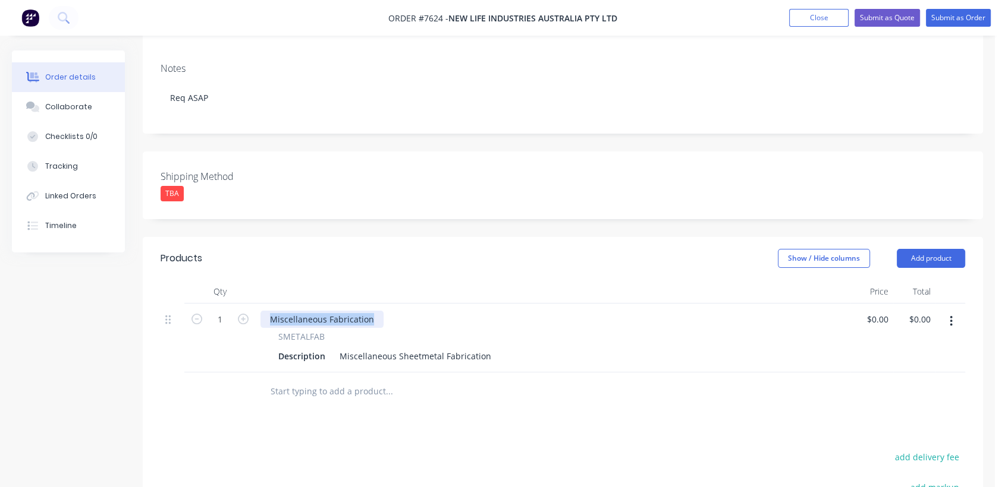
drag, startPoint x: 372, startPoint y: 303, endPoint x: 257, endPoint y: 294, distance: 115.7
click at [257, 304] on div "Miscellaneous Fabrication SMETALFAB Description Miscellaneous Sheetmetal Fabric…" at bounding box center [553, 338] width 594 height 69
click at [223, 311] on input "1" at bounding box center [219, 320] width 31 height 18
type input "13"
click at [315, 380] on input "text" at bounding box center [389, 392] width 238 height 24
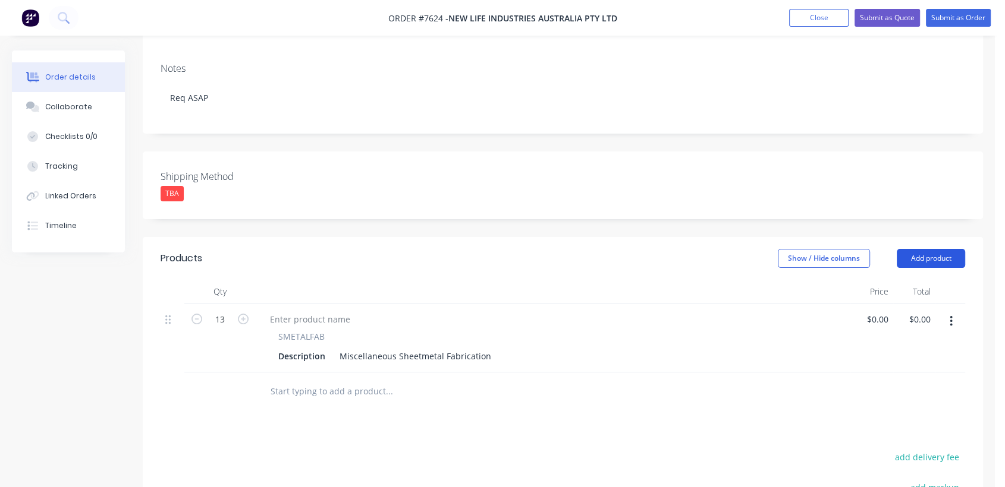
click at [944, 249] on button "Add product" at bounding box center [930, 258] width 68 height 19
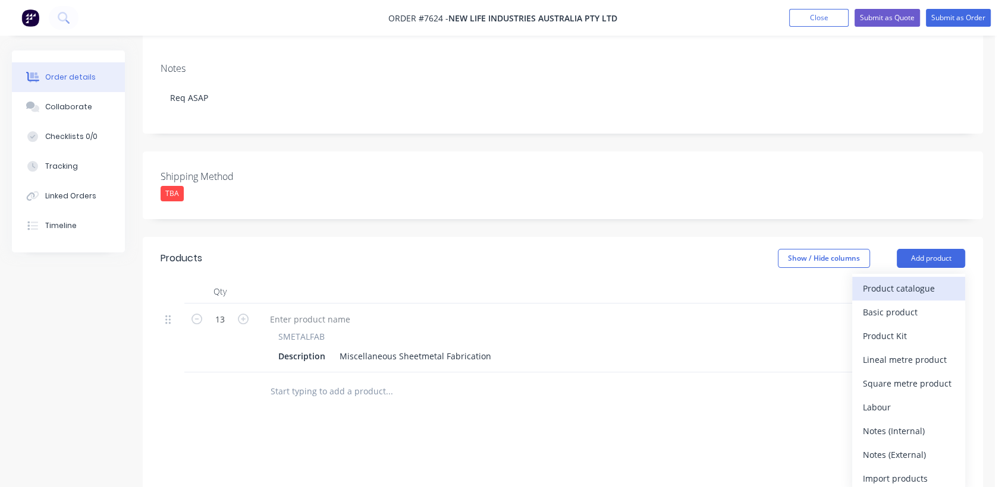
click at [901, 280] on div "Product catalogue" at bounding box center [909, 288] width 92 height 17
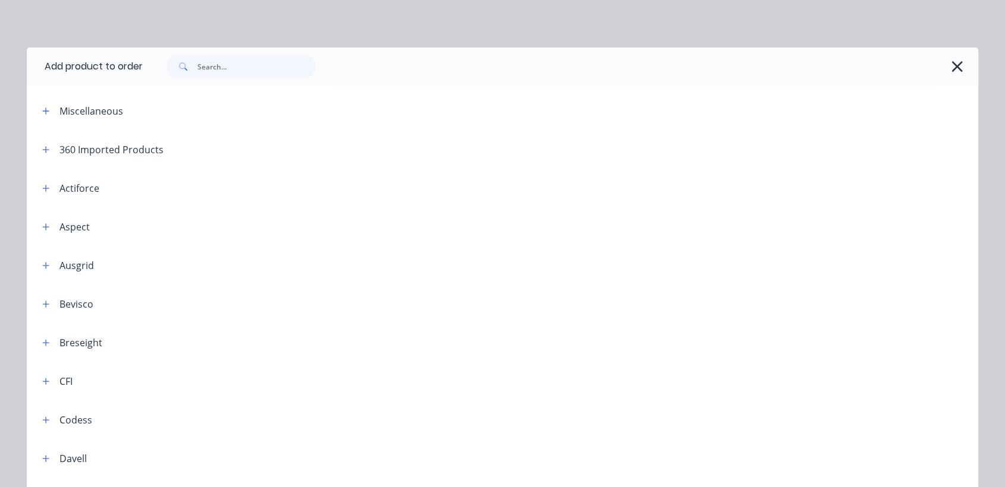
click at [70, 111] on div "Miscellaneous" at bounding box center [91, 111] width 64 height 14
click at [43, 111] on icon "button" at bounding box center [46, 111] width 7 height 7
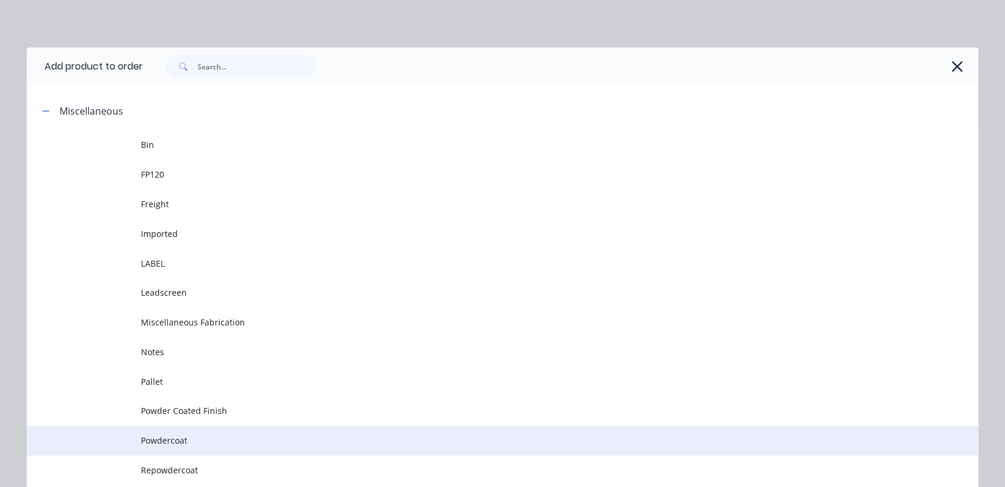
click at [165, 435] on span "Powdercoat" at bounding box center [475, 441] width 669 height 12
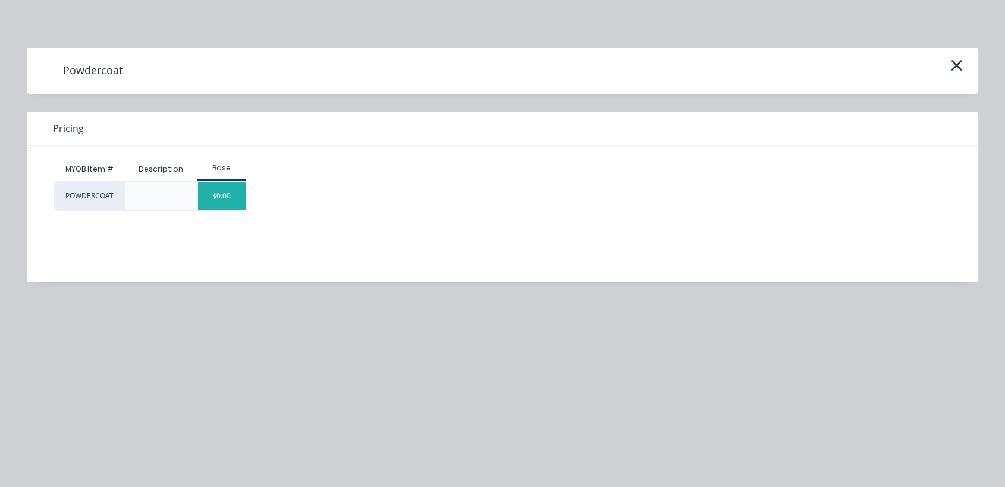
click at [234, 196] on div "$0.00" at bounding box center [222, 196] width 48 height 29
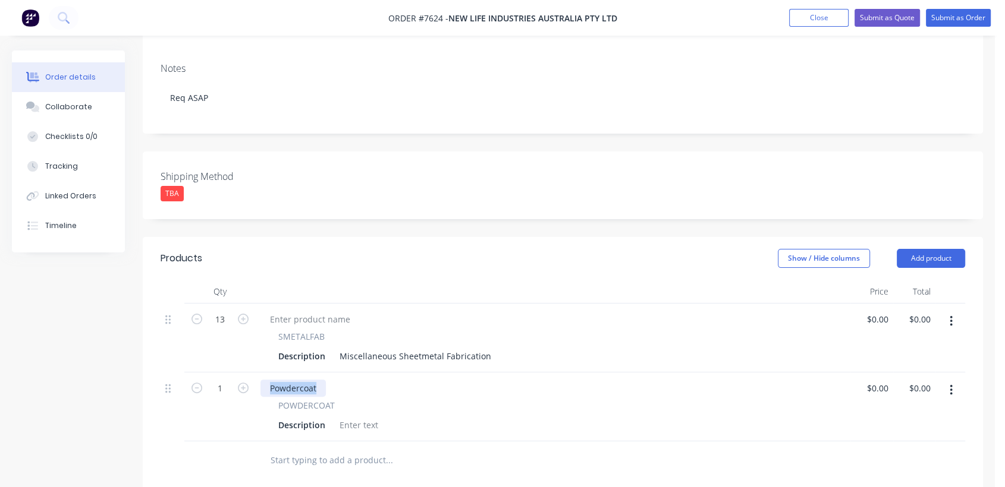
drag, startPoint x: 309, startPoint y: 369, endPoint x: 252, endPoint y: 367, distance: 56.5
click at [252, 373] on div "1 Powdercoat POWDERCOAT Description $0.00 $0.00 $0.00 $0.00" at bounding box center [563, 407] width 804 height 69
click at [357, 417] on div at bounding box center [359, 425] width 48 height 17
paste div
click at [229, 329] on input "1" at bounding box center [219, 320] width 31 height 18
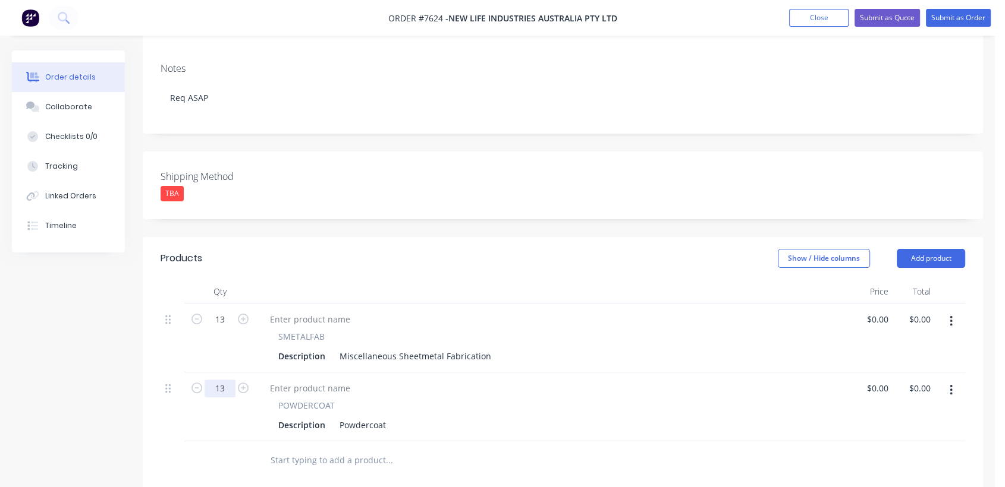
type input "13"
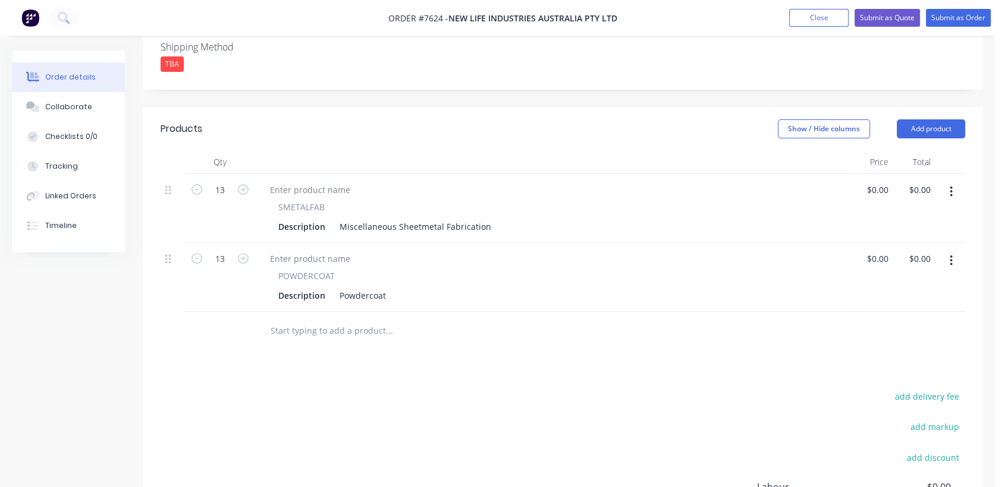
scroll to position [330, 0]
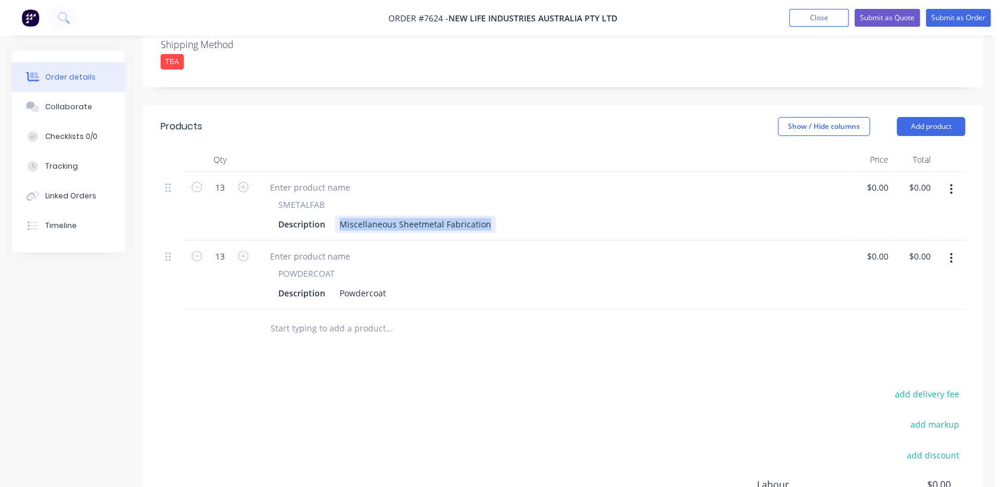
drag, startPoint x: 334, startPoint y: 207, endPoint x: 468, endPoint y: 220, distance: 135.0
click at [526, 227] on div "13 SMETALFAB Description Miscellaneous Sheetmetal Fabrication $0.00 $0.00 $0.00…" at bounding box center [563, 241] width 804 height 138
paste div
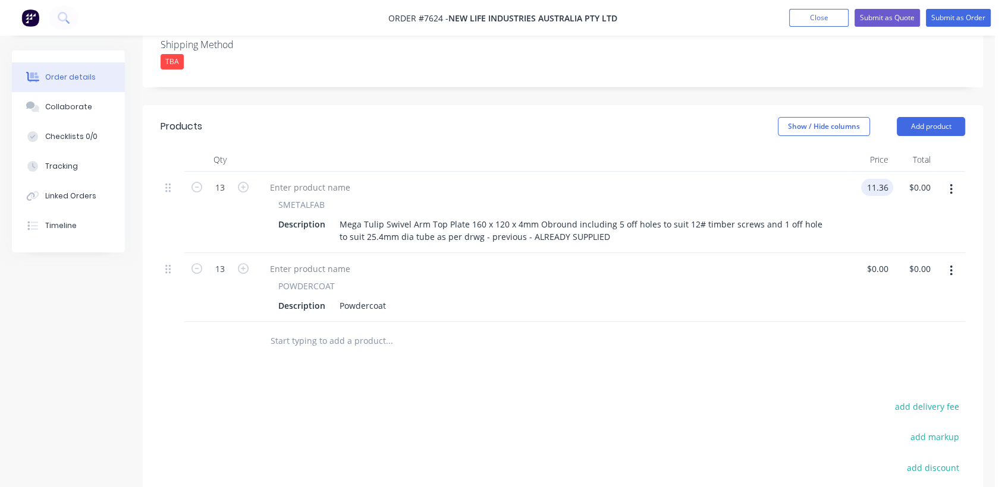
type input "$11.36"
type input "$147.68"
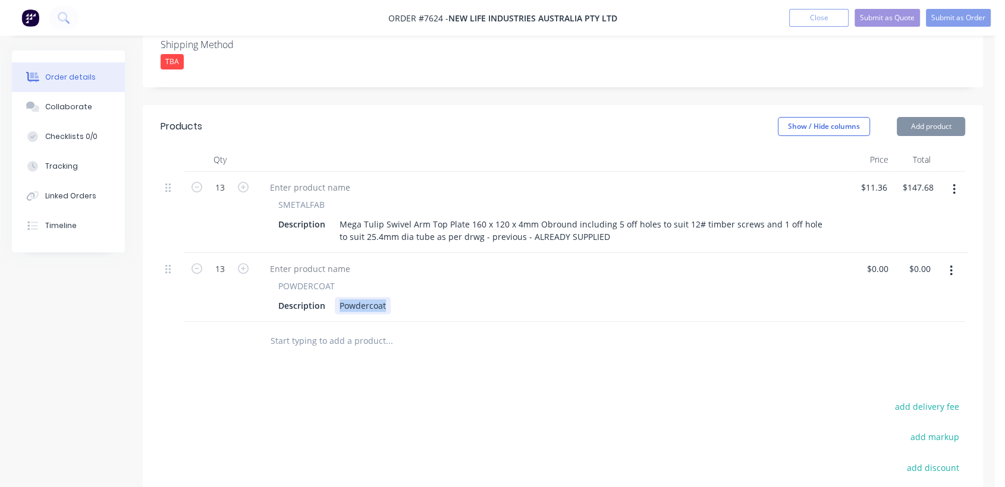
drag, startPoint x: 394, startPoint y: 288, endPoint x: 332, endPoint y: 287, distance: 61.8
click at [332, 297] on div "Description Powdercoat" at bounding box center [550, 305] width 554 height 17
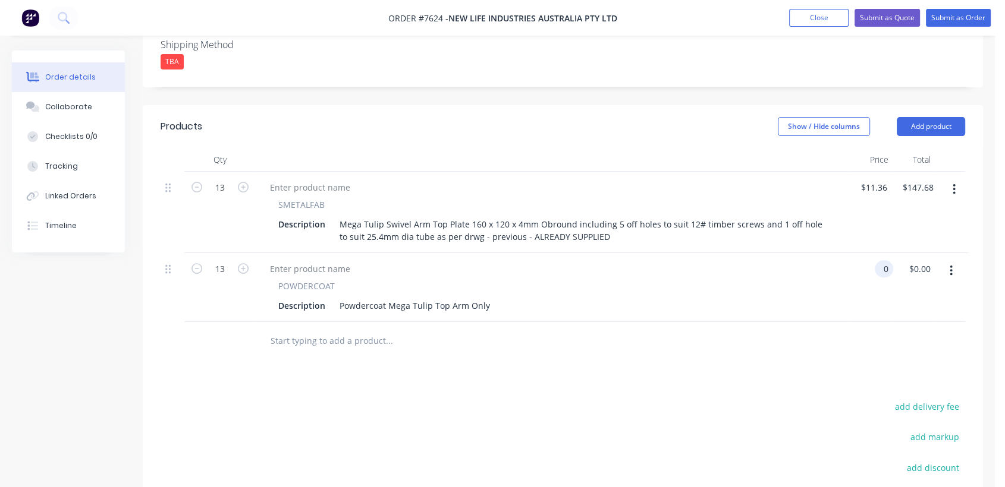
type input "$0.00"
click at [348, 329] on input "text" at bounding box center [389, 341] width 238 height 24
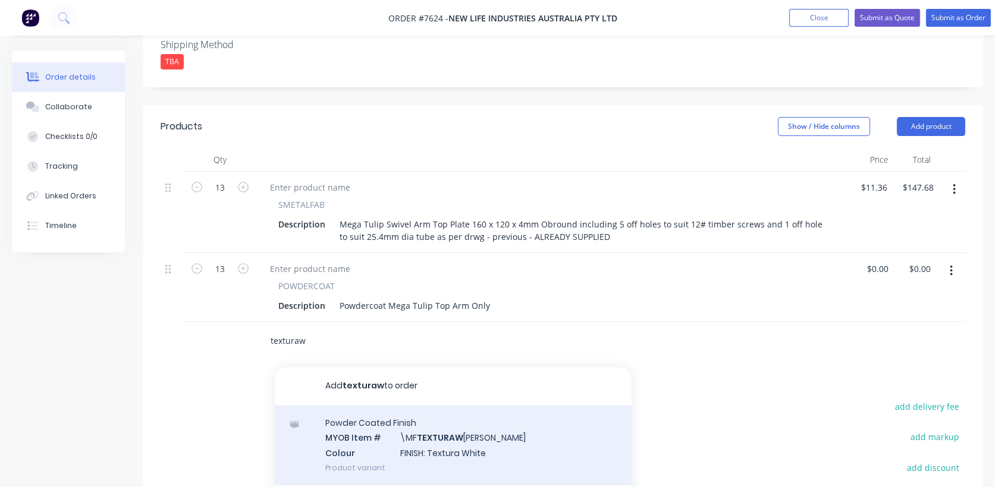
type input "texturaw"
click at [442, 417] on div "Powder Coated Finish MYOB Item # \MF TEXTURAW [PERSON_NAME] Colour FINISH: Text…" at bounding box center [453, 445] width 357 height 80
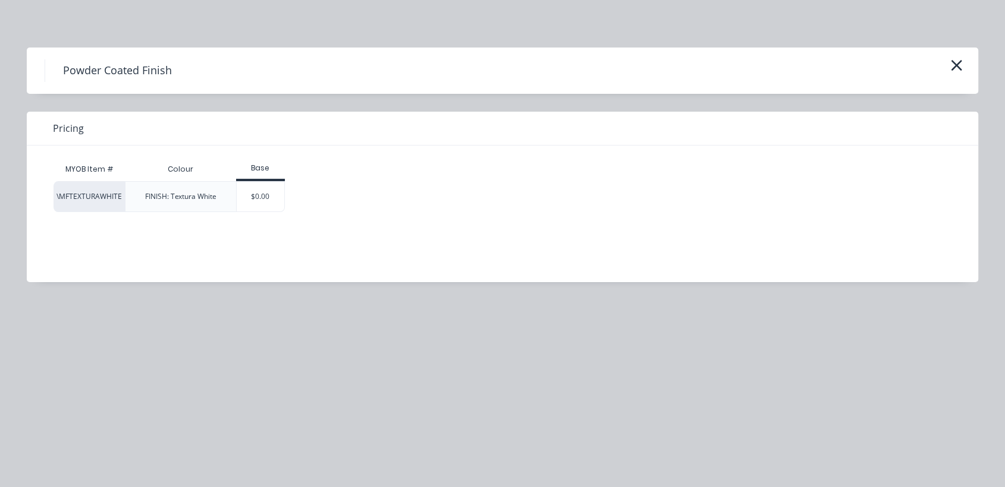
click at [272, 195] on div "$0.00" at bounding box center [261, 197] width 48 height 30
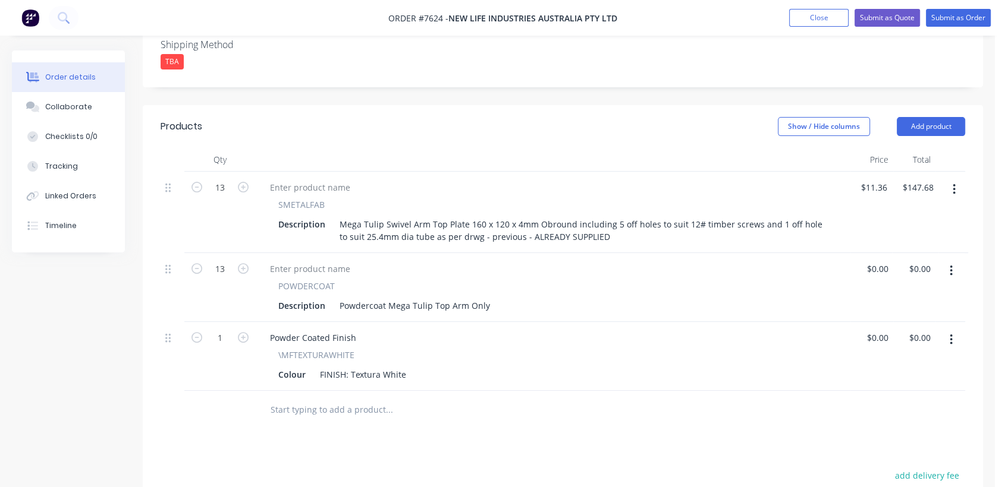
click at [353, 401] on input "text" at bounding box center [389, 410] width 238 height 24
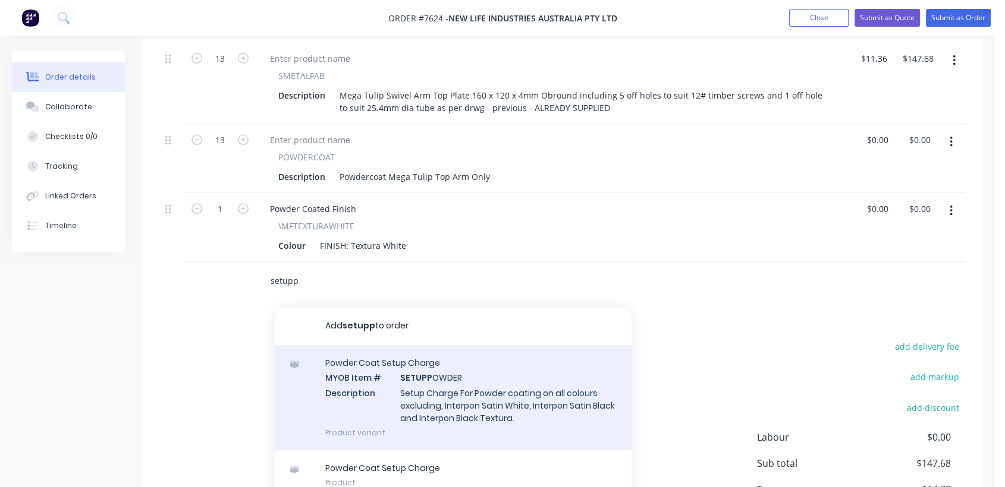
scroll to position [462, 0]
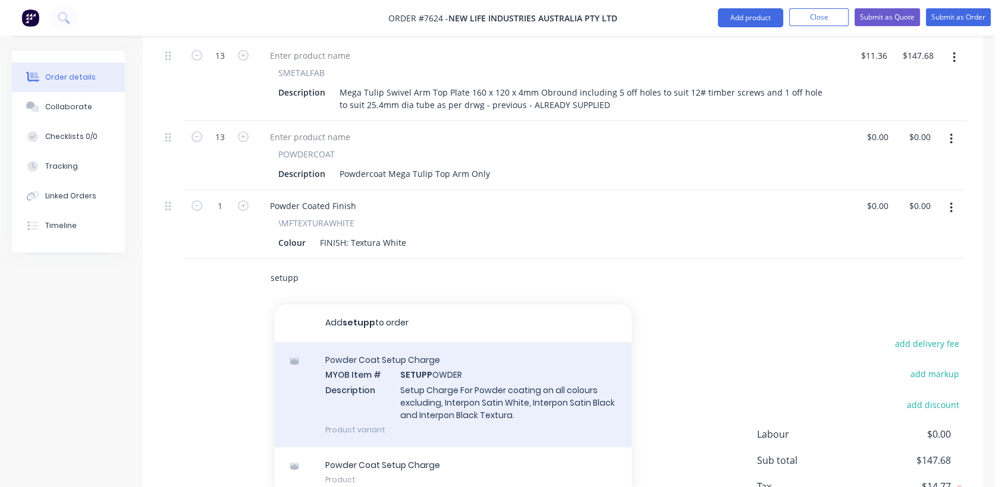
type input "setupp"
click at [477, 372] on div "Powder Coat Setup Charge MYOB Item # SETUPP OWDER Description Setup Charge For …" at bounding box center [453, 394] width 357 height 105
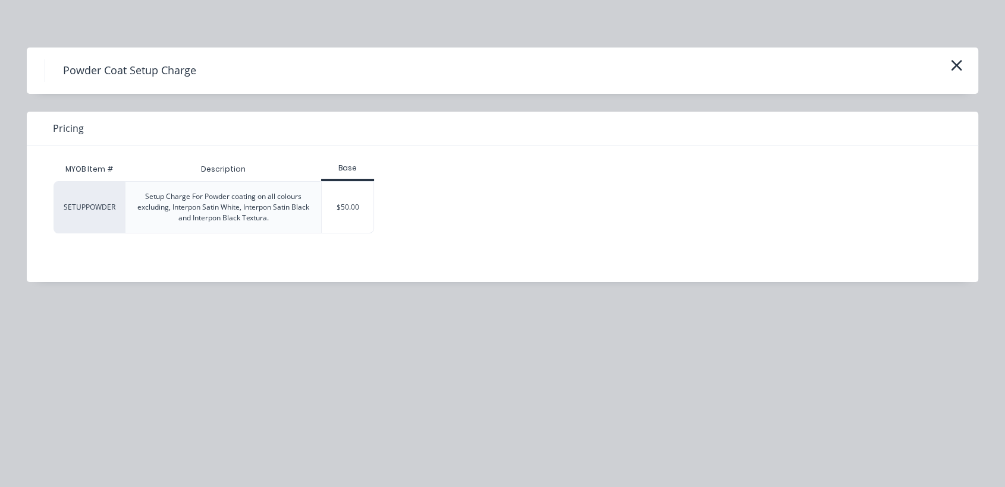
click at [333, 200] on div "$50.00" at bounding box center [348, 207] width 52 height 51
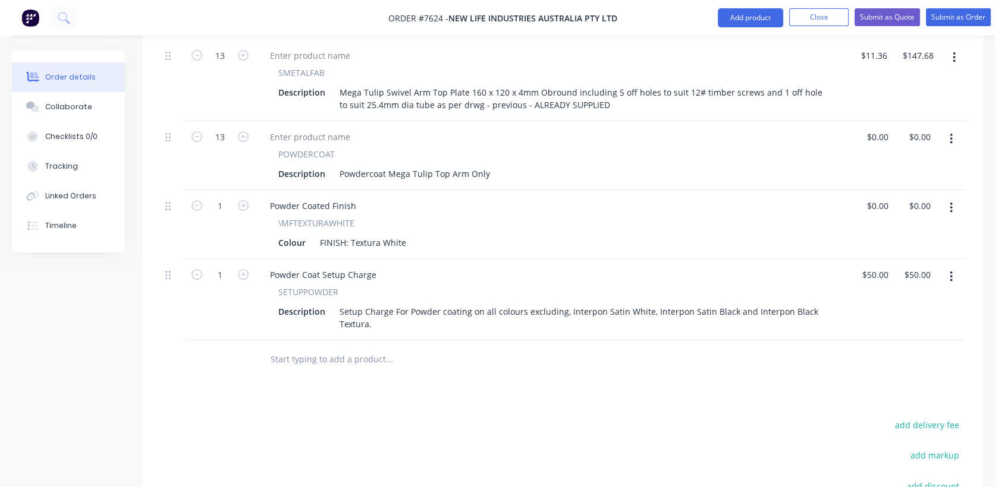
click at [347, 356] on div at bounding box center [470, 360] width 428 height 39
click at [349, 348] on input "text" at bounding box center [389, 360] width 238 height 24
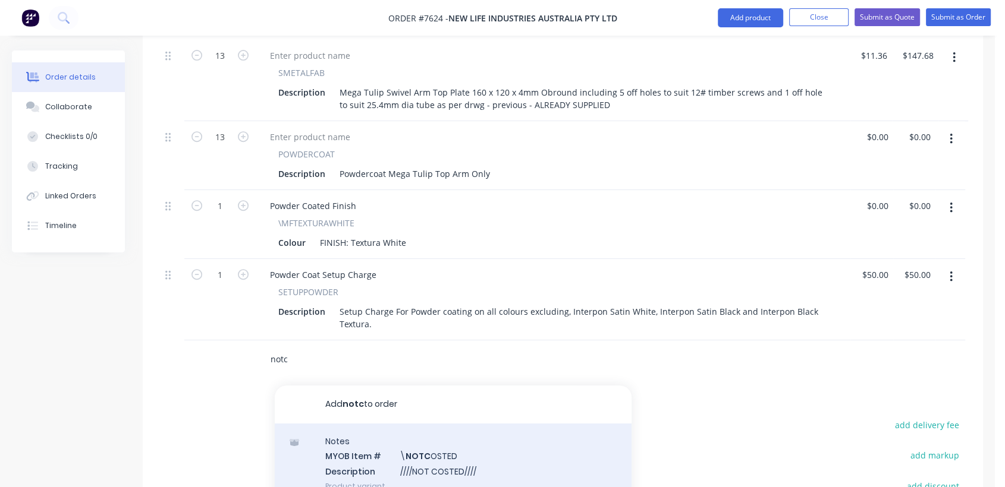
type input "notc"
click at [445, 443] on div "Notes MYOB Item # \ NOTC OSTED Description ////NOT COSTED//// Product variant" at bounding box center [453, 464] width 357 height 80
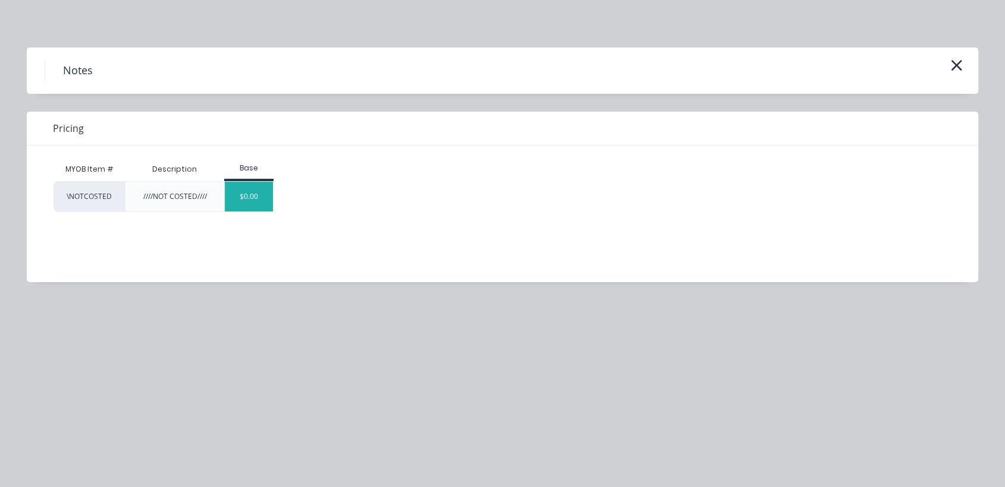
click at [260, 199] on div "$0.00" at bounding box center [249, 197] width 48 height 30
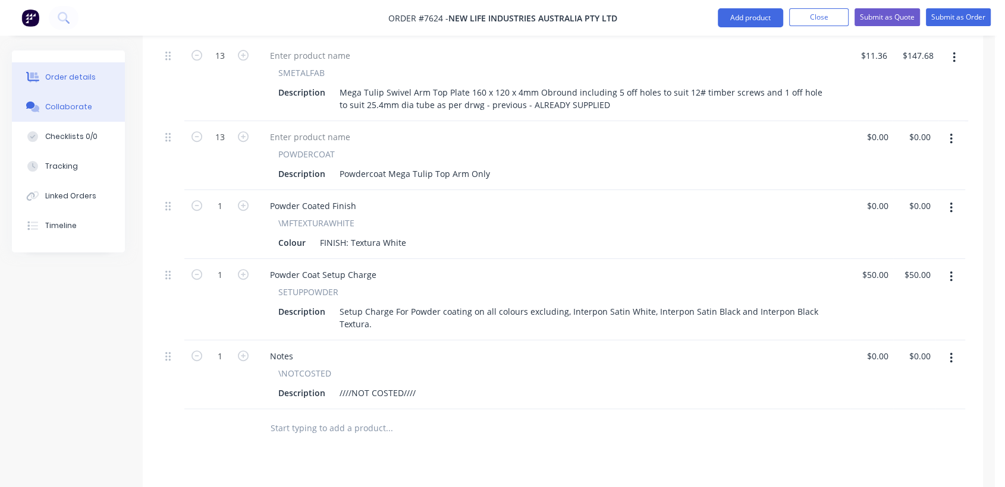
click at [95, 105] on button "Collaborate" at bounding box center [68, 107] width 113 height 30
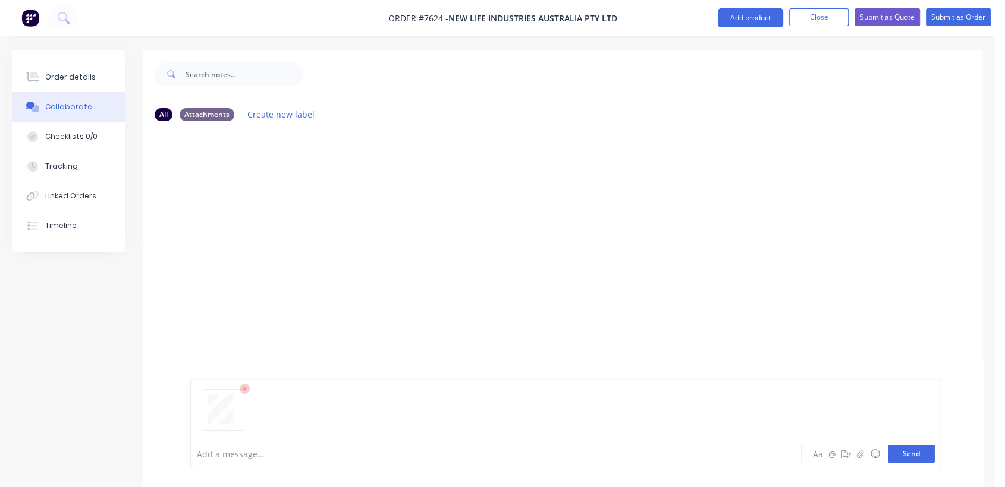
click at [896, 453] on button "Send" at bounding box center [911, 454] width 47 height 18
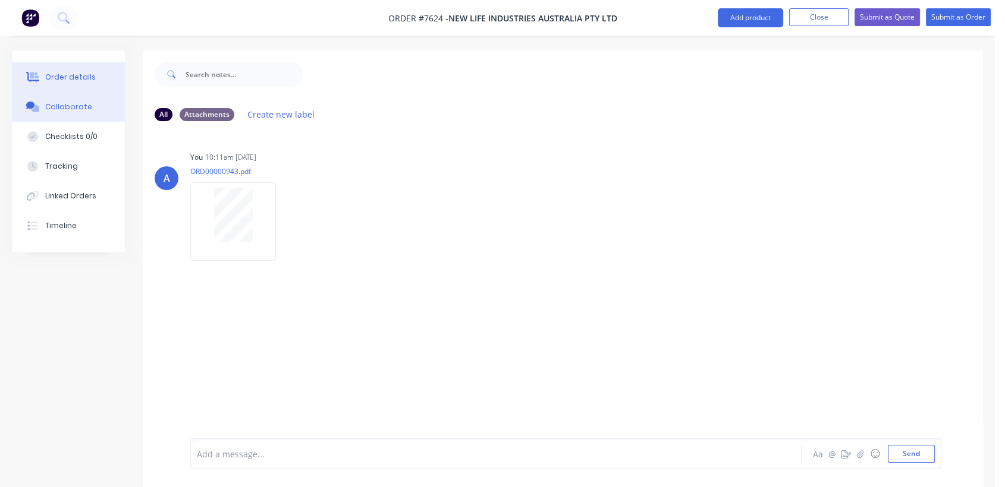
click at [85, 70] on button "Order details" at bounding box center [68, 77] width 113 height 30
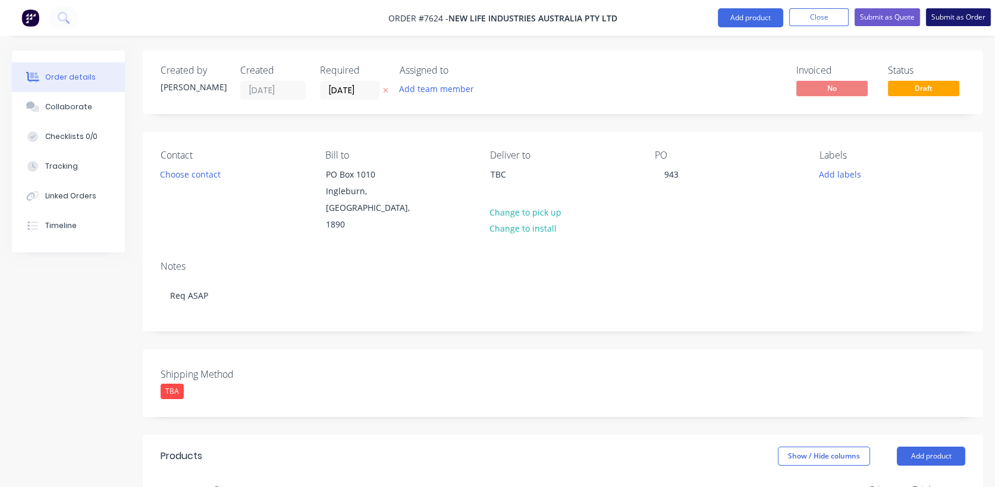
click at [950, 18] on button "Submit as Order" at bounding box center [958, 17] width 65 height 18
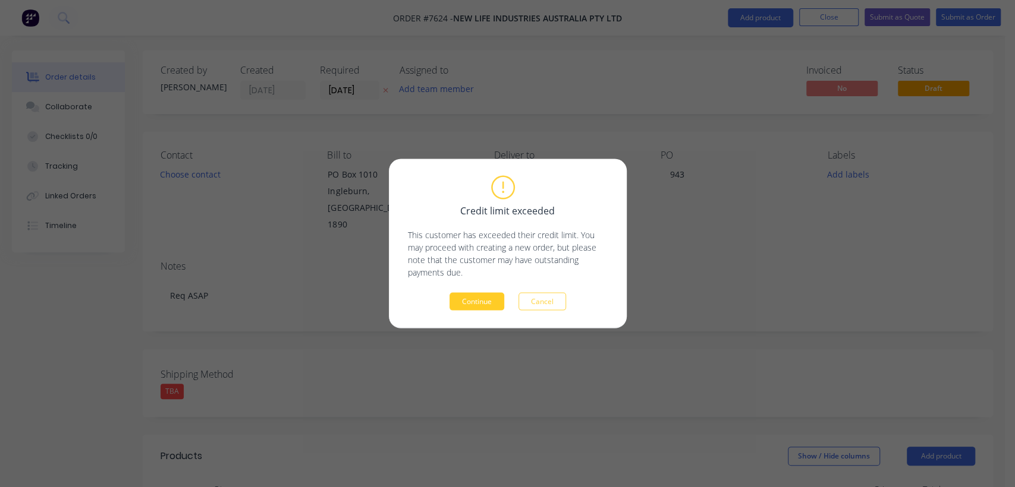
click at [458, 298] on button "Continue" at bounding box center [476, 302] width 55 height 18
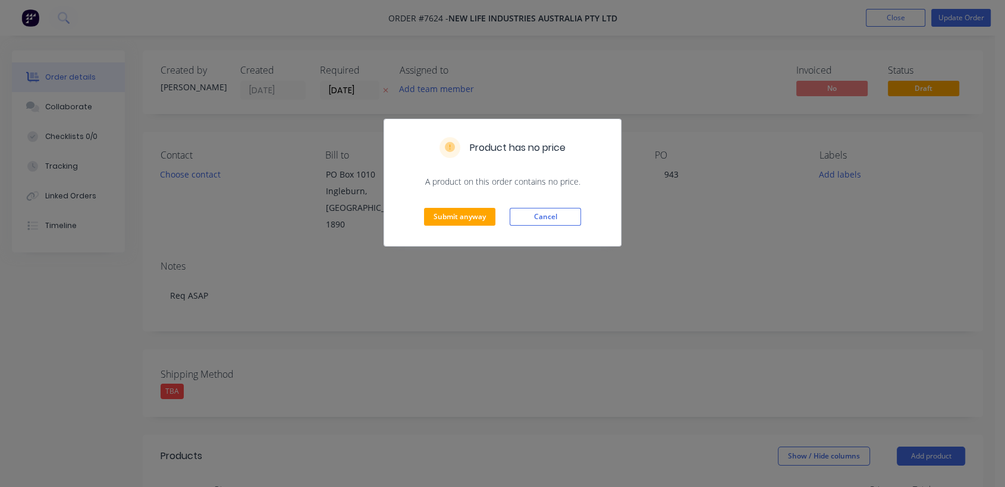
click at [473, 202] on div "Submit anyway Cancel" at bounding box center [502, 217] width 237 height 58
click at [473, 215] on button "Submit anyway" at bounding box center [459, 217] width 71 height 18
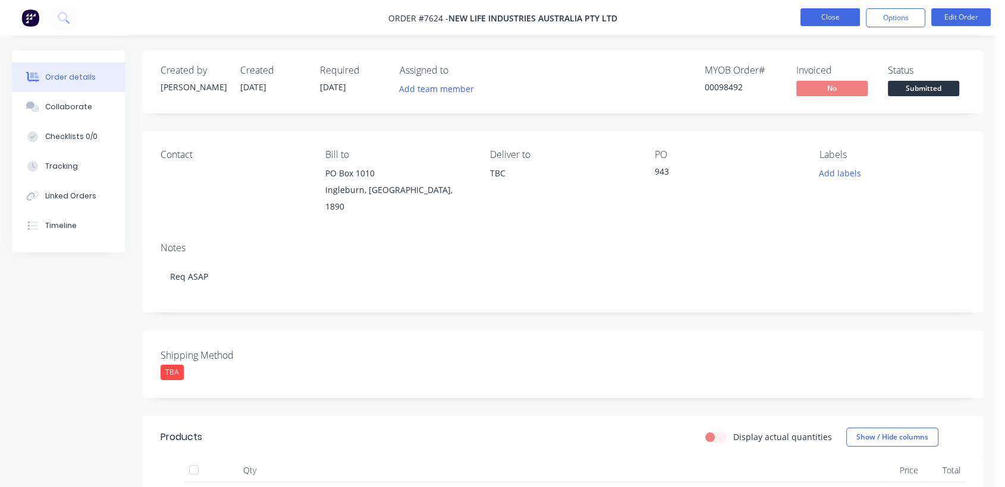
click at [819, 24] on button "Close" at bounding box center [829, 17] width 59 height 18
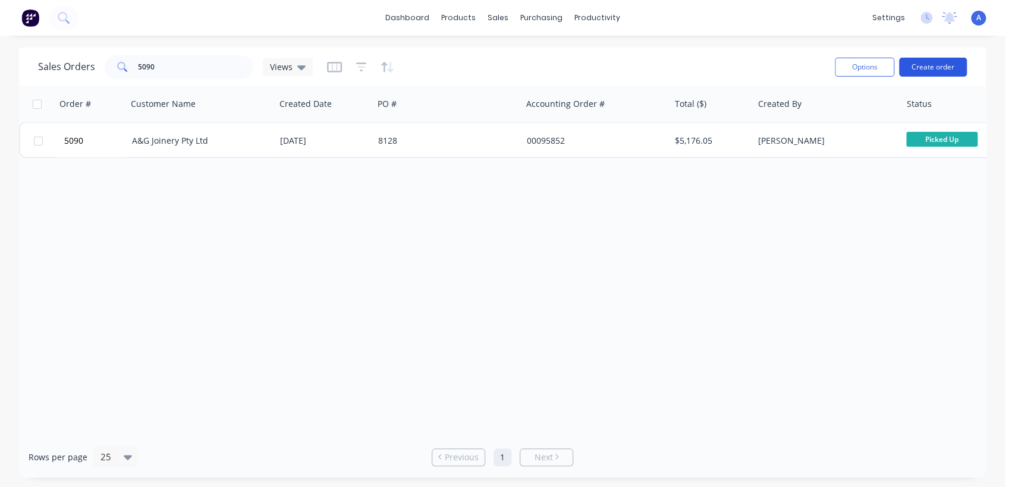
click at [947, 60] on button "Create order" at bounding box center [933, 67] width 68 height 19
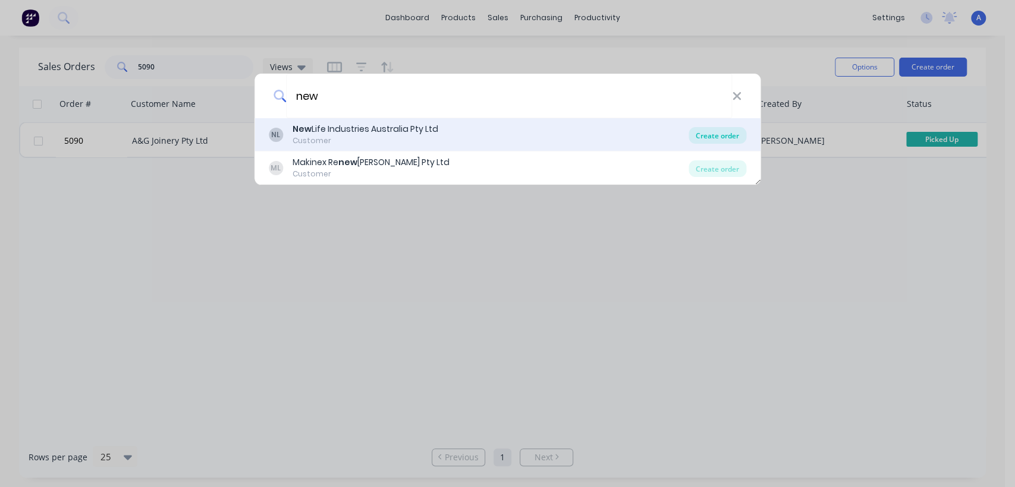
type input "new"
click at [713, 133] on div "Create order" at bounding box center [717, 135] width 58 height 17
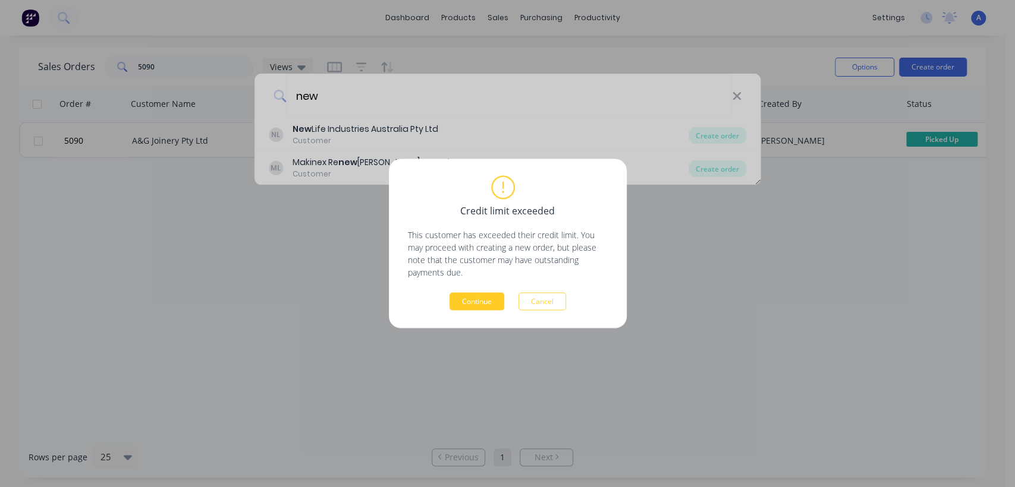
click at [480, 297] on button "Continue" at bounding box center [476, 302] width 55 height 18
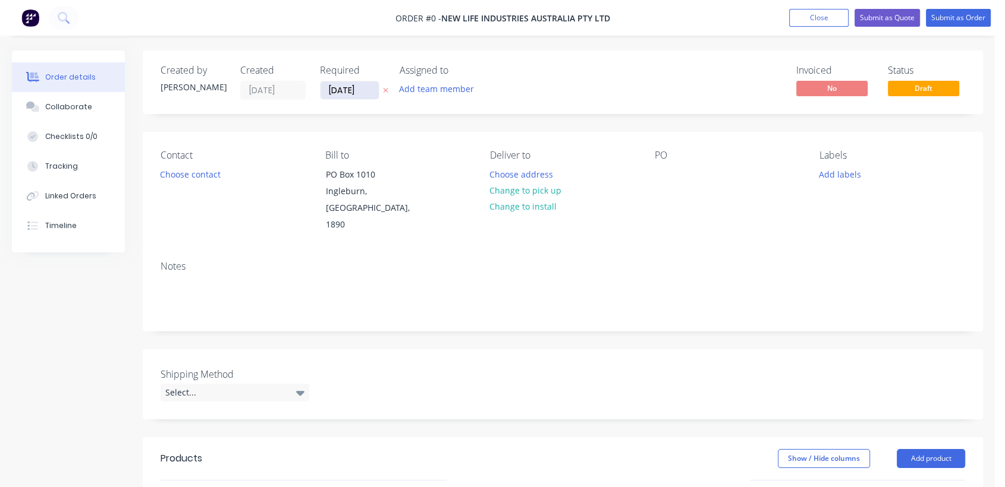
click at [368, 90] on input "[DATE]" at bounding box center [349, 90] width 58 height 18
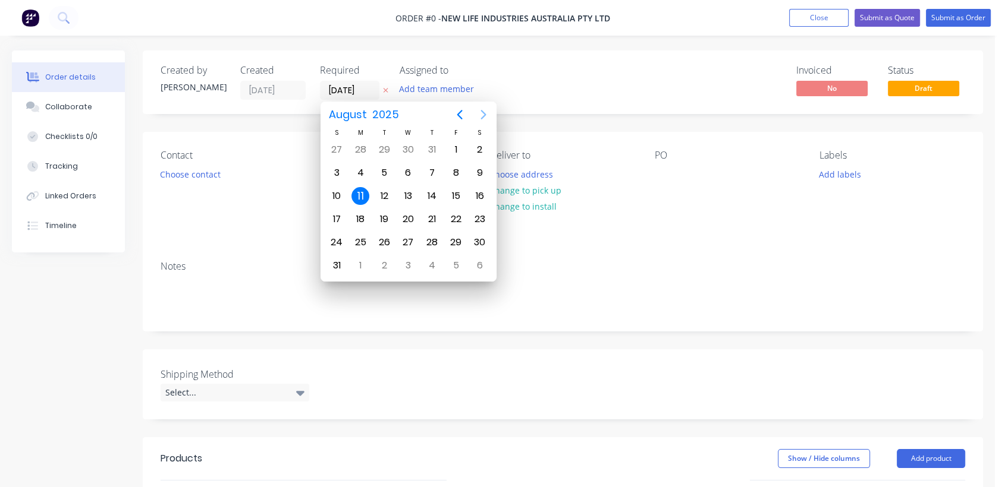
click at [483, 112] on icon "Next page" at bounding box center [482, 115] width 5 height 10
drag, startPoint x: 410, startPoint y: 239, endPoint x: 341, endPoint y: 260, distance: 72.2
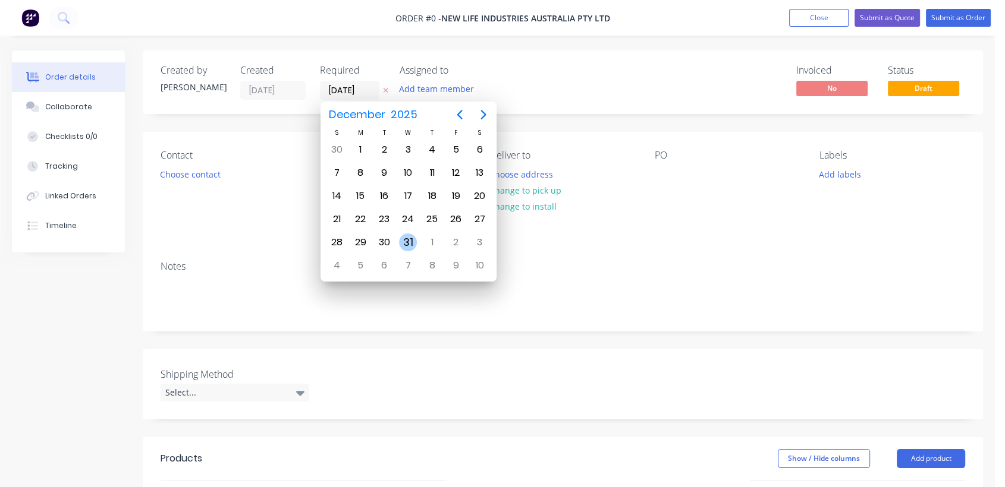
click at [408, 240] on div "31" at bounding box center [408, 243] width 18 height 18
type input "[DATE]"
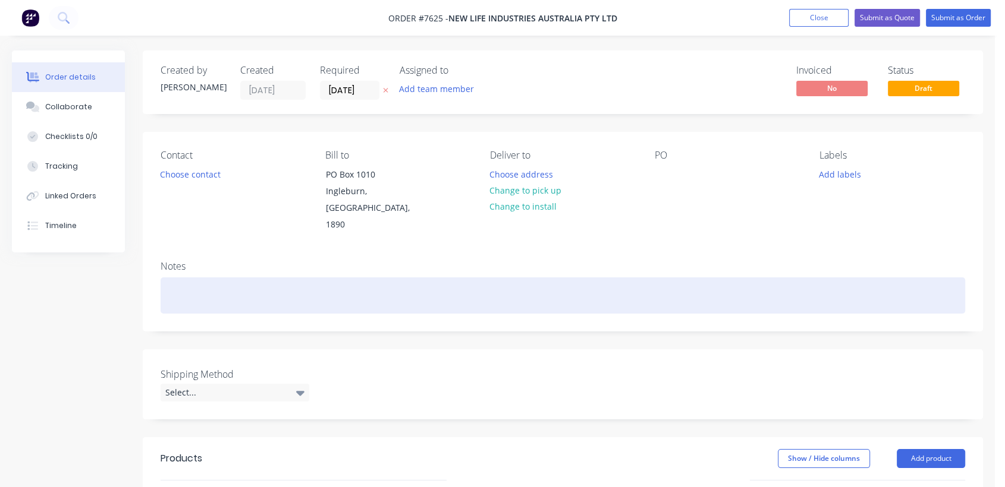
click at [216, 278] on div at bounding box center [563, 296] width 804 height 36
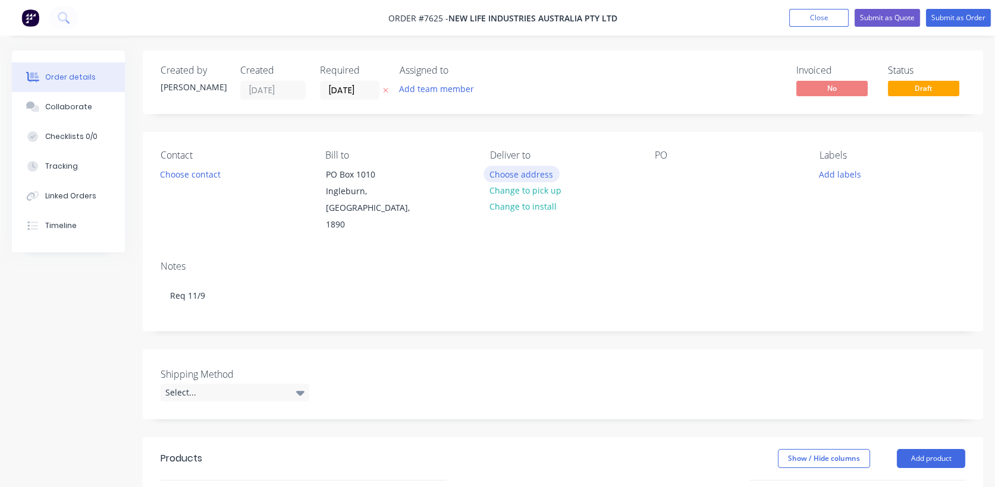
click at [514, 171] on button "Choose address" at bounding box center [521, 174] width 76 height 16
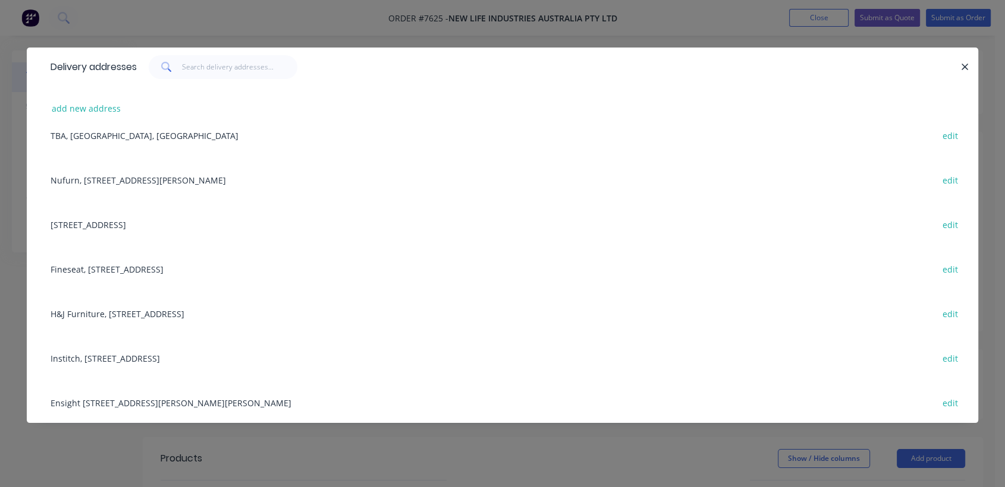
scroll to position [332, 0]
click at [181, 402] on div "Ensight [STREET_ADDRESS][PERSON_NAME][PERSON_NAME] edit" at bounding box center [502, 401] width 915 height 45
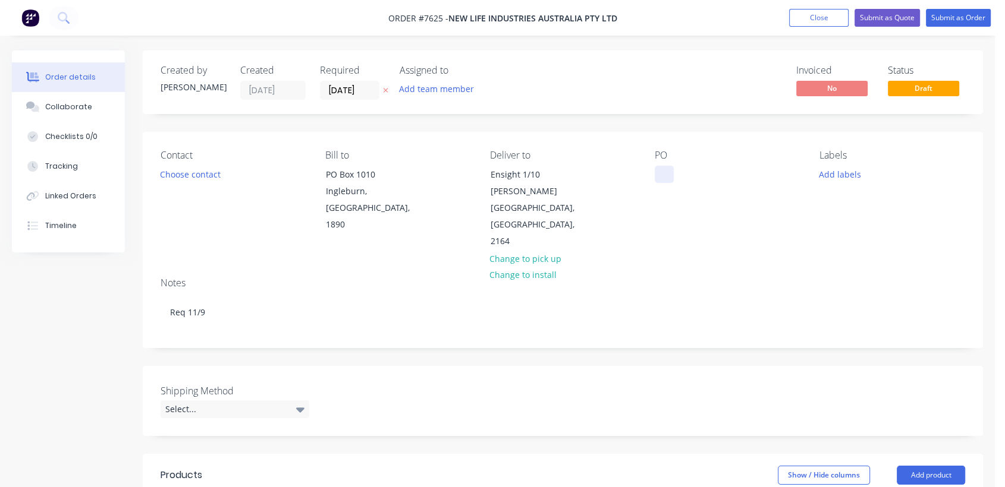
click at [661, 171] on div at bounding box center [663, 174] width 19 height 17
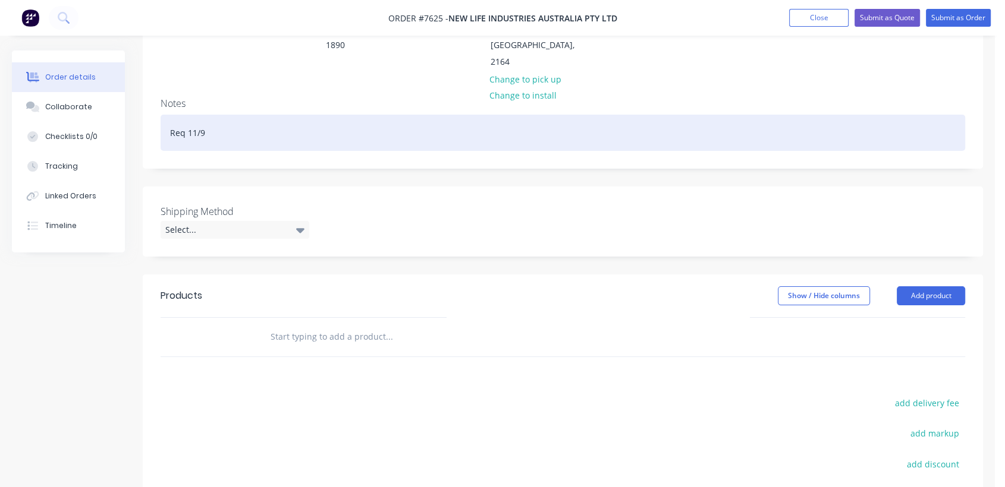
scroll to position [198, 0]
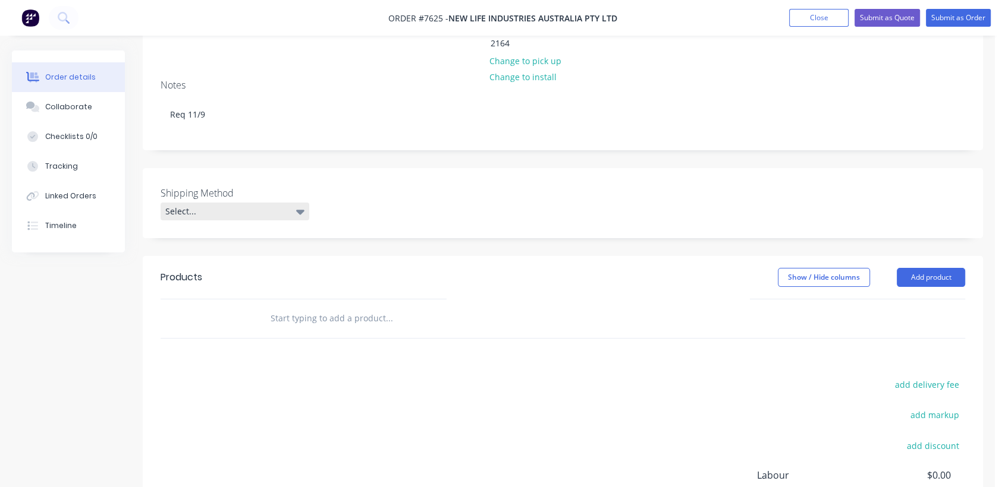
click at [253, 203] on div "Select..." at bounding box center [235, 212] width 149 height 18
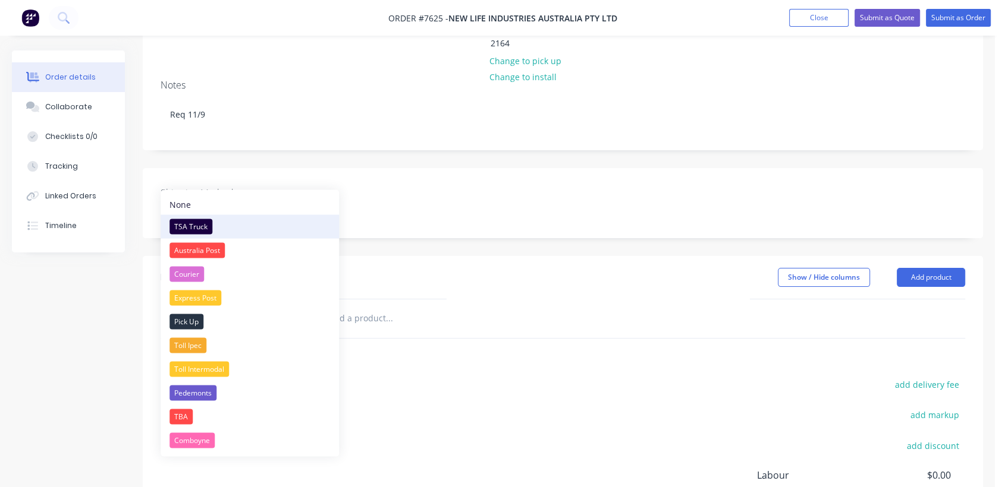
click at [203, 224] on div "TSA Truck" at bounding box center [190, 226] width 43 height 15
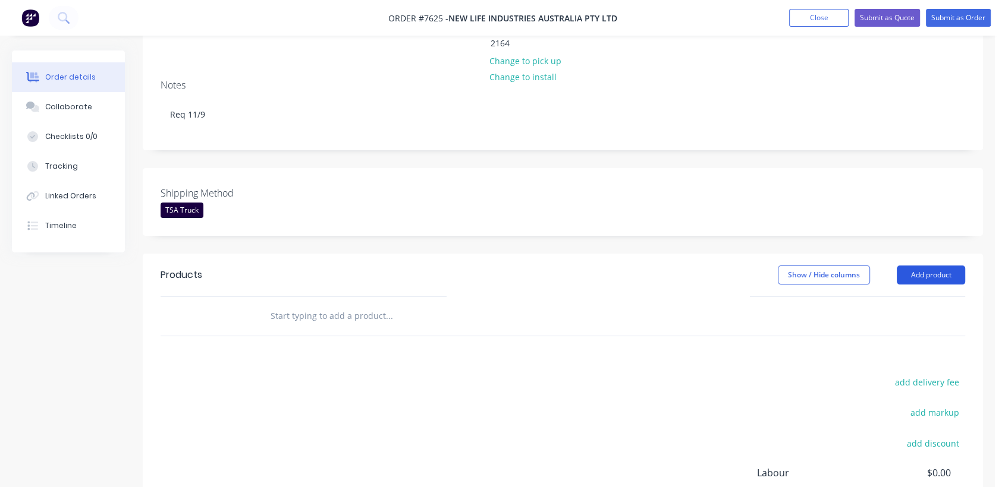
click at [923, 266] on button "Add product" at bounding box center [930, 275] width 68 height 19
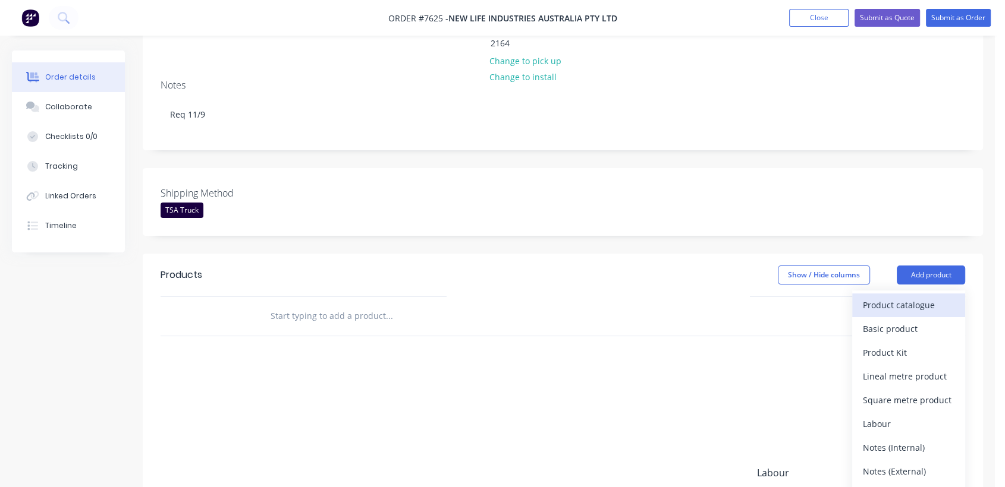
click at [888, 297] on div "Product catalogue" at bounding box center [909, 305] width 92 height 17
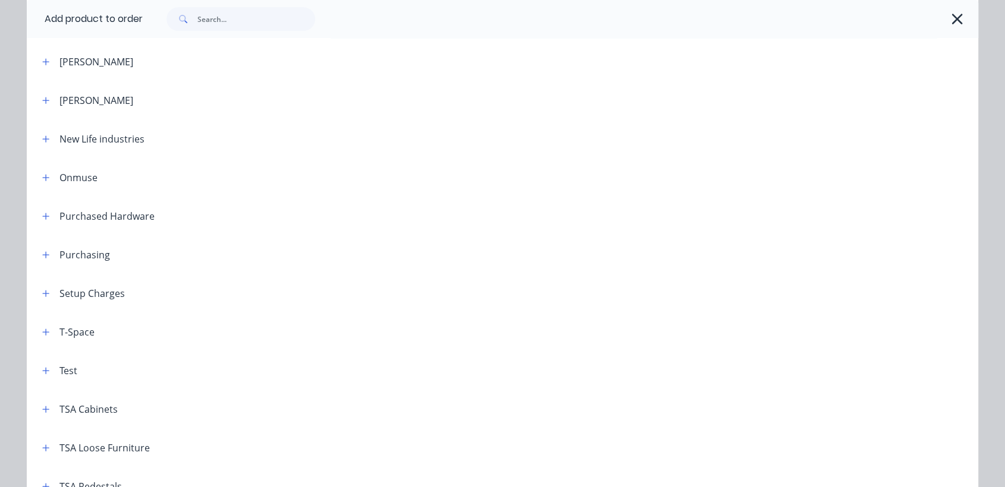
scroll to position [396, 0]
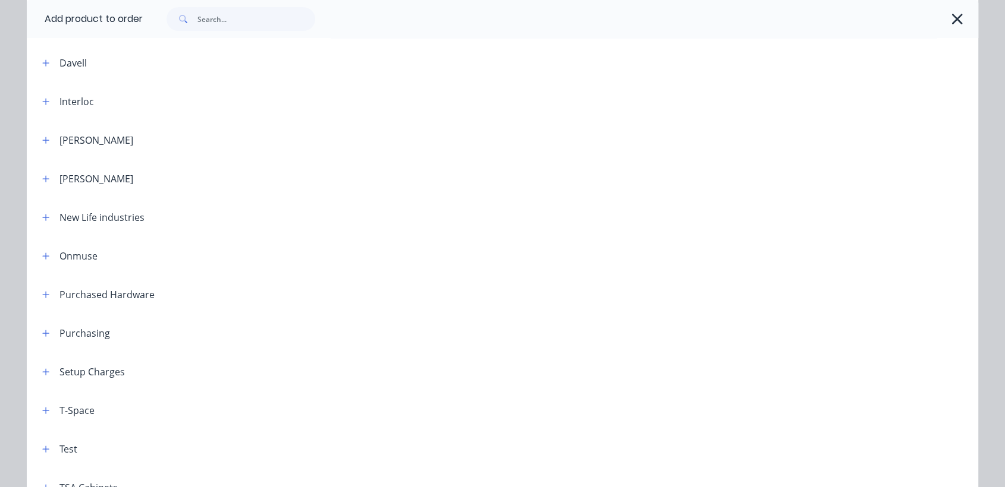
drag, startPoint x: 38, startPoint y: 216, endPoint x: 58, endPoint y: 225, distance: 22.1
click at [42, 216] on icon "button" at bounding box center [45, 217] width 7 height 8
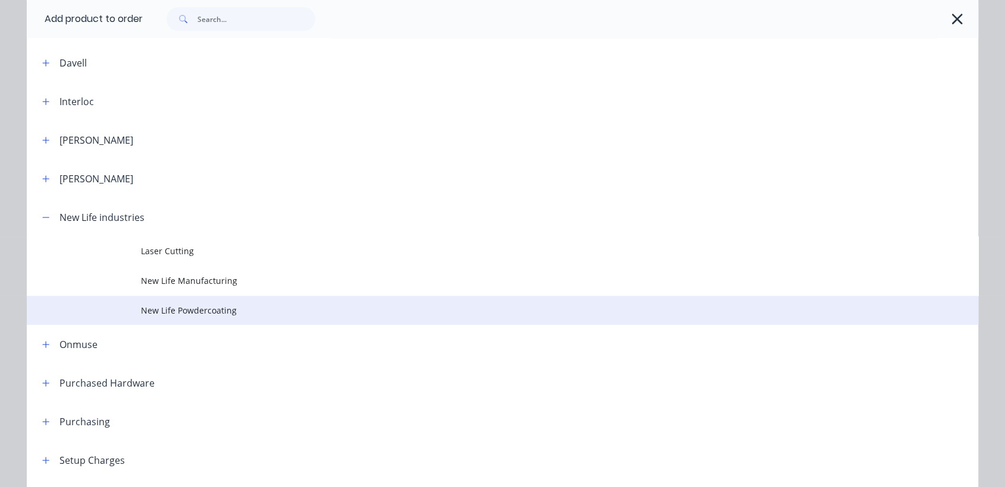
click at [193, 306] on span "New Life Powdercoating" at bounding box center [475, 310] width 669 height 12
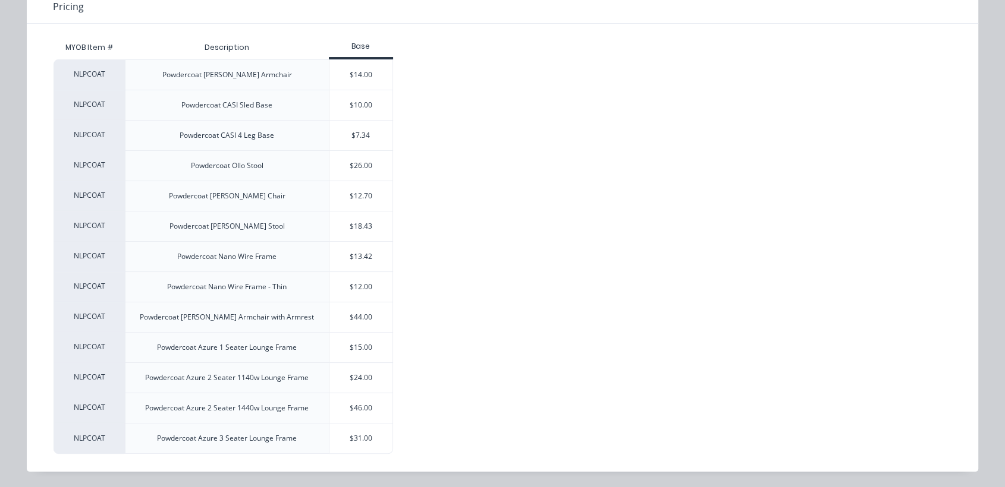
scroll to position [264, 0]
click at [367, 313] on div "$44.00" at bounding box center [361, 318] width 64 height 30
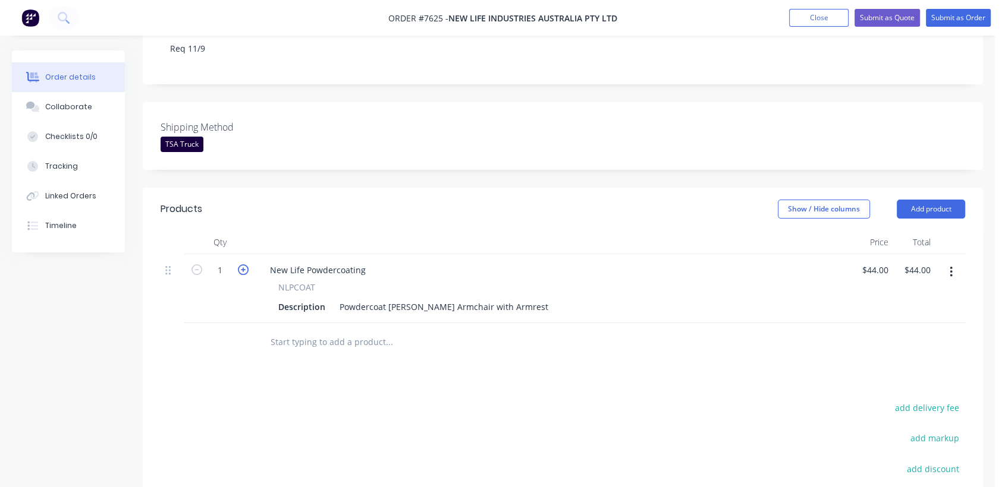
click at [240, 265] on icon "button" at bounding box center [243, 270] width 11 height 11
type input "2"
type input "$88.00"
click at [240, 265] on icon "button" at bounding box center [243, 270] width 11 height 11
type input "3"
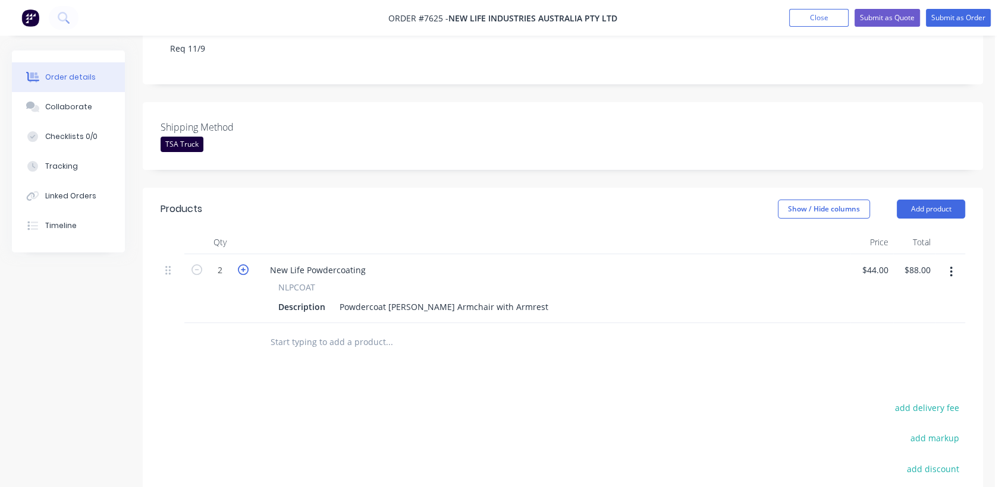
type input "$132.00"
click at [240, 265] on icon "button" at bounding box center [243, 270] width 11 height 11
type input "4"
type input "$176.00"
click at [326, 331] on input "text" at bounding box center [389, 343] width 238 height 24
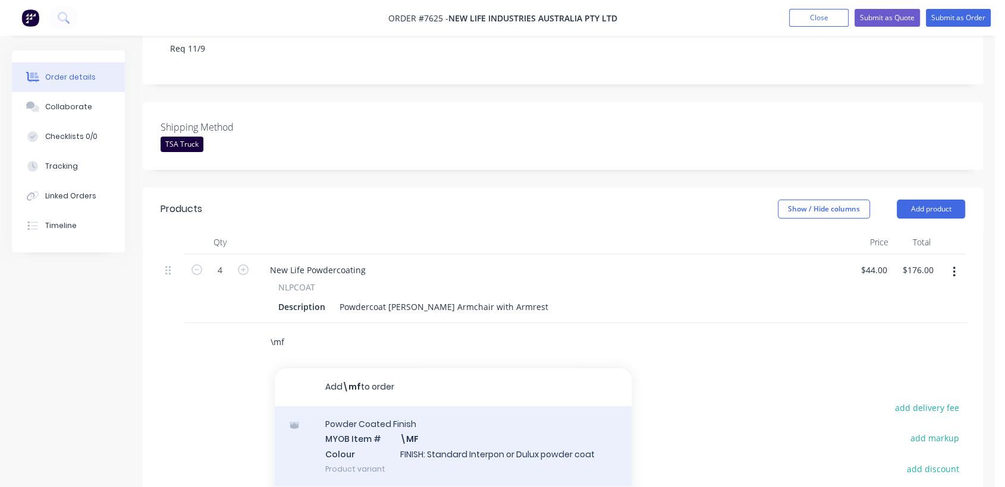
type input "\mf"
click at [462, 414] on div "Powder Coated Finish MYOB Item # \MF Colour FINISH: Standard Interpon or Dulux …" at bounding box center [453, 447] width 357 height 80
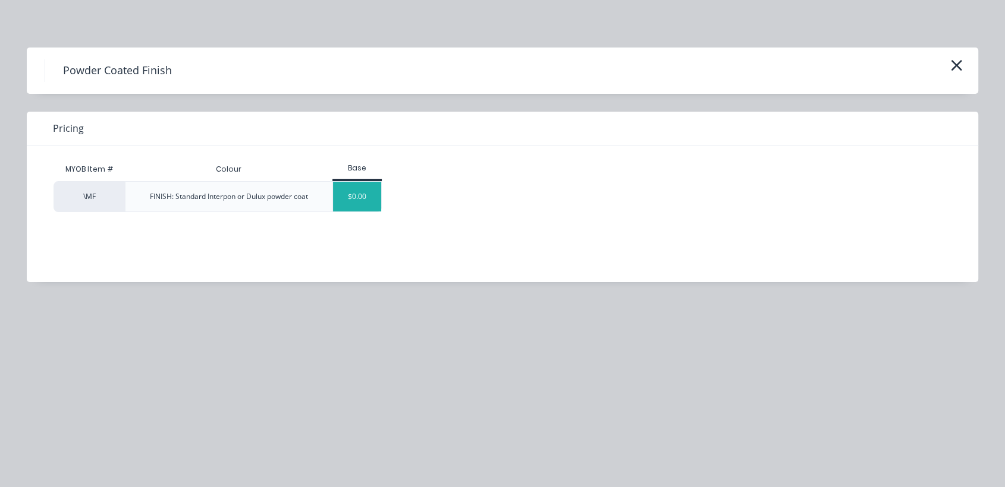
click at [354, 191] on div "$0.00" at bounding box center [357, 197] width 48 height 30
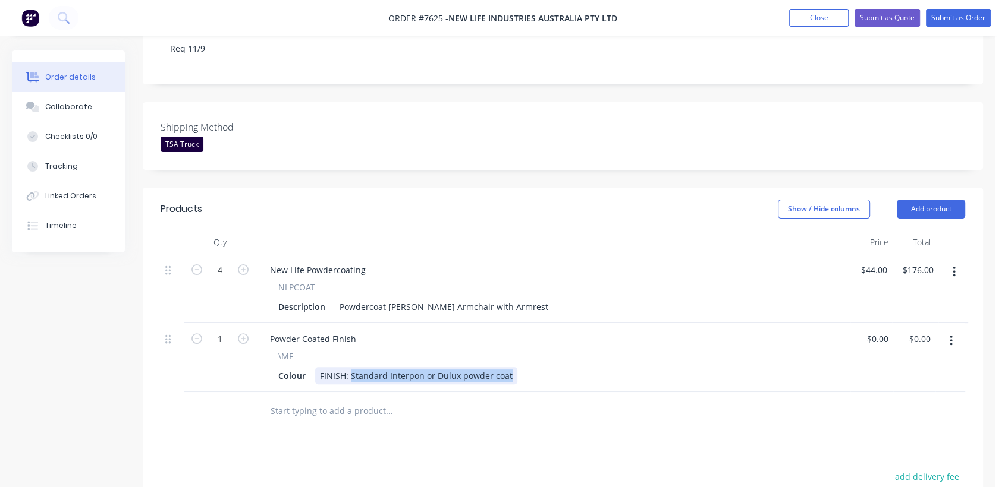
drag, startPoint x: 350, startPoint y: 339, endPoint x: 611, endPoint y: 366, distance: 261.8
click at [618, 364] on div "Qty Price Total 4 New Life Powdercoating NLPCOAT Description Powdercoat [PERSON…" at bounding box center [563, 331] width 840 height 200
type input "$0.00"
click at [343, 399] on input "text" at bounding box center [389, 411] width 238 height 24
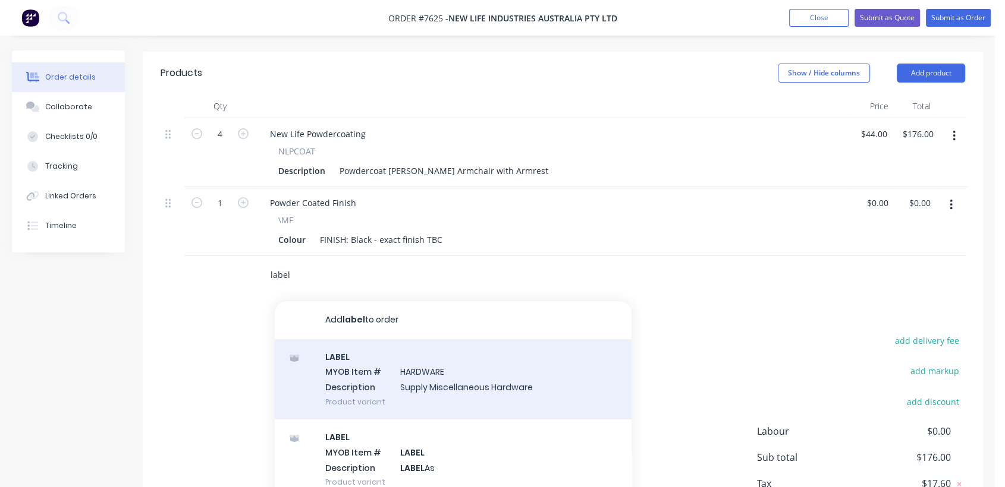
scroll to position [451, 0]
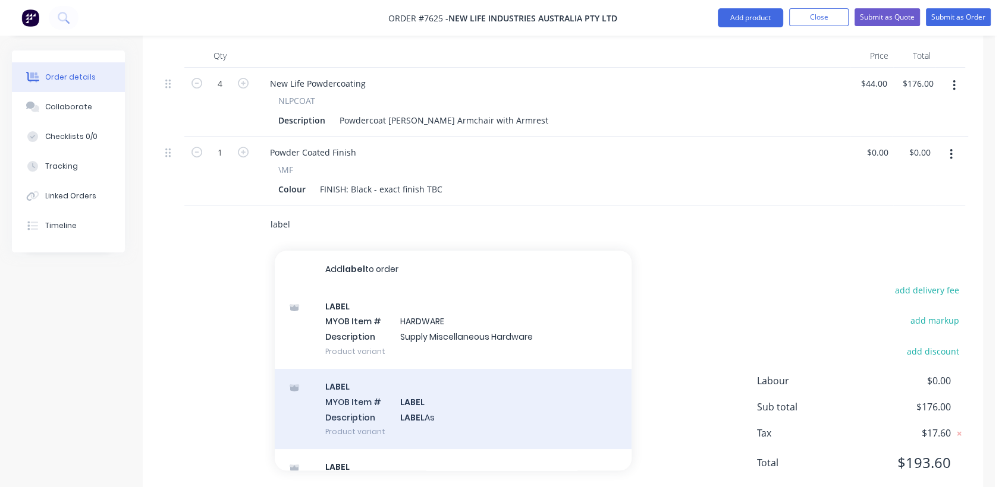
type input "label"
click at [471, 376] on div "LABEL MYOB Item # LABEL Description LABEL As Product variant" at bounding box center [453, 409] width 357 height 80
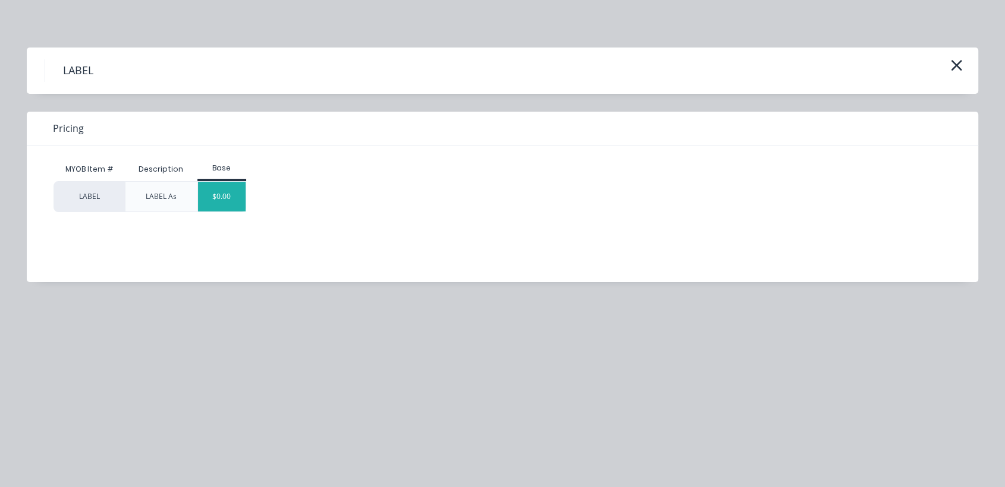
click at [237, 194] on div "$0.00" at bounding box center [222, 197] width 48 height 30
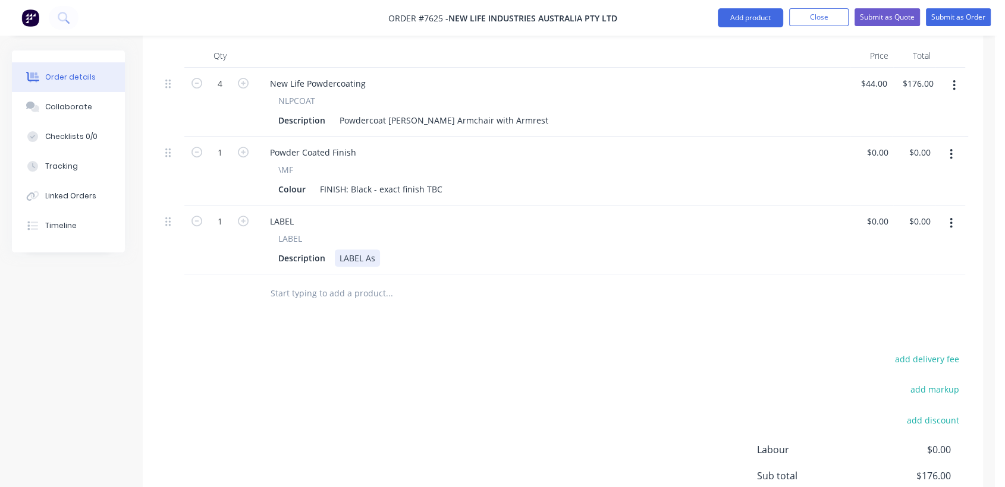
drag, startPoint x: 377, startPoint y: 226, endPoint x: 394, endPoint y: 239, distance: 21.2
click at [379, 250] on div "Description LABEL As" at bounding box center [550, 258] width 554 height 17
type input "$0.00"
click at [371, 282] on input "text" at bounding box center [389, 294] width 238 height 24
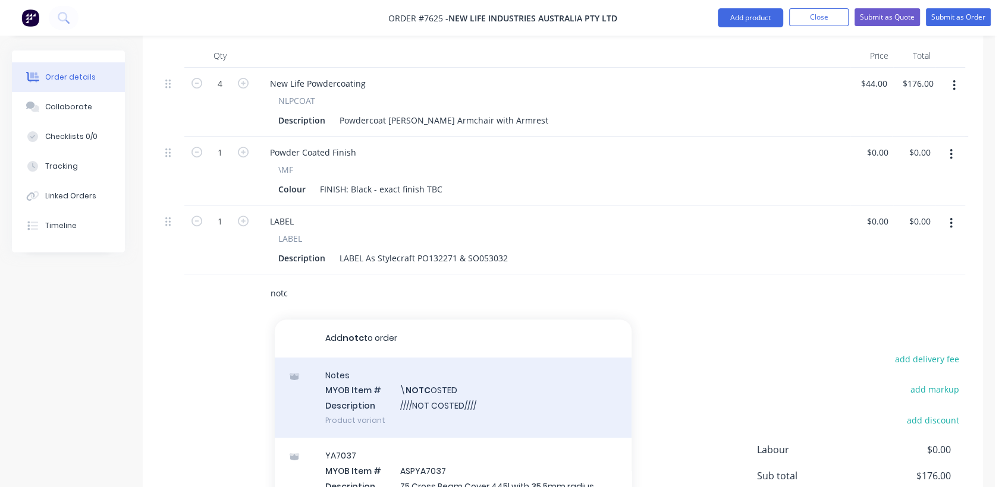
type input "notc"
click at [462, 375] on div "Notes MYOB Item # \ NOTC OSTED Description ////NOT COSTED//// Product variant" at bounding box center [453, 398] width 357 height 80
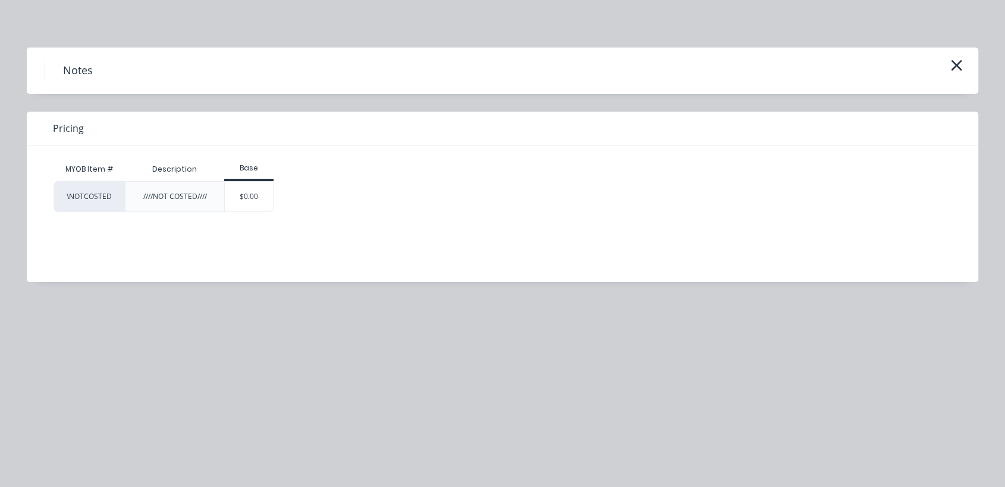
drag, startPoint x: 260, startPoint y: 191, endPoint x: 314, endPoint y: 235, distance: 70.1
click at [260, 190] on div "$0.00" at bounding box center [249, 197] width 48 height 30
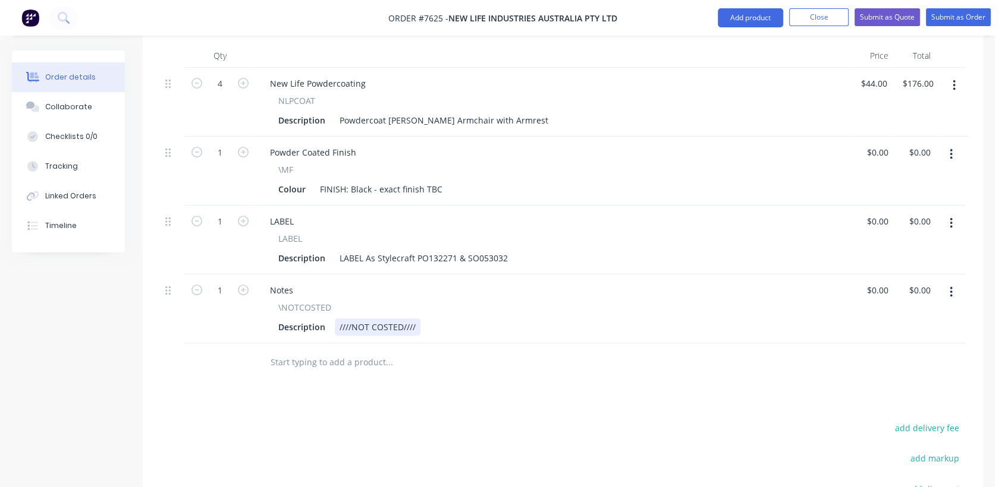
click at [416, 319] on div "////NOT COSTED////" at bounding box center [378, 327] width 86 height 17
type input "0"
click at [81, 99] on button "Collaborate" at bounding box center [68, 107] width 113 height 30
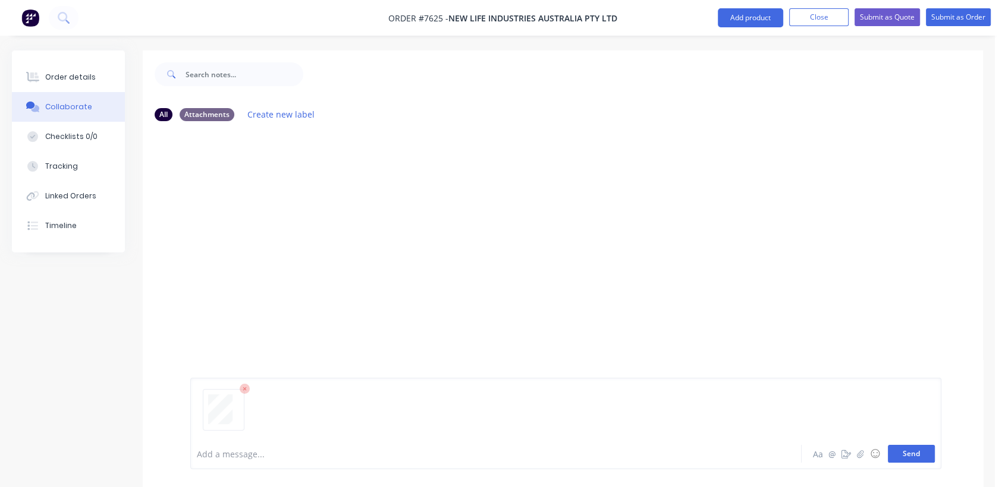
click at [919, 448] on button "Send" at bounding box center [911, 454] width 47 height 18
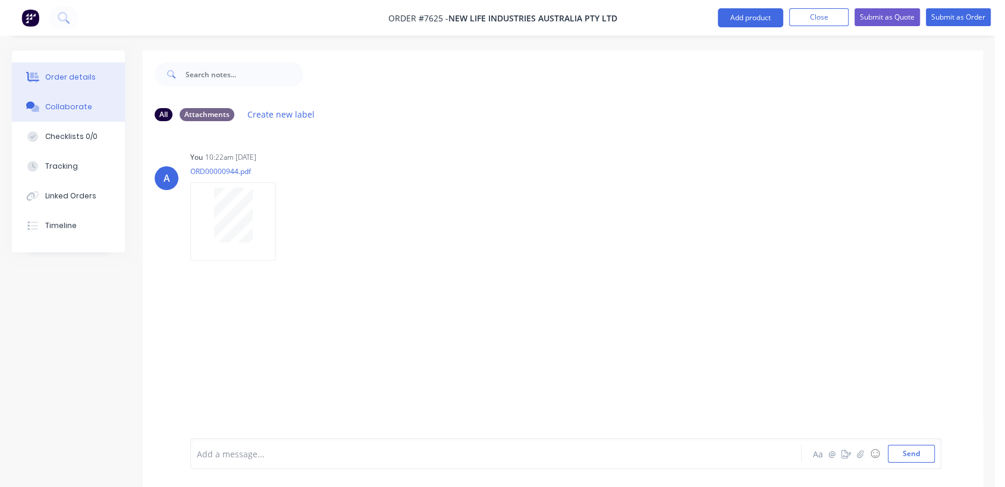
click at [85, 77] on div "Order details" at bounding box center [70, 77] width 51 height 11
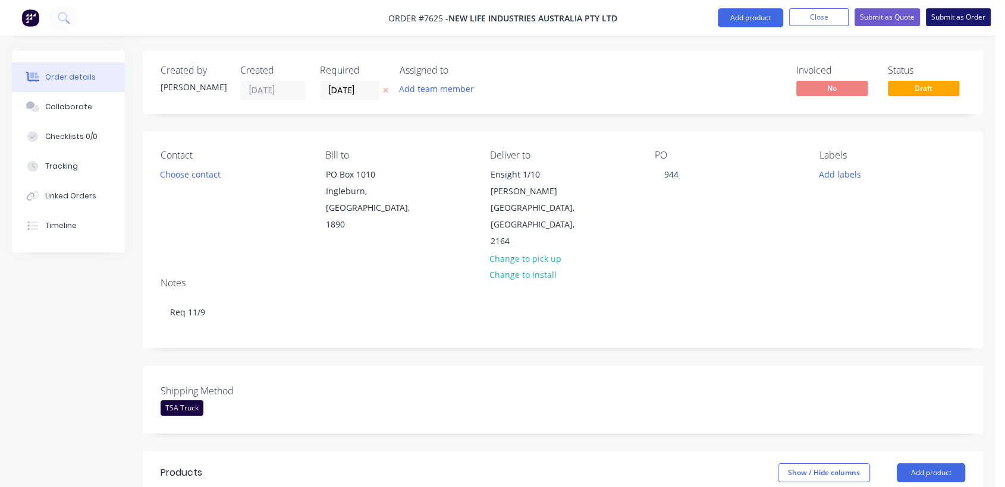
click at [961, 15] on button "Submit as Order" at bounding box center [958, 17] width 65 height 18
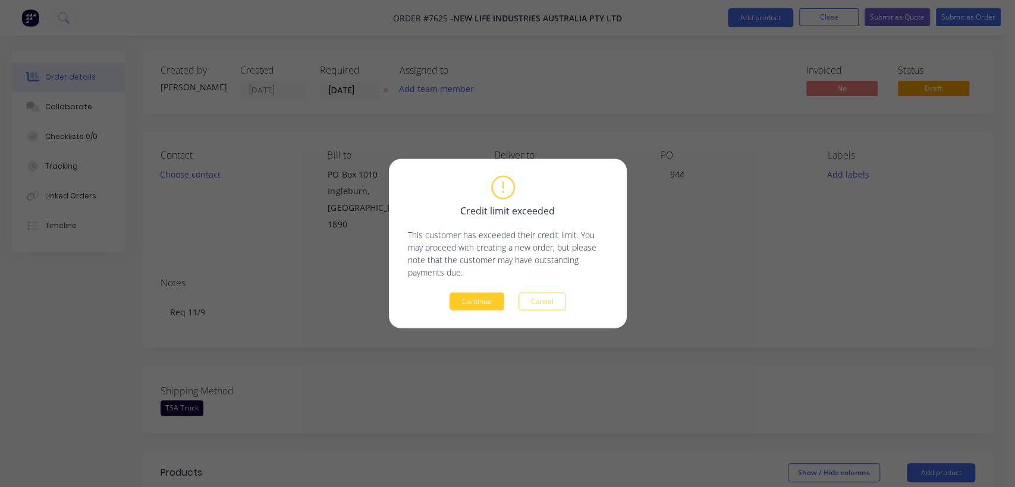
click at [469, 294] on button "Continue" at bounding box center [476, 302] width 55 height 18
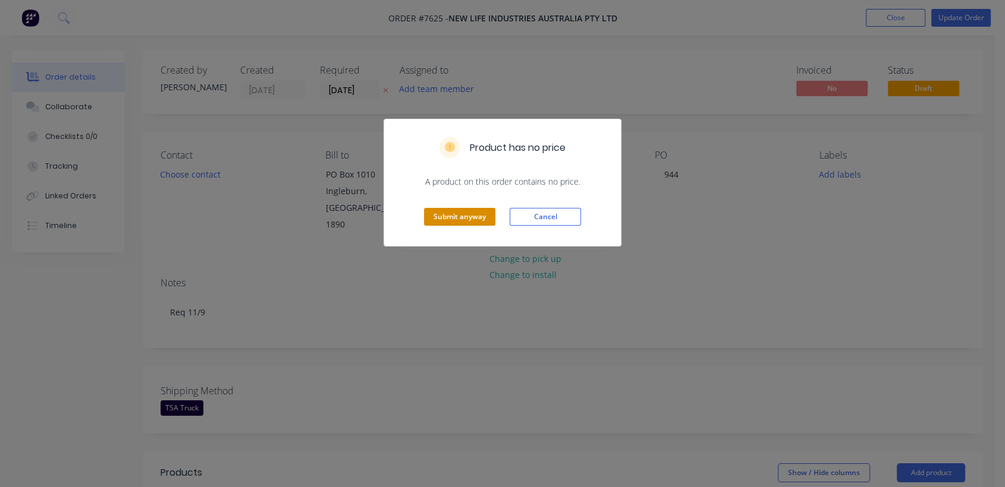
click at [460, 218] on button "Submit anyway" at bounding box center [459, 217] width 71 height 18
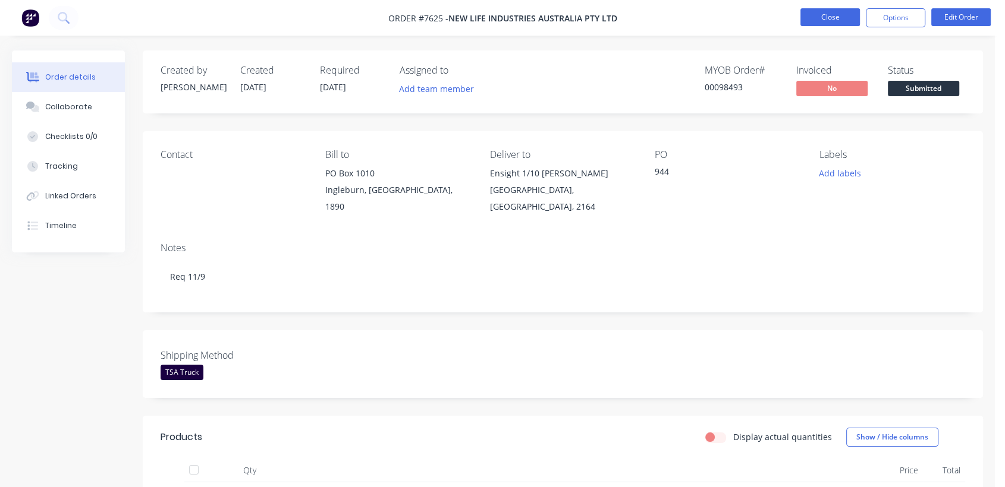
click at [841, 19] on button "Close" at bounding box center [829, 17] width 59 height 18
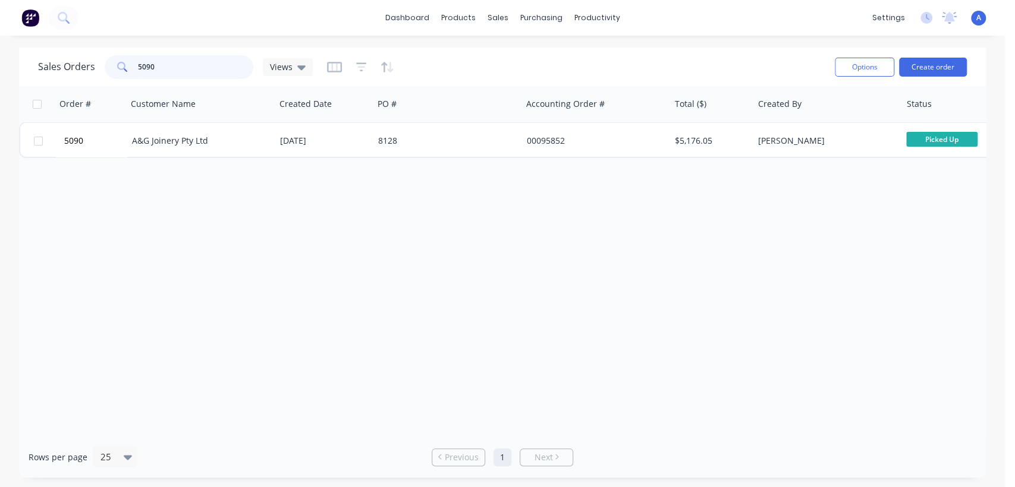
drag, startPoint x: 165, startPoint y: 68, endPoint x: 119, endPoint y: 64, distance: 46.6
click at [119, 65] on div "5090" at bounding box center [179, 67] width 149 height 24
type input "5553"
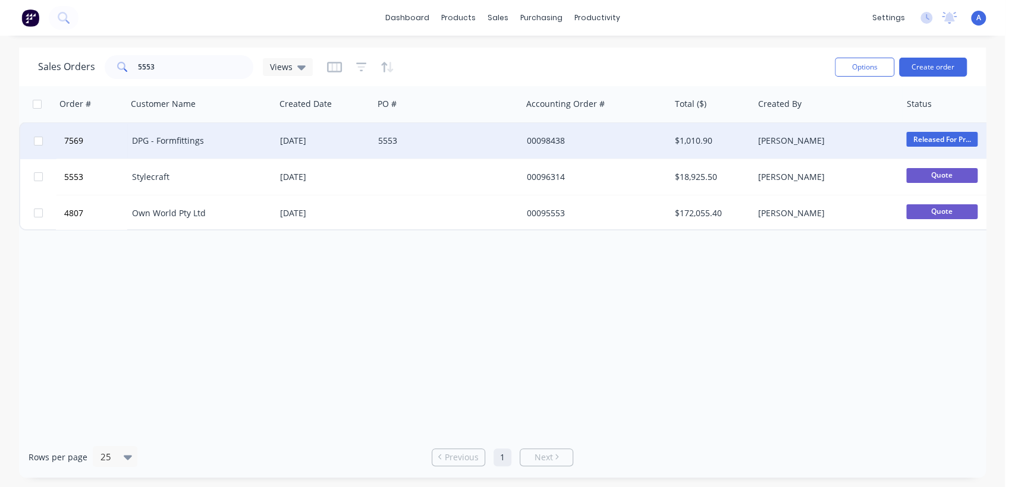
click at [395, 136] on div "5553" at bounding box center [444, 141] width 132 height 12
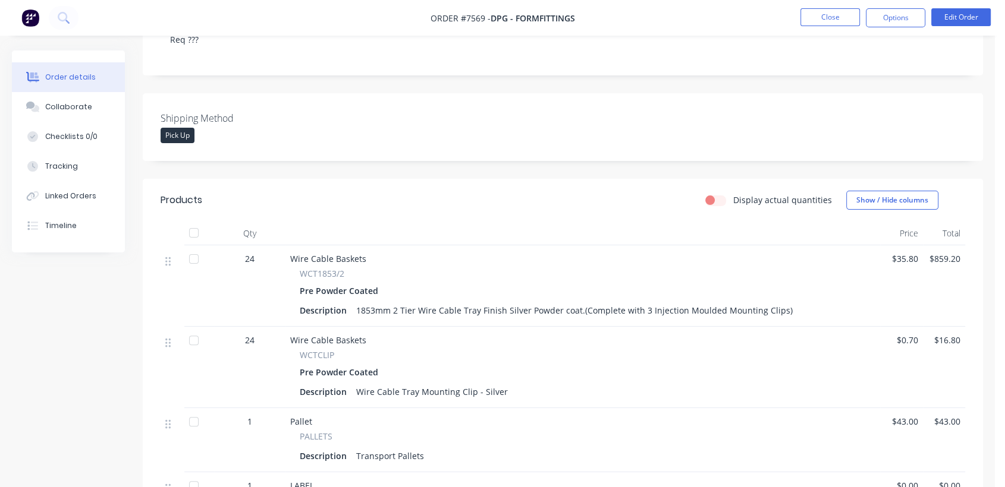
scroll to position [264, 0]
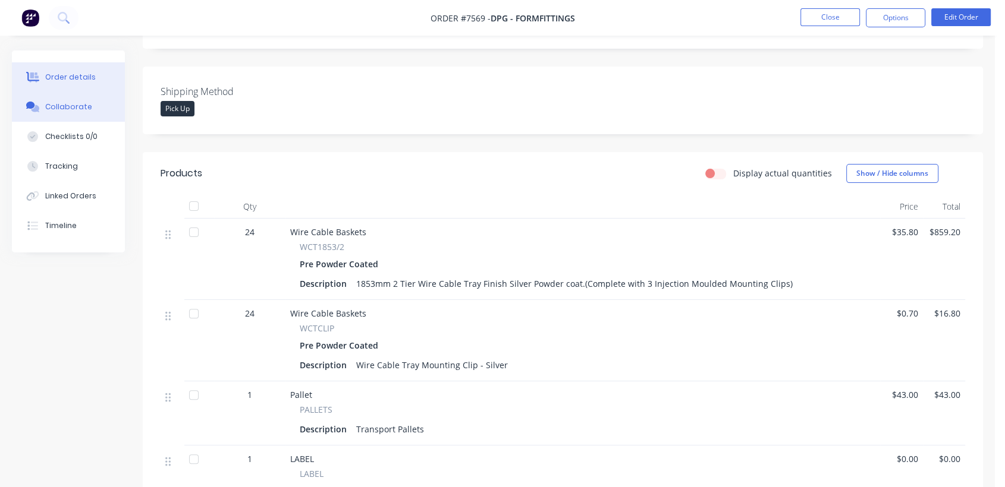
click at [86, 104] on div "Collaborate" at bounding box center [68, 107] width 47 height 11
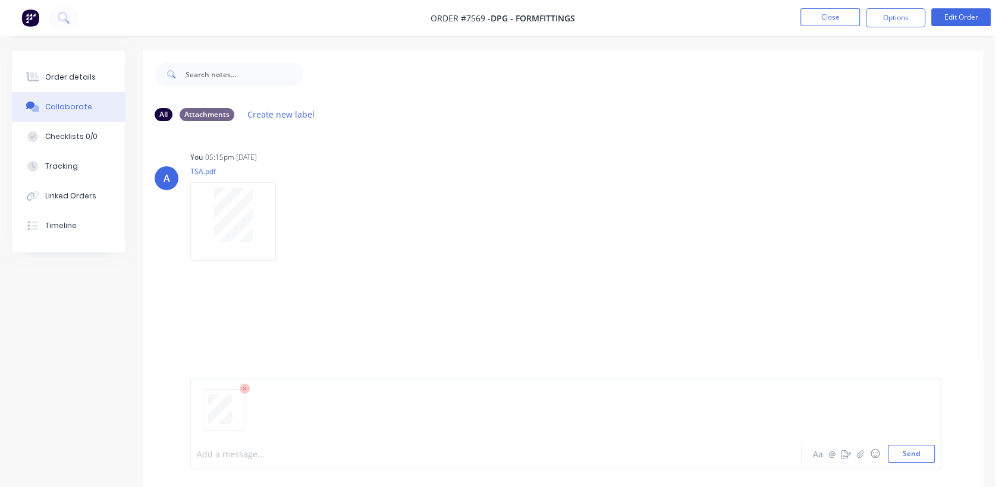
click at [262, 450] on div at bounding box center [473, 454] width 553 height 12
click at [915, 449] on button "Send" at bounding box center [911, 454] width 47 height 18
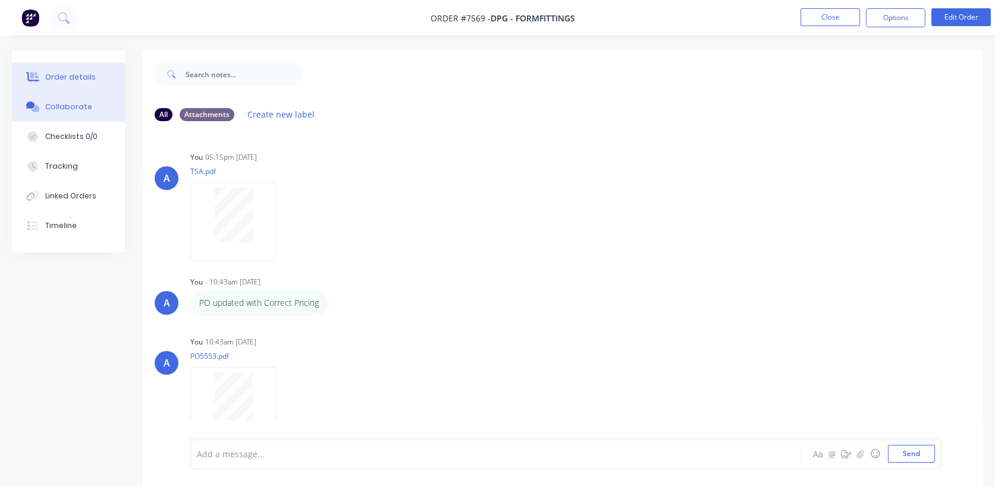
click at [88, 69] on button "Order details" at bounding box center [68, 77] width 113 height 30
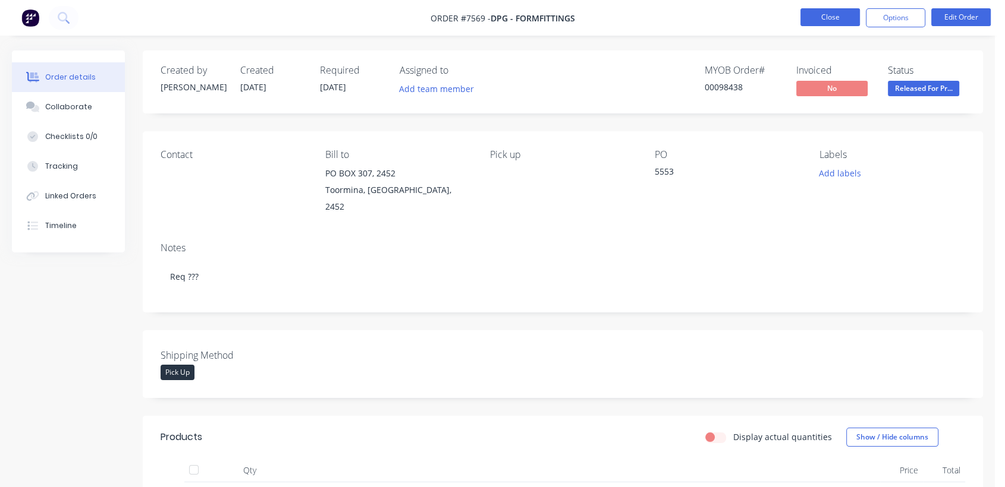
click at [830, 10] on button "Close" at bounding box center [829, 17] width 59 height 18
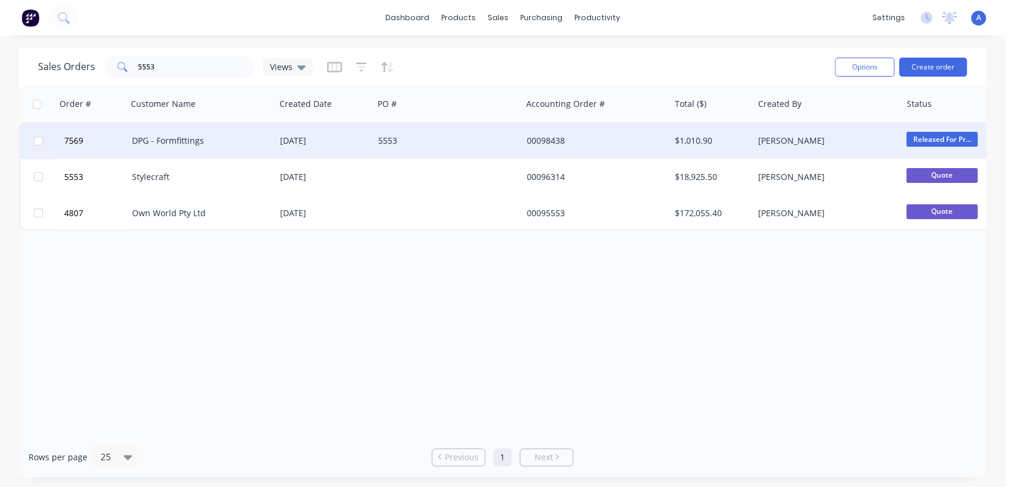
click at [244, 143] on div "DPG - Formfittings" at bounding box center [198, 141] width 132 height 12
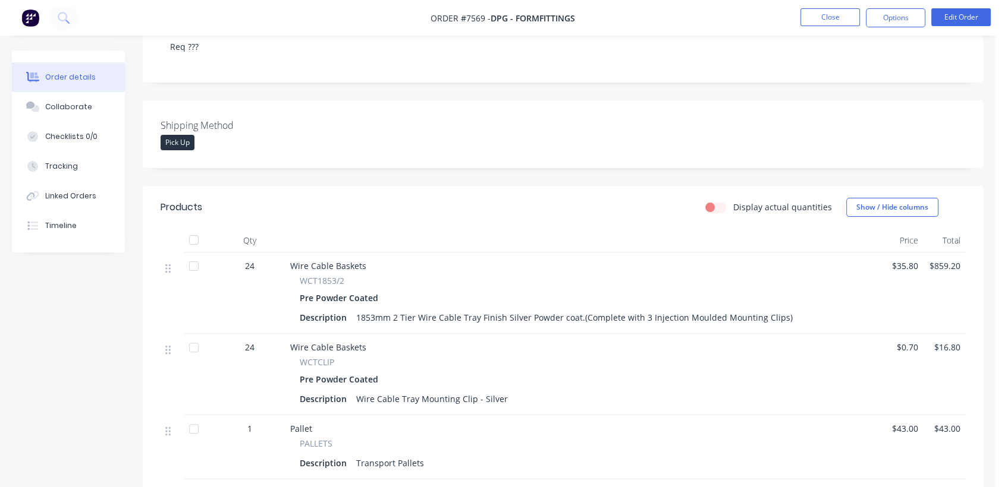
scroll to position [66, 0]
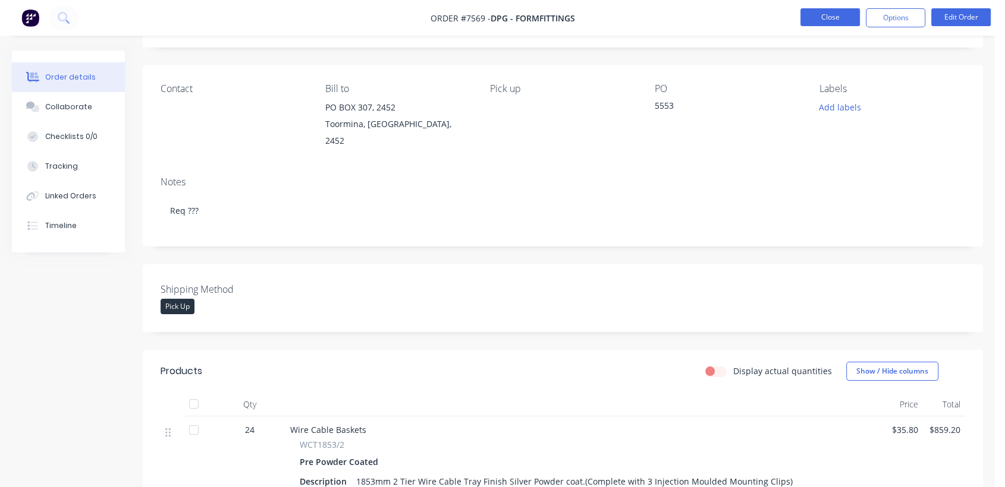
click at [828, 20] on button "Close" at bounding box center [829, 17] width 59 height 18
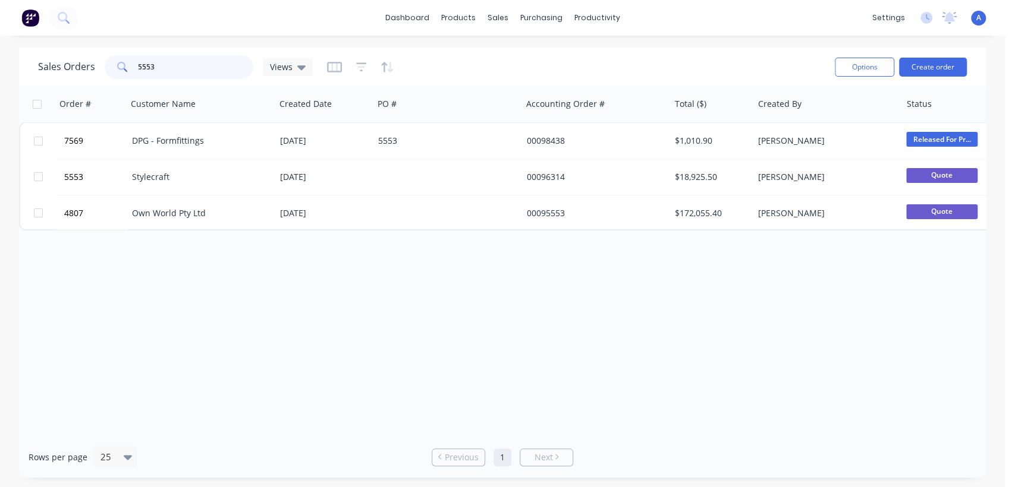
drag, startPoint x: 161, startPoint y: 68, endPoint x: 109, endPoint y: 77, distance: 52.6
click at [123, 69] on div "5553" at bounding box center [179, 67] width 149 height 24
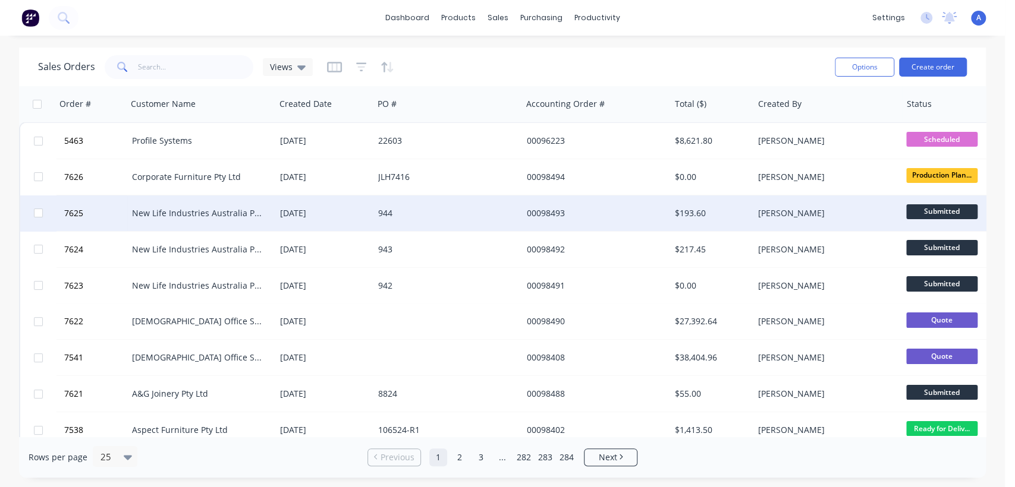
click at [424, 211] on div "944" at bounding box center [444, 213] width 132 height 12
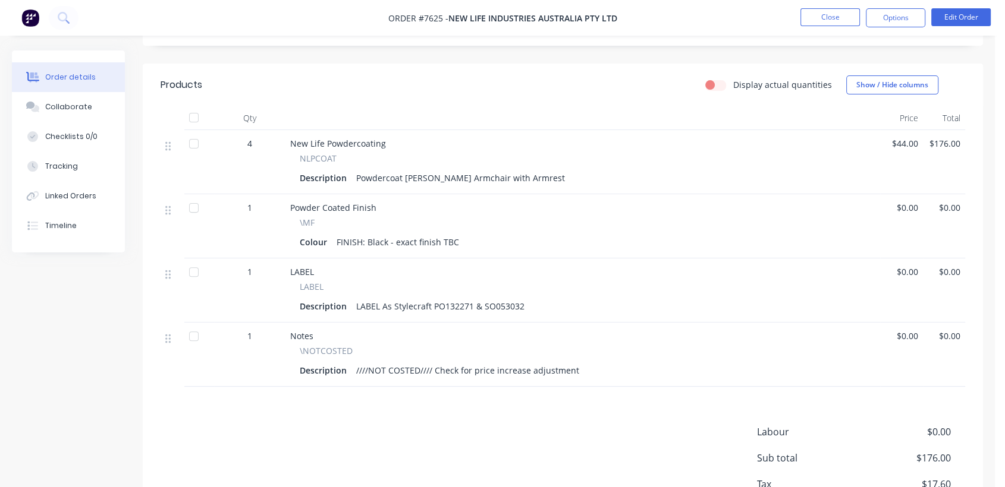
scroll to position [174, 0]
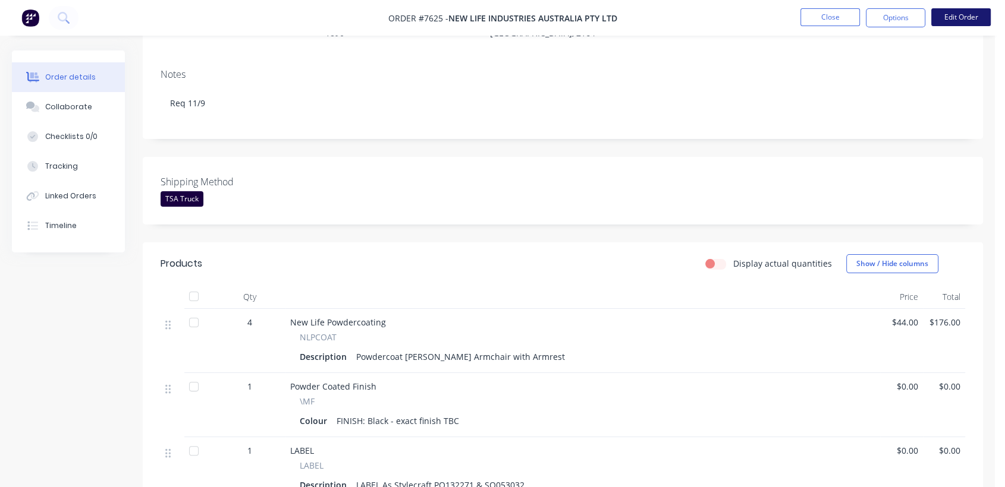
click at [956, 15] on button "Edit Order" at bounding box center [960, 17] width 59 height 18
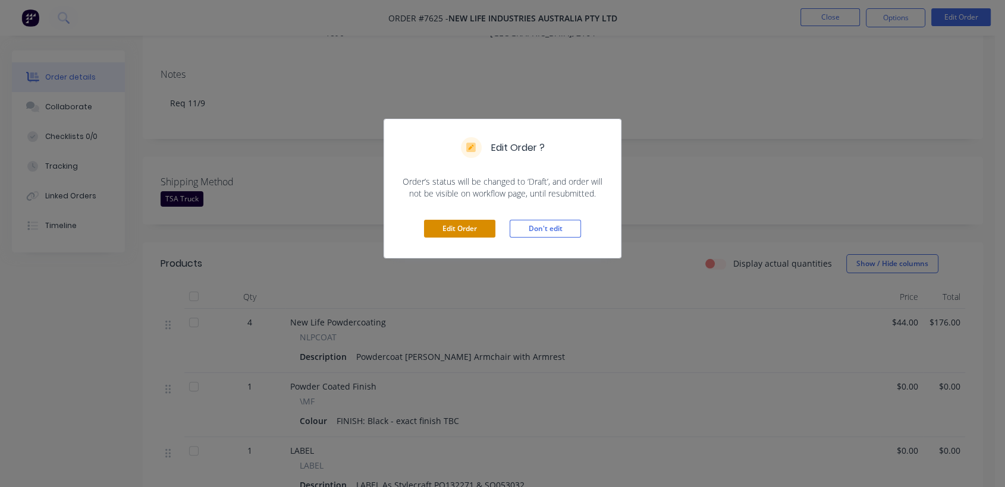
click at [465, 227] on button "Edit Order" at bounding box center [459, 229] width 71 height 18
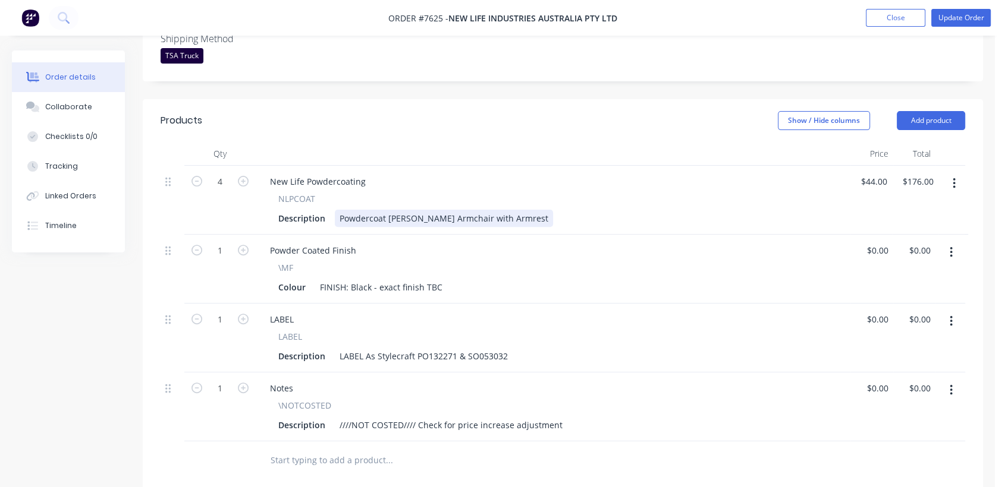
scroll to position [330, 0]
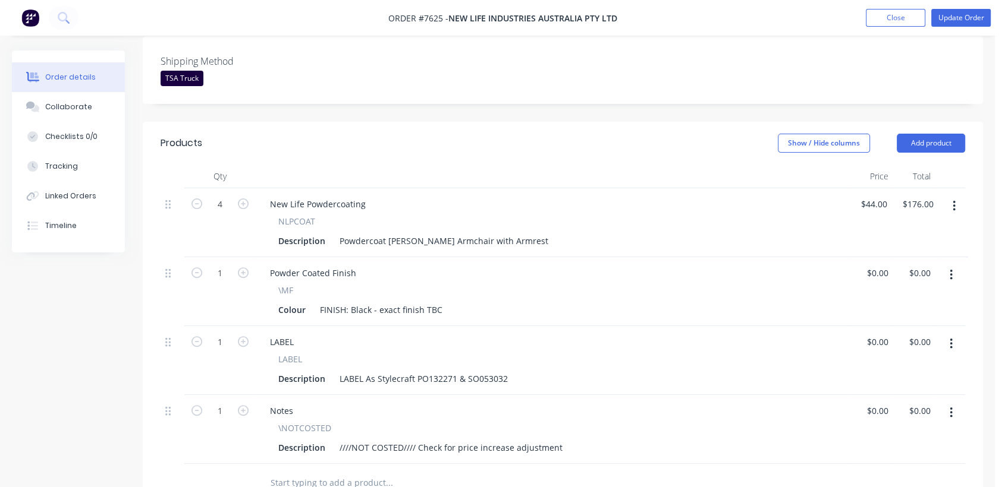
click at [948, 265] on button "button" at bounding box center [951, 275] width 28 height 21
click at [894, 298] on div "Edit" at bounding box center [909, 306] width 92 height 17
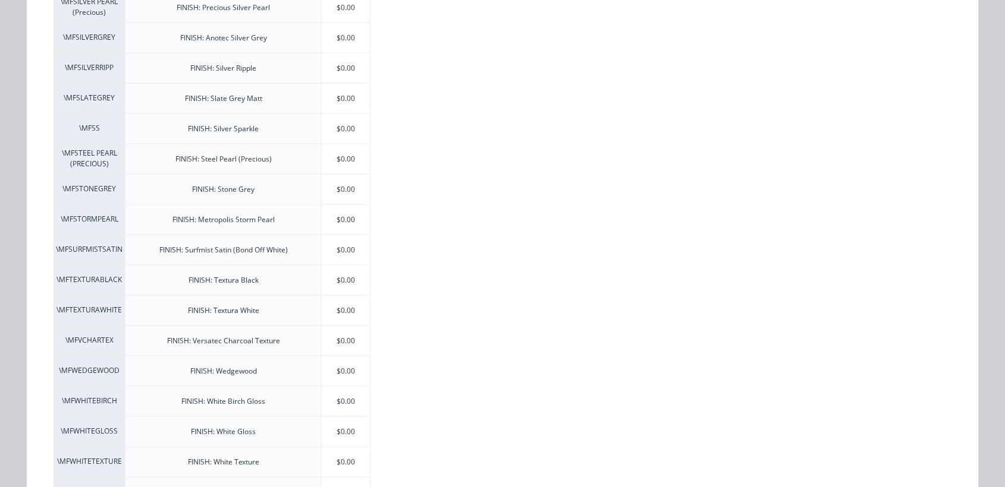
scroll to position [2311, 0]
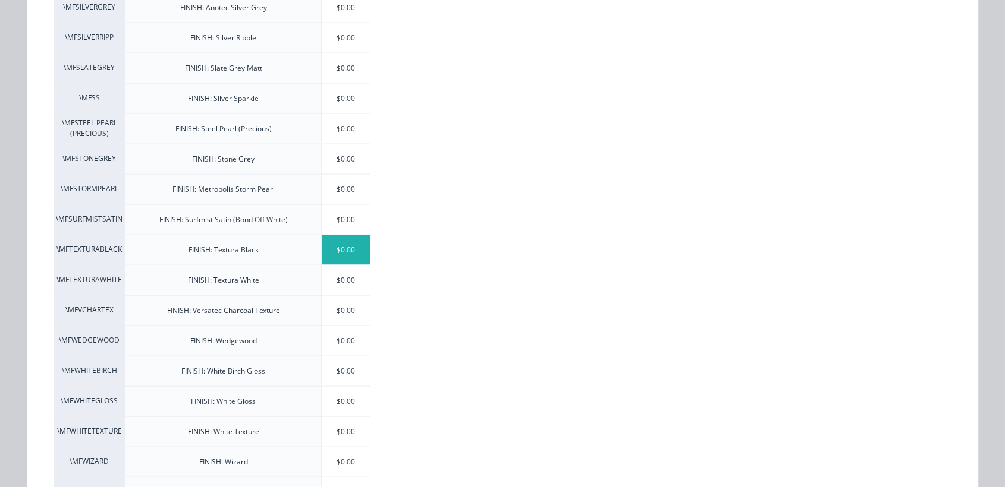
click at [336, 240] on div "$0.00" at bounding box center [346, 250] width 48 height 30
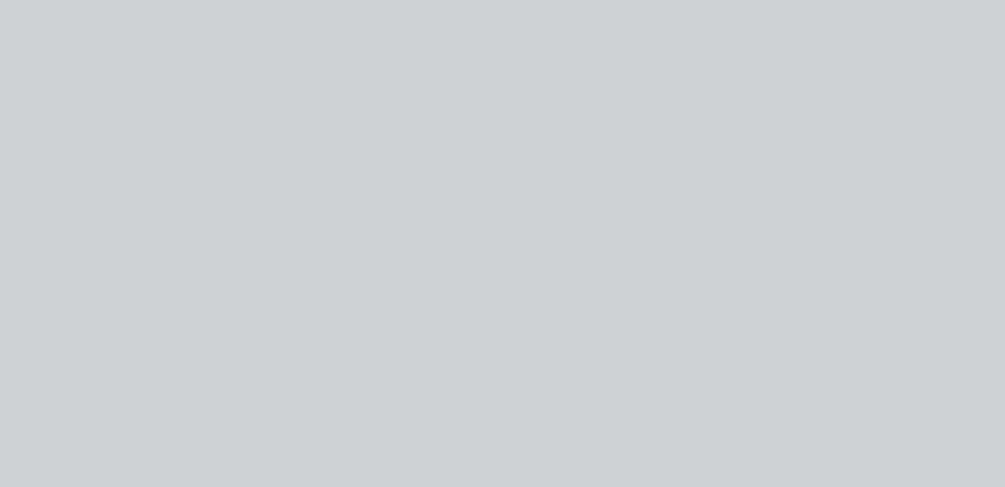
scroll to position [0, 0]
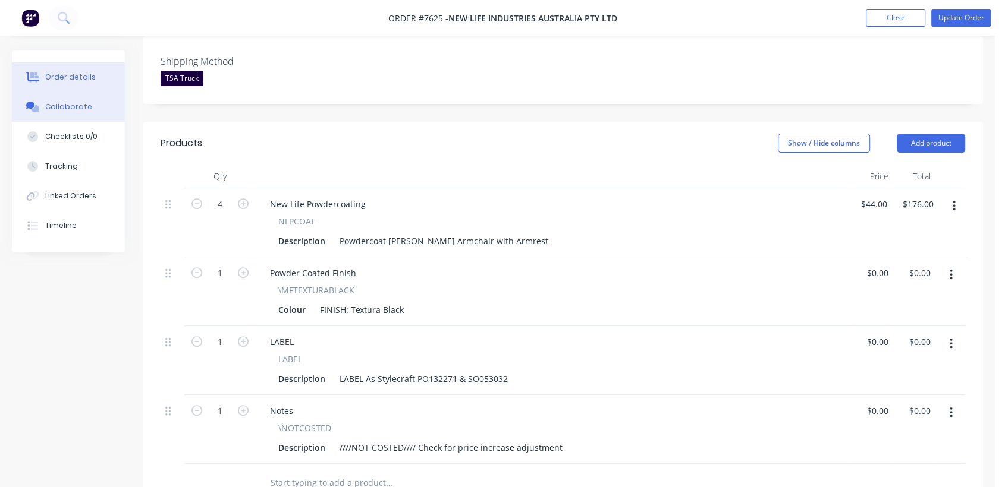
click at [83, 103] on div "Collaborate" at bounding box center [68, 107] width 47 height 11
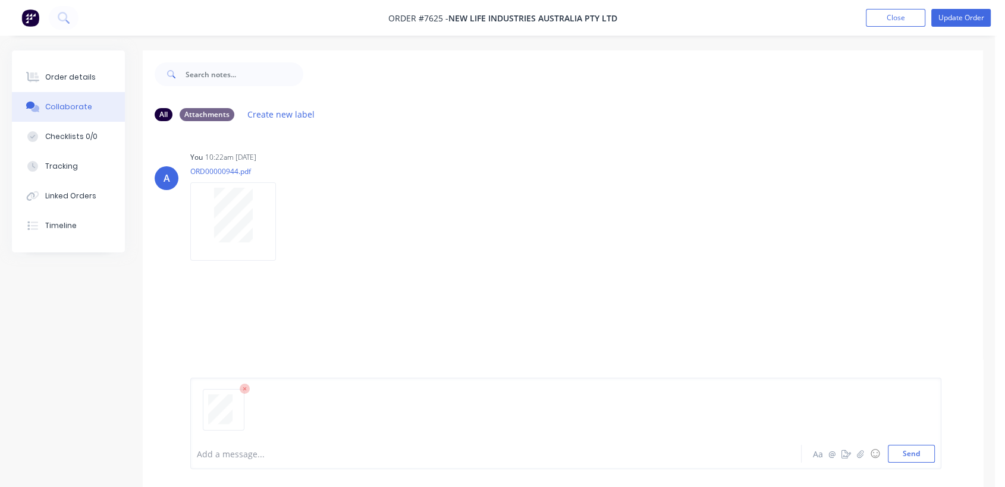
click at [209, 456] on div at bounding box center [473, 454] width 553 height 12
click at [910, 453] on button "Send" at bounding box center [911, 454] width 47 height 18
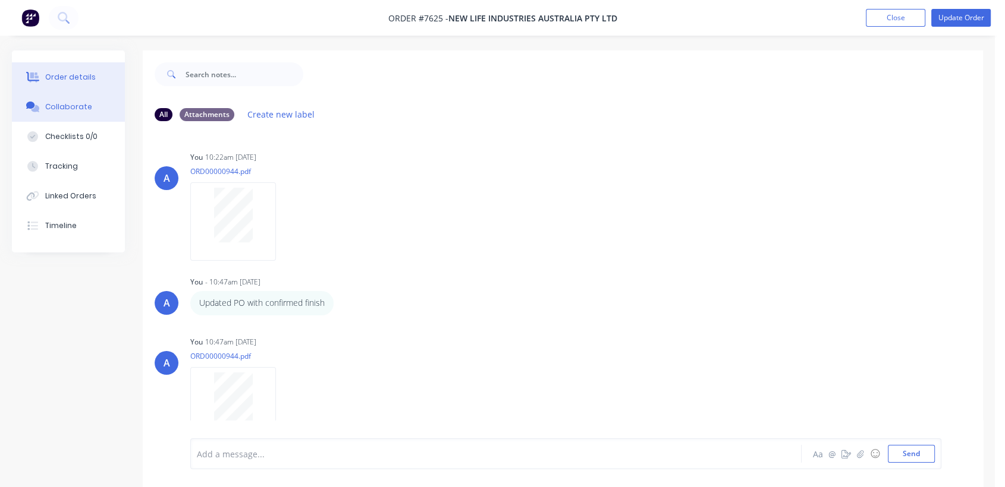
click at [93, 70] on button "Order details" at bounding box center [68, 77] width 113 height 30
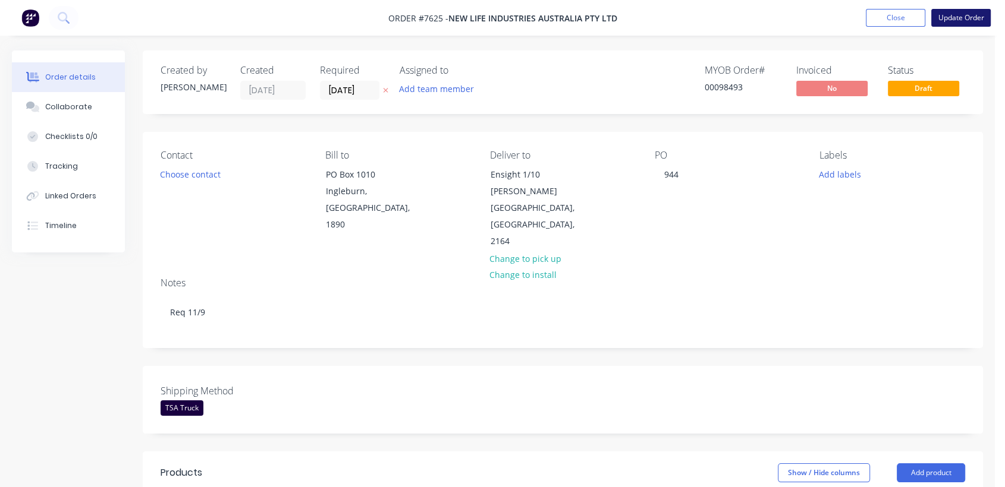
click at [968, 20] on button "Update Order" at bounding box center [960, 18] width 59 height 18
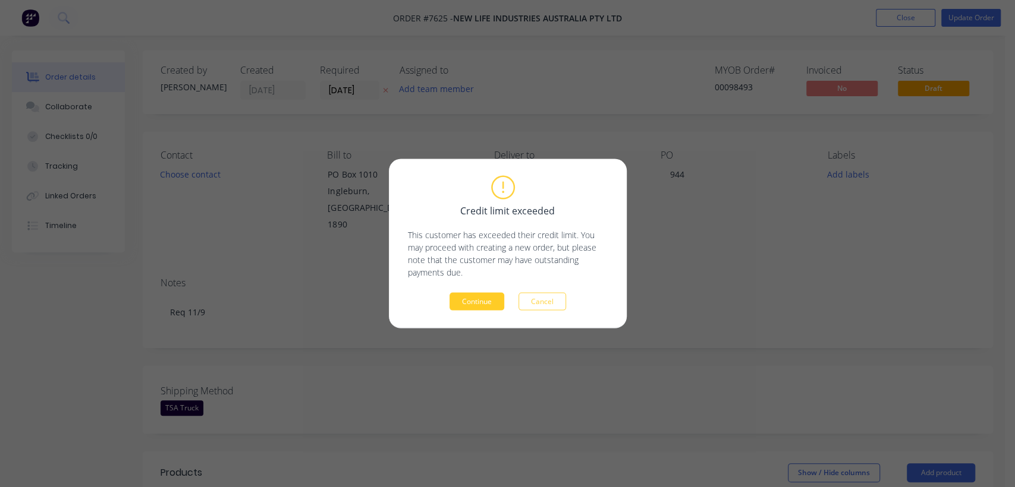
click at [466, 298] on button "Continue" at bounding box center [476, 302] width 55 height 18
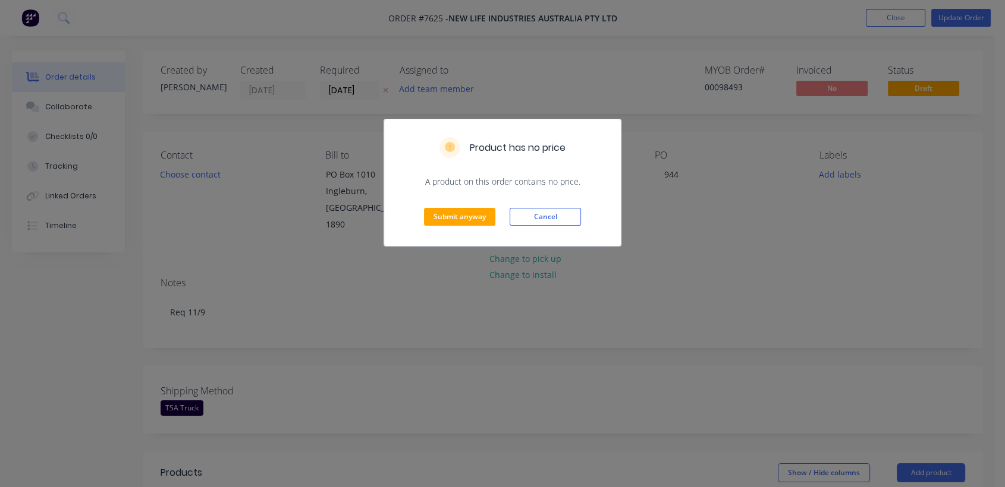
click at [472, 228] on div "Submit anyway Cancel" at bounding box center [502, 217] width 237 height 58
click at [466, 219] on button "Submit anyway" at bounding box center [459, 217] width 71 height 18
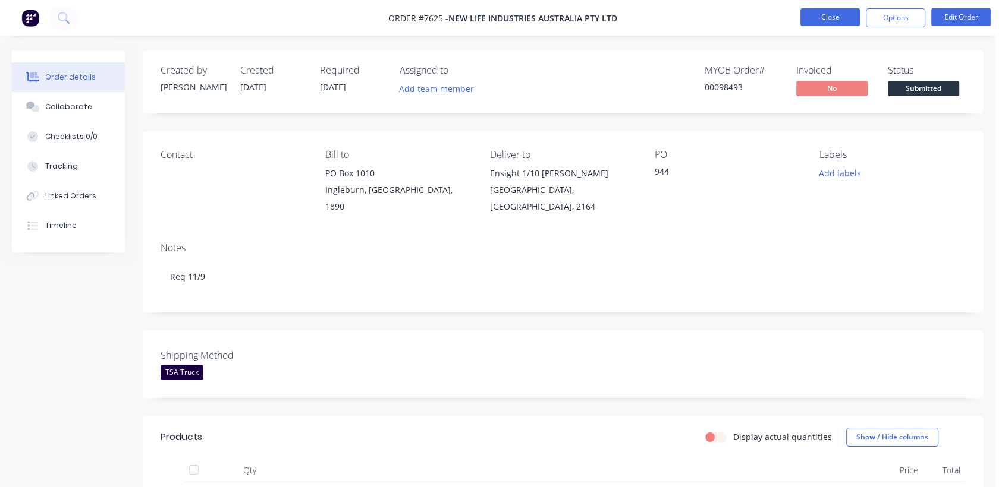
click at [841, 14] on button "Close" at bounding box center [829, 17] width 59 height 18
